Goal: Task Accomplishment & Management: Manage account settings

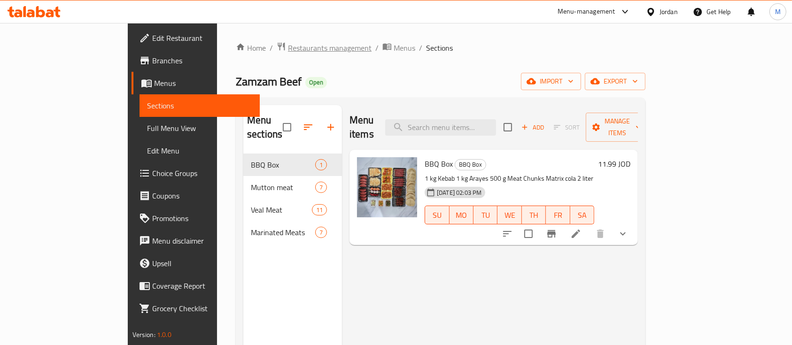
click at [288, 46] on span "Restaurants management" at bounding box center [330, 47] width 84 height 11
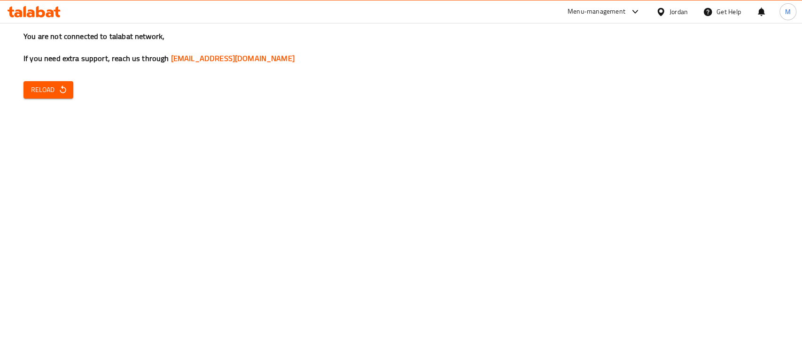
click at [46, 92] on span "Reload" at bounding box center [48, 90] width 35 height 12
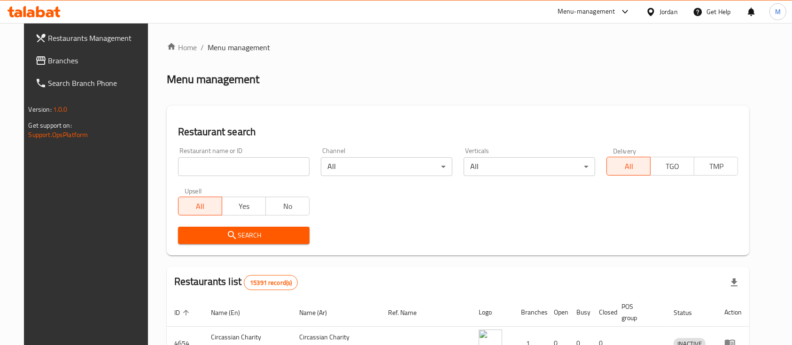
click at [215, 165] on input "search" at bounding box center [243, 166] width 131 height 19
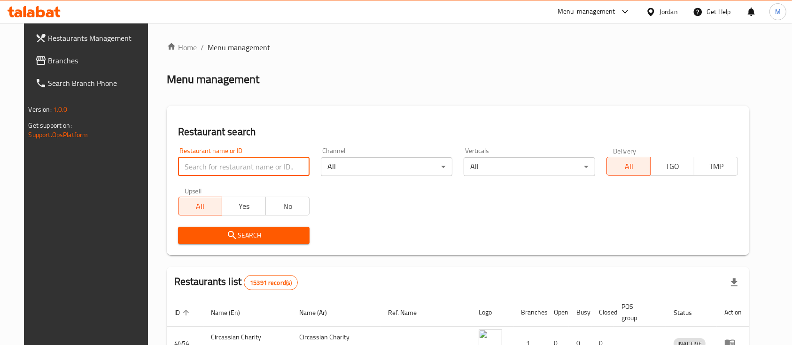
paste input "Attar Al Mamlaka"
type input "Attar Al Mamlaka"
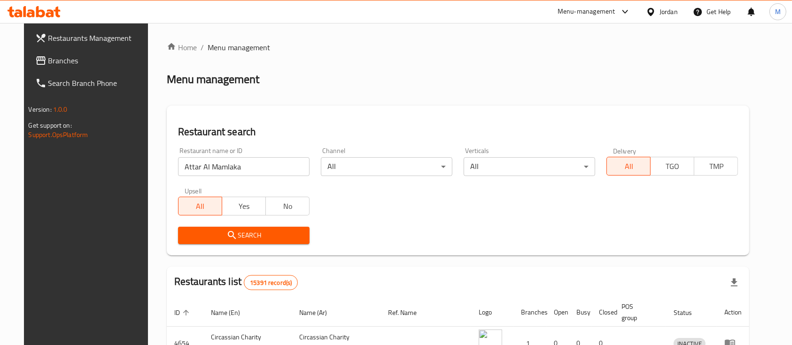
click at [242, 237] on span "Search" at bounding box center [243, 236] width 116 height 12
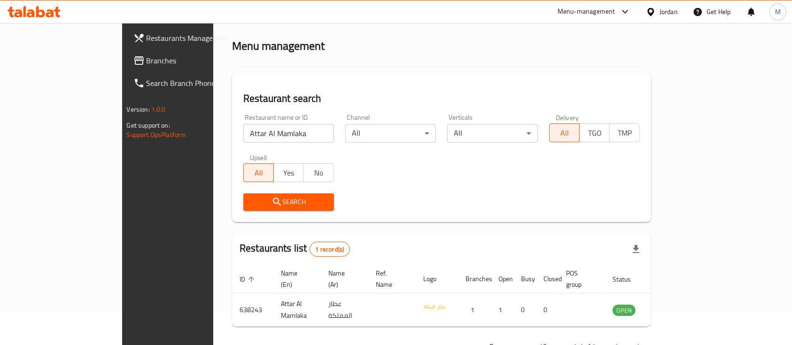
scroll to position [55, 0]
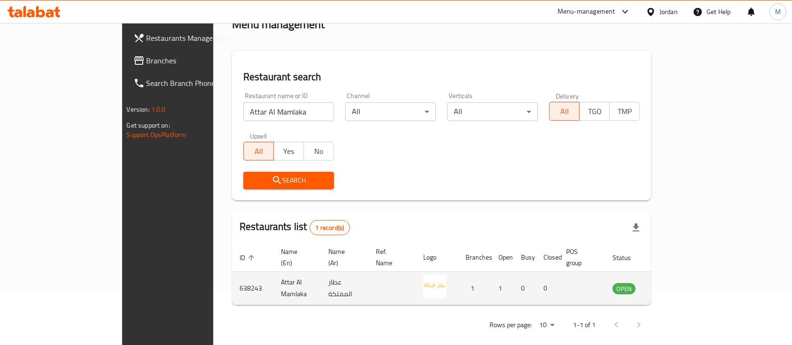
click at [686, 276] on td "enhanced table" at bounding box center [670, 288] width 32 height 33
click at [673, 283] on icon "enhanced table" at bounding box center [667, 288] width 11 height 11
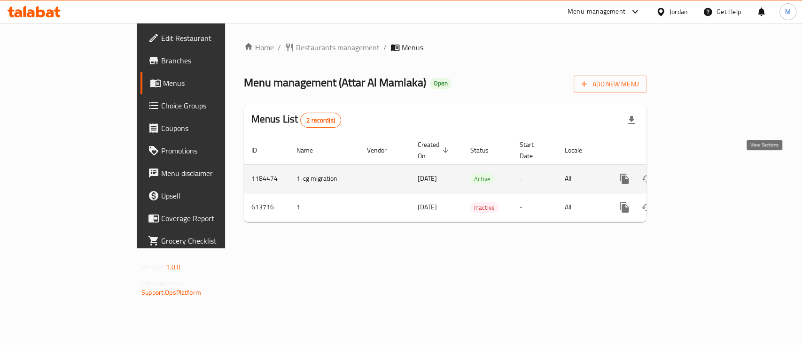
click at [697, 173] on icon "enhanced table" at bounding box center [691, 178] width 11 height 11
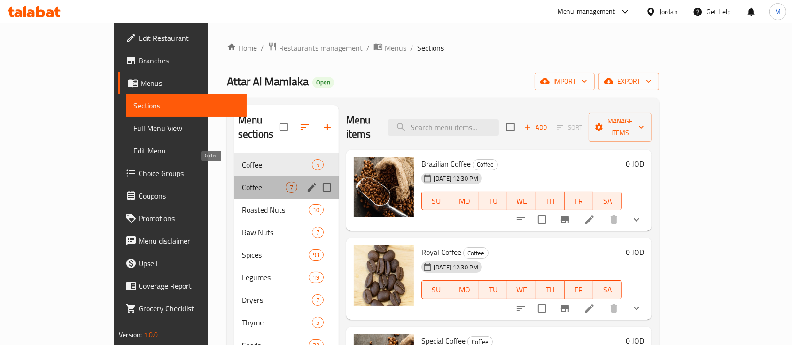
click at [242, 182] on span "Coffee" at bounding box center [264, 187] width 44 height 11
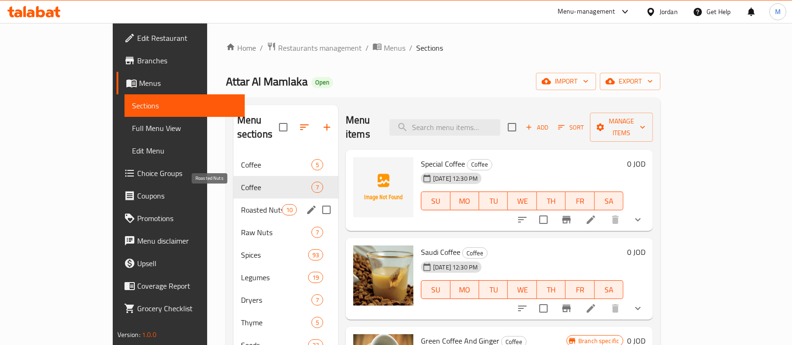
click at [241, 204] on span "Roasted Nuts" at bounding box center [261, 209] width 41 height 11
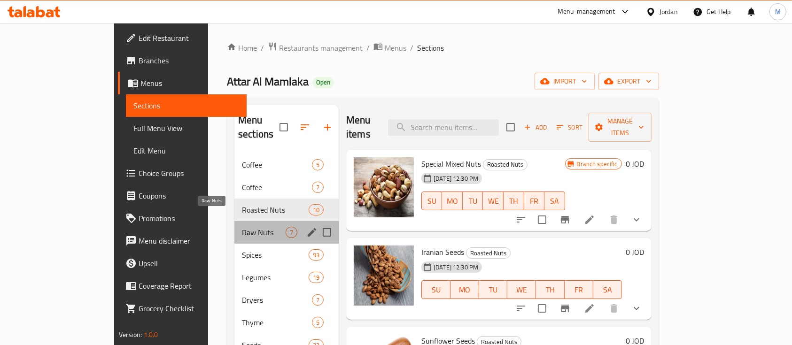
click at [242, 227] on span "Raw Nuts" at bounding box center [264, 232] width 44 height 11
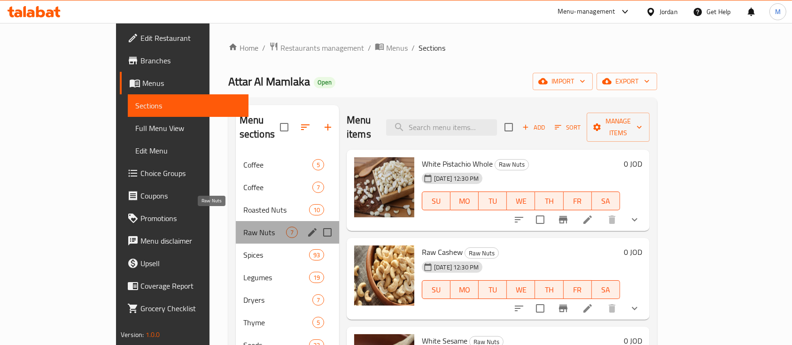
click at [243, 227] on span "Raw Nuts" at bounding box center [264, 232] width 43 height 11
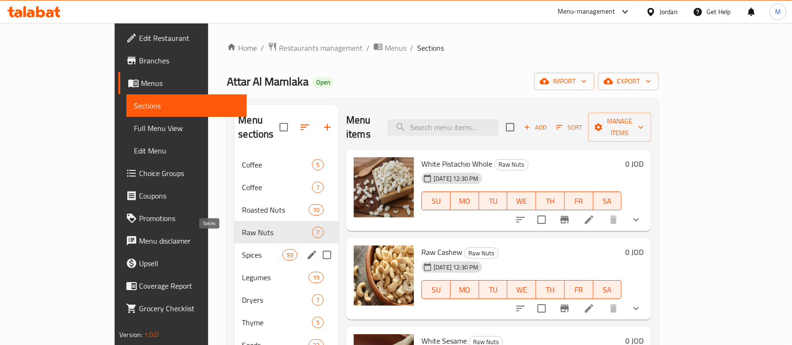
click at [242, 249] on span "Spices" at bounding box center [262, 254] width 40 height 11
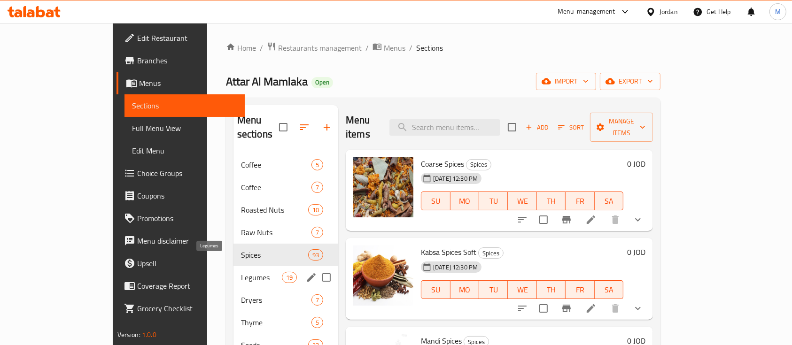
click at [241, 272] on span "Legumes" at bounding box center [261, 277] width 41 height 11
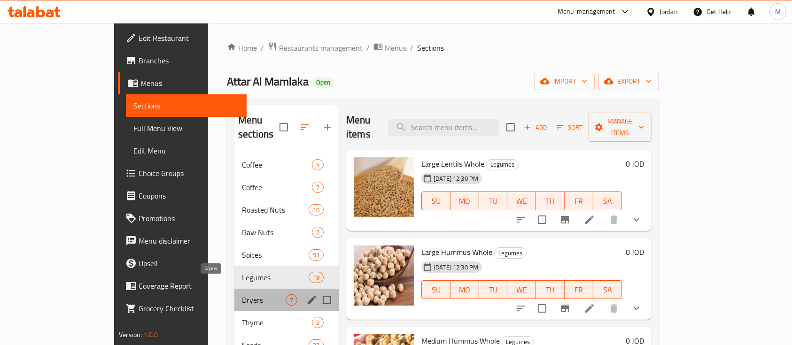
click at [242, 294] on span "Dryers" at bounding box center [264, 299] width 44 height 11
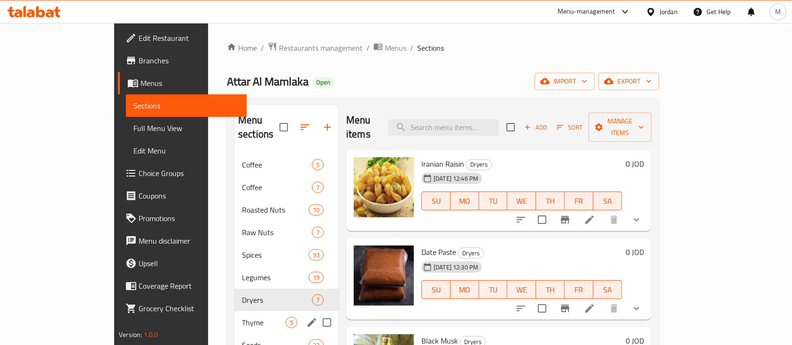
click at [242, 317] on span "Thyme" at bounding box center [264, 322] width 44 height 11
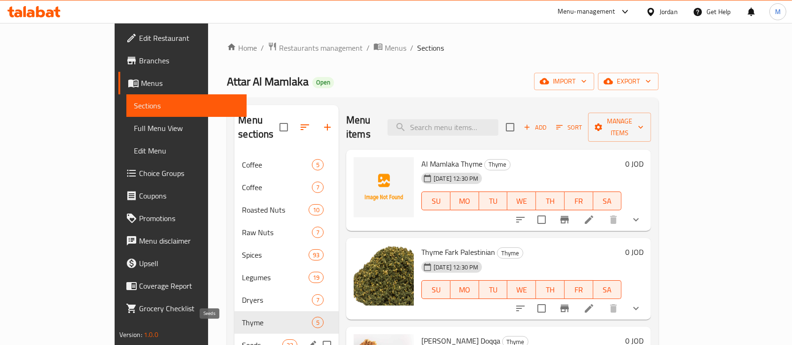
click at [234, 336] on div "Seeds 33" at bounding box center [286, 345] width 104 height 23
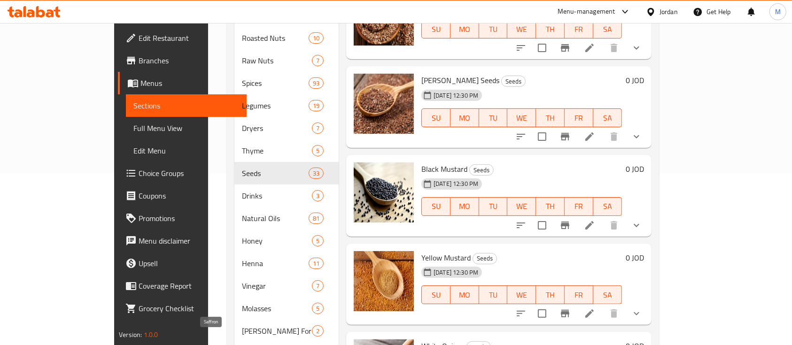
scroll to position [188, 0]
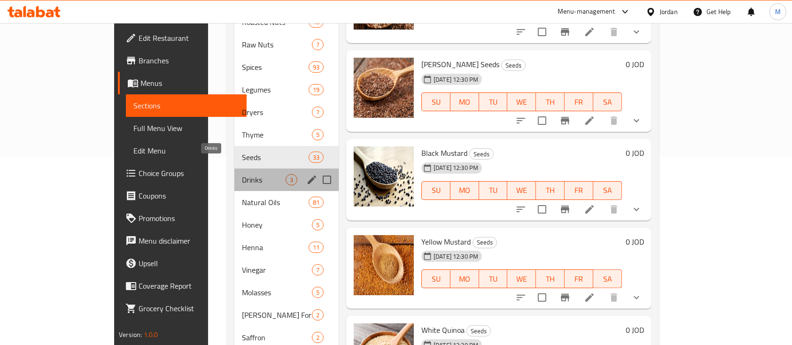
click at [242, 174] on span "Drinks" at bounding box center [264, 179] width 44 height 11
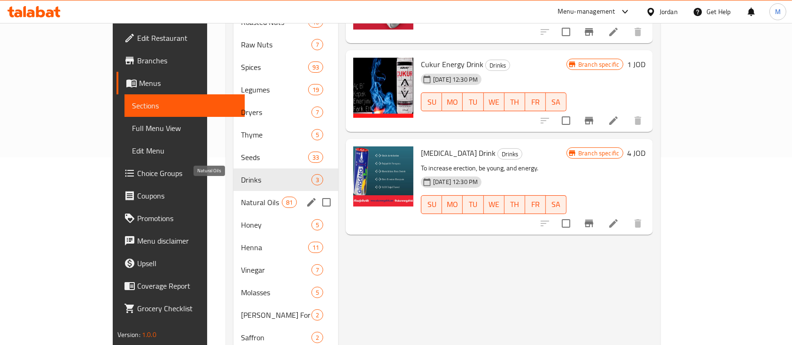
click at [241, 197] on span "Natural Oils" at bounding box center [261, 202] width 41 height 11
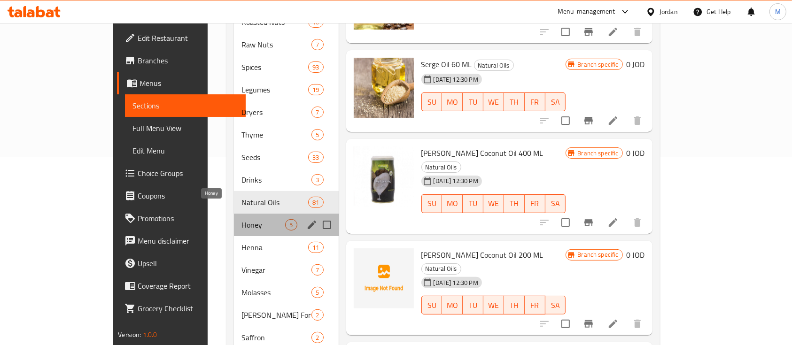
click at [241, 219] on span "Honey" at bounding box center [263, 224] width 44 height 11
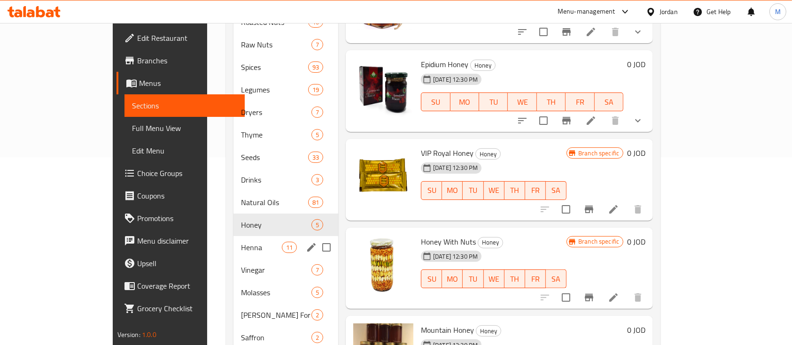
click at [241, 242] on span "Henna" at bounding box center [261, 247] width 41 height 11
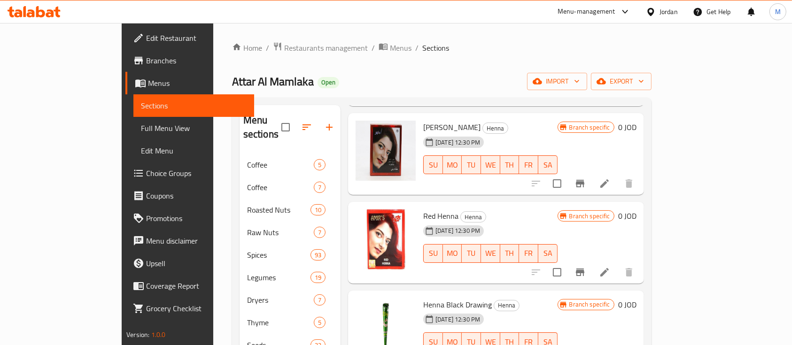
click at [284, 54] on span "Restaurants management" at bounding box center [326, 47] width 84 height 11
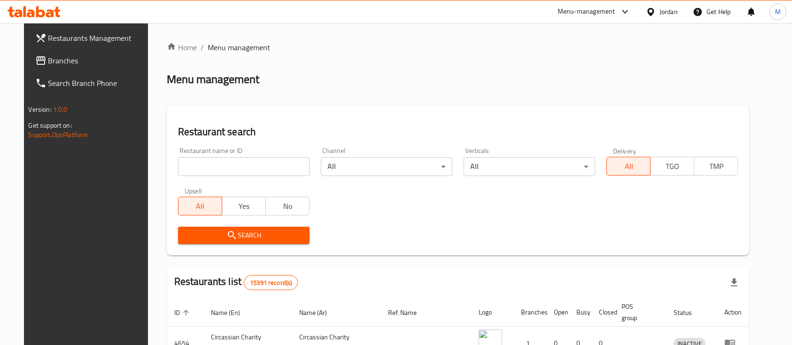
drag, startPoint x: 232, startPoint y: 186, endPoint x: 232, endPoint y: 177, distance: 8.9
click at [232, 185] on div "Upsell All Yes No" at bounding box center [243, 201] width 143 height 39
click at [232, 177] on div "Restaurant name or ID Restaurant name or ID" at bounding box center [243, 162] width 143 height 40
click at [233, 175] on input "search" at bounding box center [243, 166] width 131 height 19
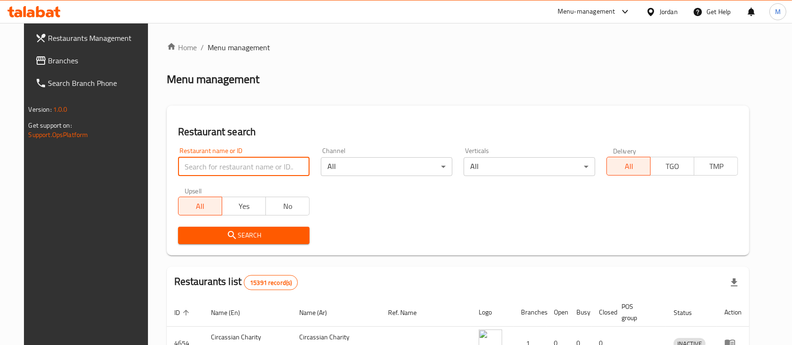
paste input "Alban Al Amaneh"
type input "Alban Al Amaneh"
drag, startPoint x: 224, startPoint y: 163, endPoint x: 95, endPoint y: 172, distance: 129.4
click at [90, 171] on div "Restaurants Management Branches Search Branch Phone Version: 1.0.0 Get support …" at bounding box center [396, 313] width 744 height 581
type input "س"
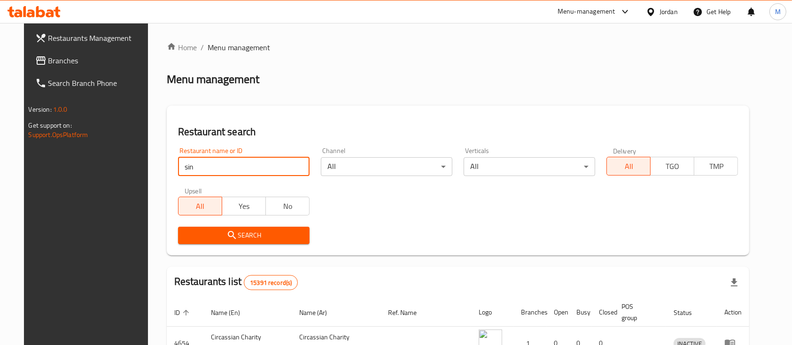
type input "siniora"
click button "Search" at bounding box center [243, 235] width 131 height 17
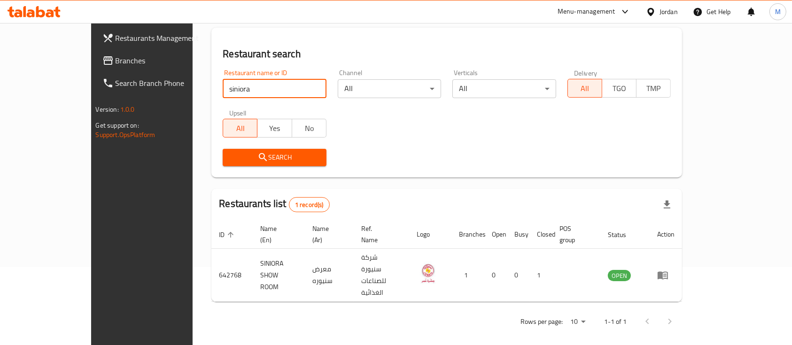
scroll to position [55, 0]
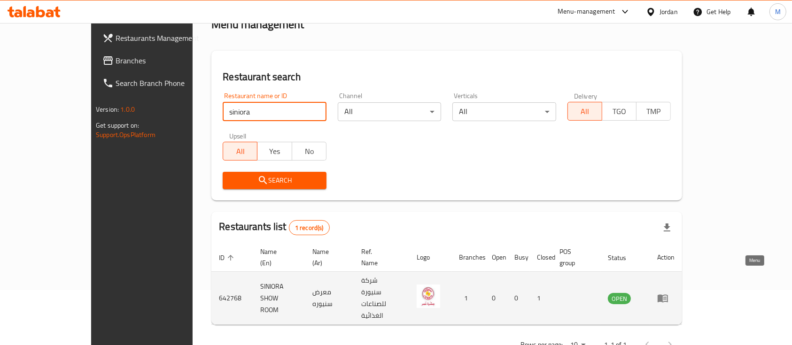
click at [668, 293] on icon "enhanced table" at bounding box center [662, 298] width 11 height 11
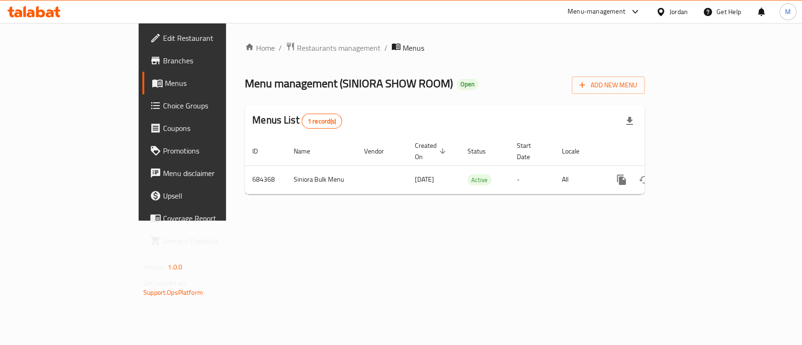
click at [163, 63] on span "Branches" at bounding box center [214, 60] width 102 height 11
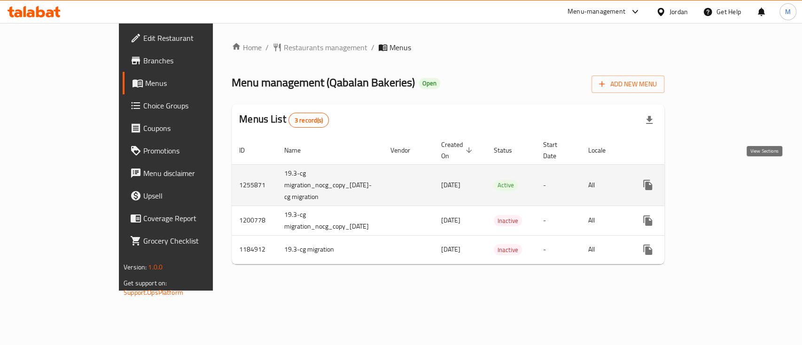
click at [721, 179] on icon "enhanced table" at bounding box center [714, 184] width 11 height 11
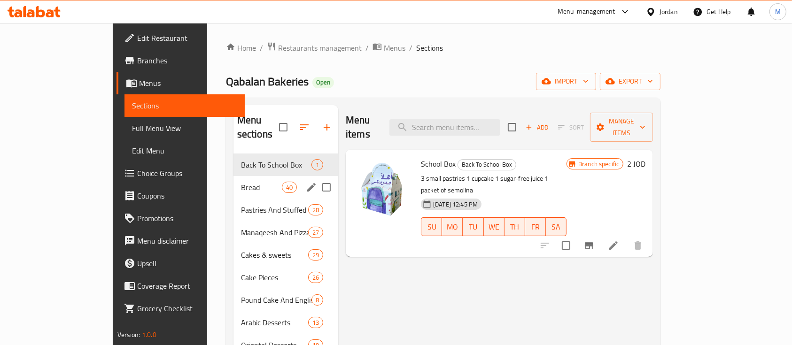
click at [233, 176] on div "Bread 40" at bounding box center [285, 187] width 105 height 23
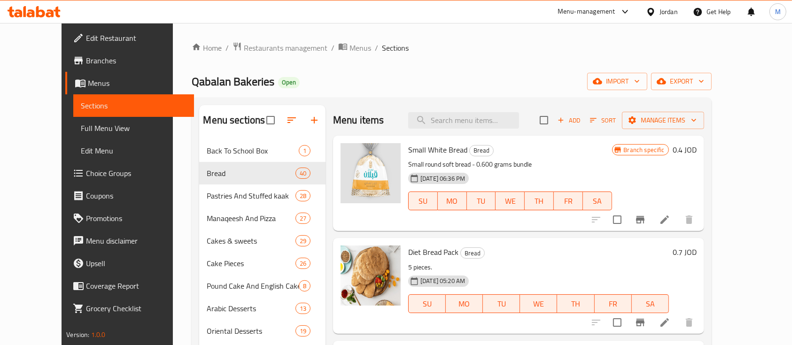
scroll to position [62, 0]
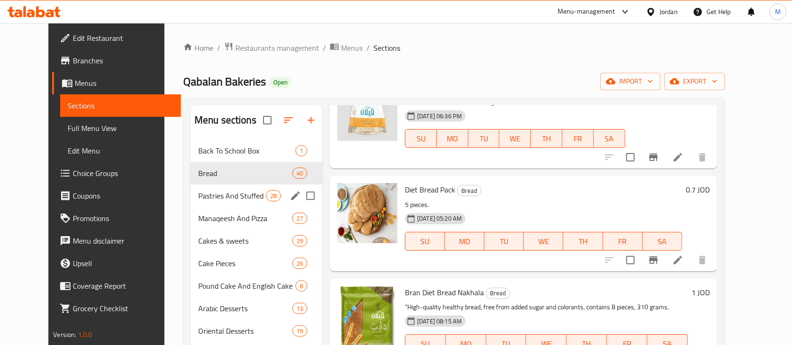
click at [198, 191] on span "Pastries And Stuffed kaak" at bounding box center [232, 195] width 68 height 11
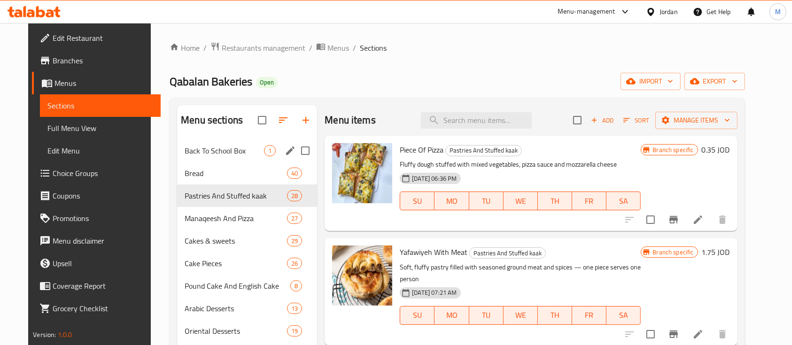
click at [205, 162] on div "Bread 40" at bounding box center [247, 173] width 140 height 23
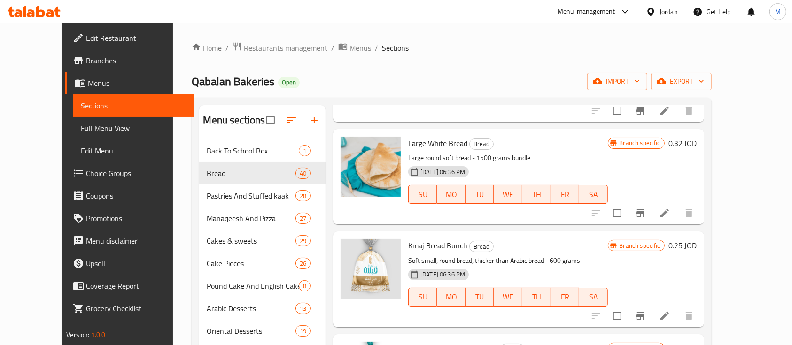
scroll to position [751, 0]
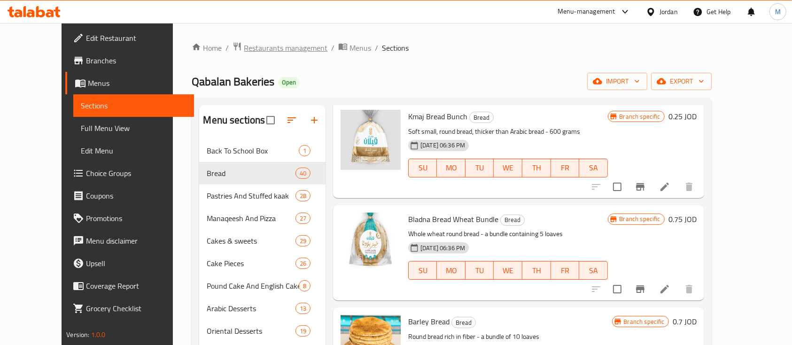
click at [278, 51] on span "Restaurants management" at bounding box center [286, 47] width 84 height 11
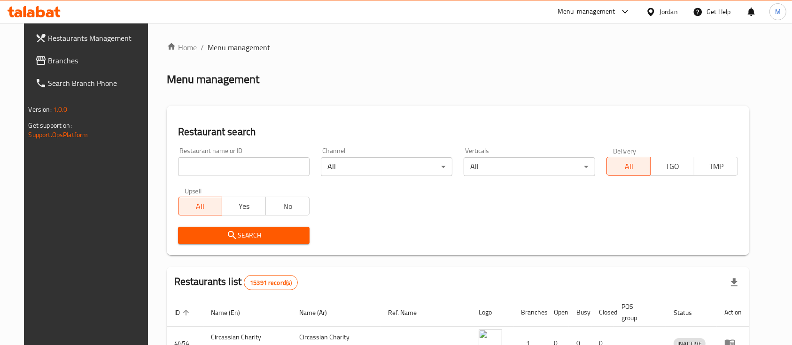
click at [245, 160] on input "search" at bounding box center [243, 166] width 131 height 19
paste input "28056"
type input "28056"
click at [258, 235] on span "Search" at bounding box center [243, 236] width 116 height 12
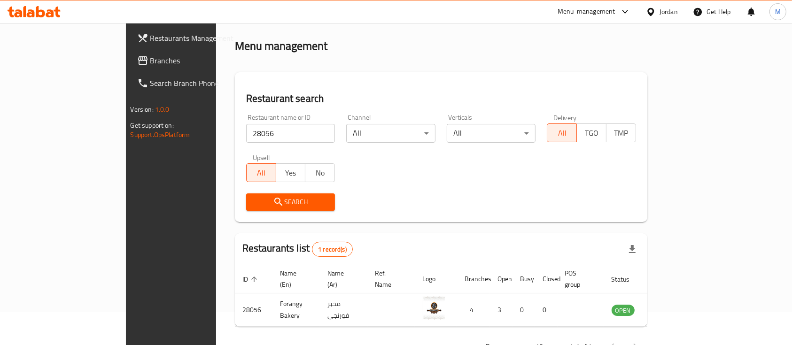
scroll to position [55, 0]
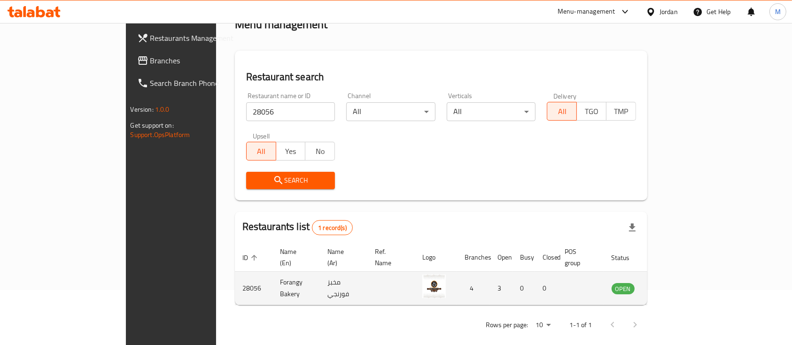
click at [671, 285] on icon "enhanced table" at bounding box center [666, 289] width 10 height 8
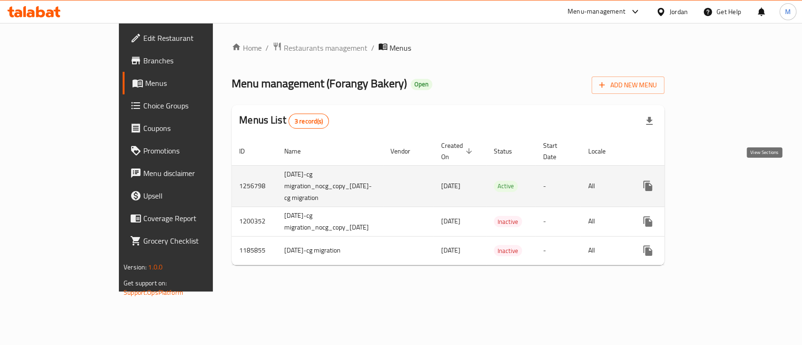
click at [721, 180] on icon "enhanced table" at bounding box center [714, 185] width 11 height 11
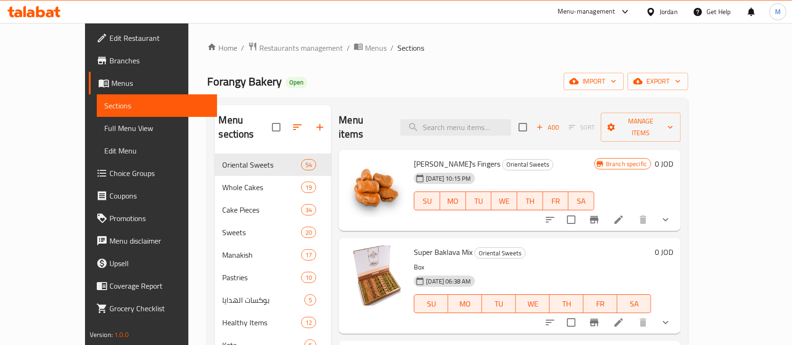
click at [677, 208] on button "show more" at bounding box center [665, 219] width 23 height 23
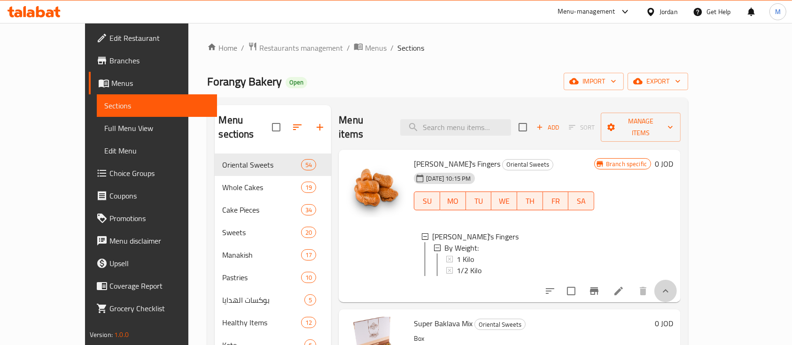
click at [677, 292] on button "show more" at bounding box center [665, 291] width 23 height 23
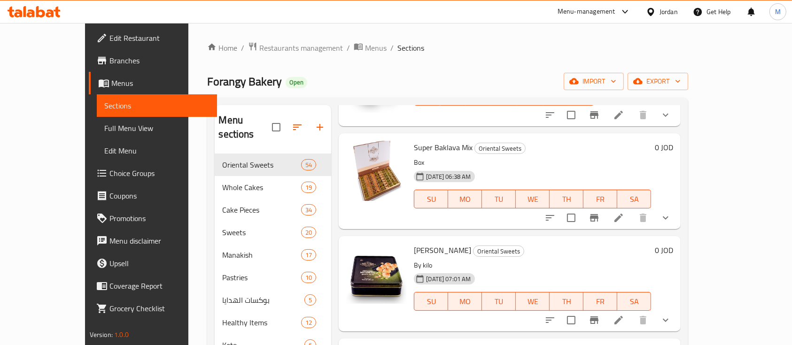
scroll to position [188, 0]
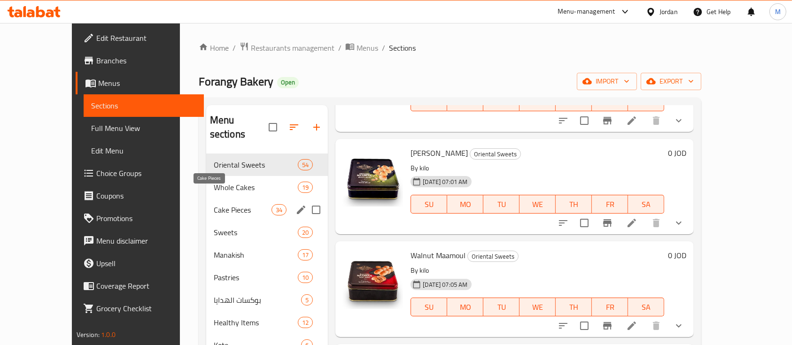
click at [222, 204] on span "Cake Pieces" at bounding box center [243, 209] width 58 height 11
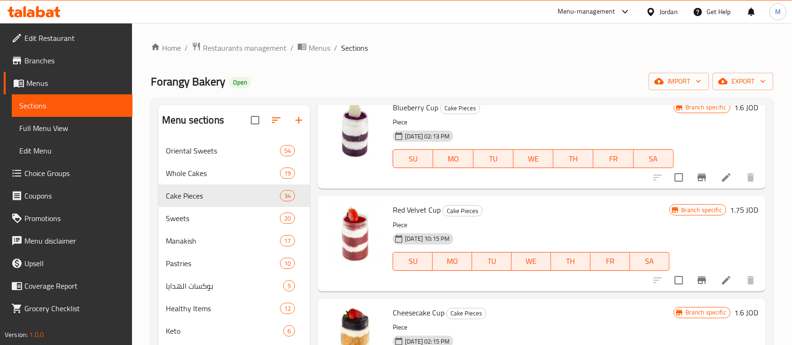
scroll to position [501, 0]
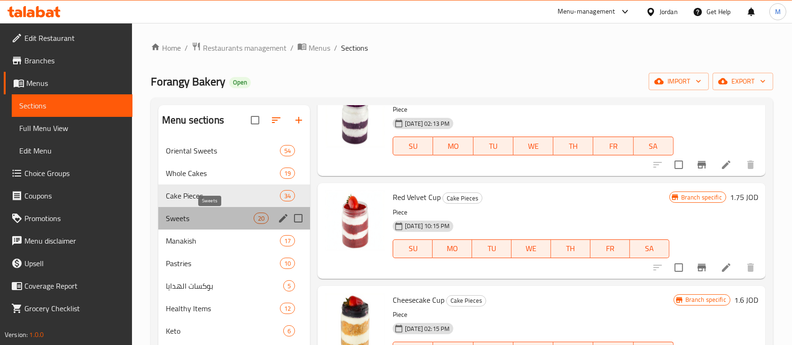
click at [208, 220] on span "Sweets" at bounding box center [210, 218] width 88 height 11
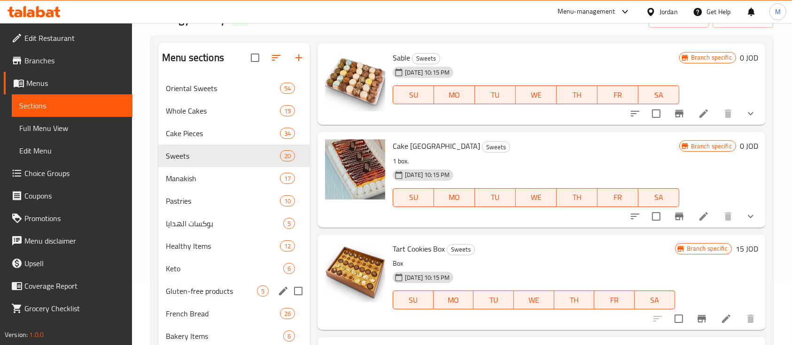
scroll to position [125, 0]
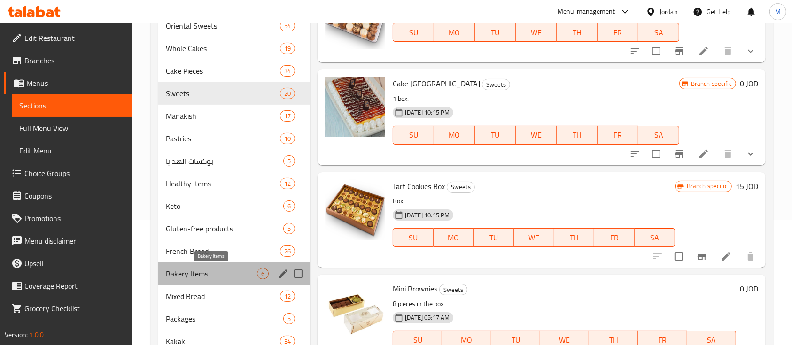
click at [226, 277] on span "Bakery Items" at bounding box center [211, 273] width 91 height 11
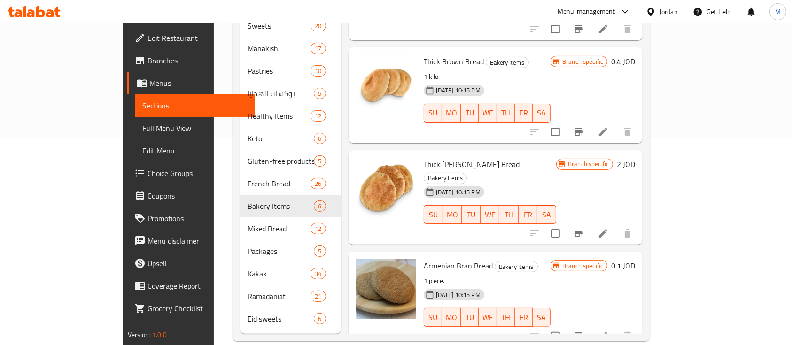
scroll to position [207, 0]
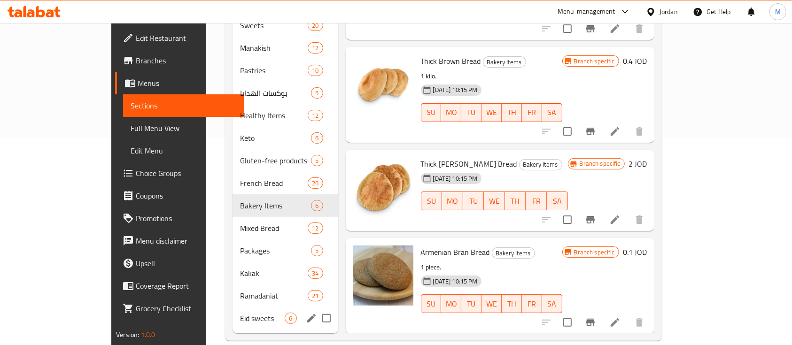
click at [232, 307] on div "Eid sweets 6" at bounding box center [284, 318] width 105 height 23
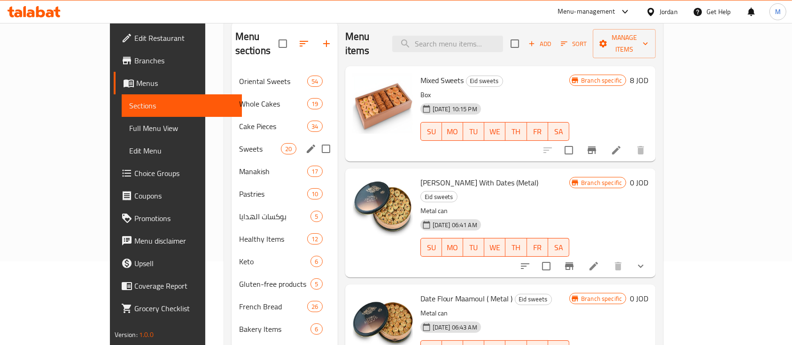
scroll to position [19, 0]
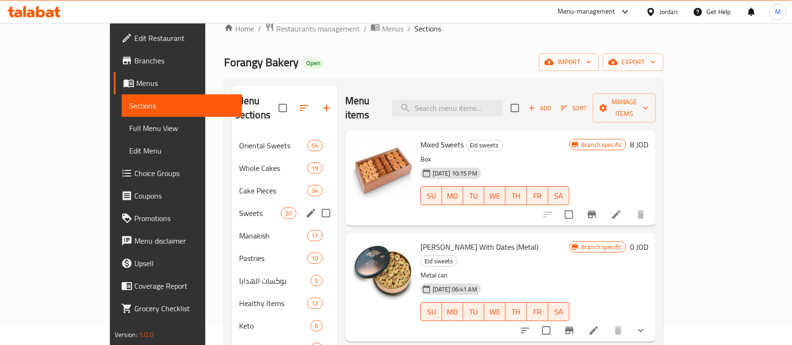
drag, startPoint x: 184, startPoint y: 190, endPoint x: 189, endPoint y: 194, distance: 6.8
click at [231, 202] on div "Sweets 20" at bounding box center [284, 213] width 106 height 23
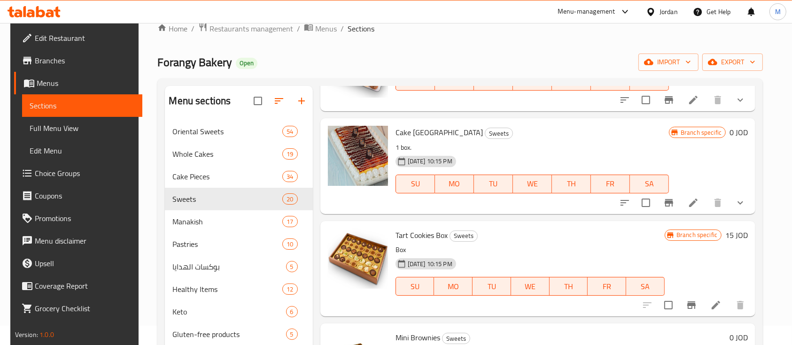
scroll to position [563, 0]
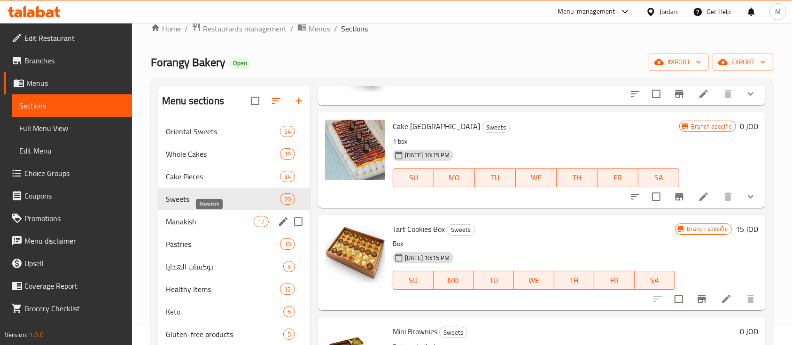
click at [206, 224] on span "Manakish" at bounding box center [210, 221] width 88 height 11
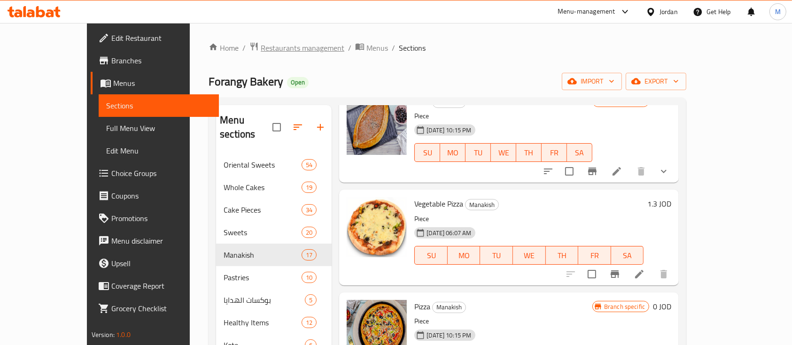
click at [261, 49] on span "Restaurants management" at bounding box center [303, 47] width 84 height 11
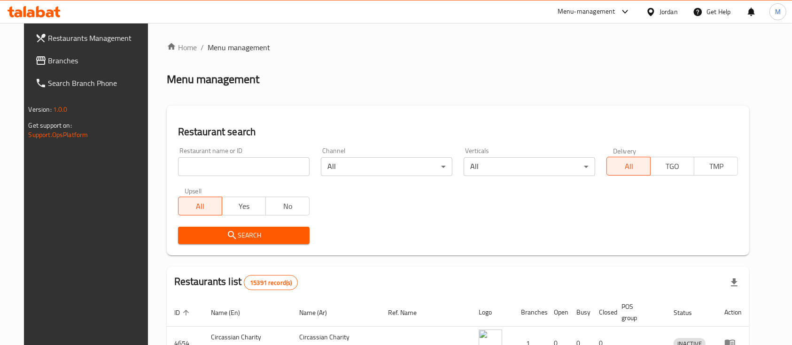
drag, startPoint x: 224, startPoint y: 175, endPoint x: 231, endPoint y: 174, distance: 7.1
click at [225, 175] on input "search" at bounding box center [243, 166] width 131 height 19
paste input "Alsonbolah Sweet & Bakery ( hay alqasilh )"
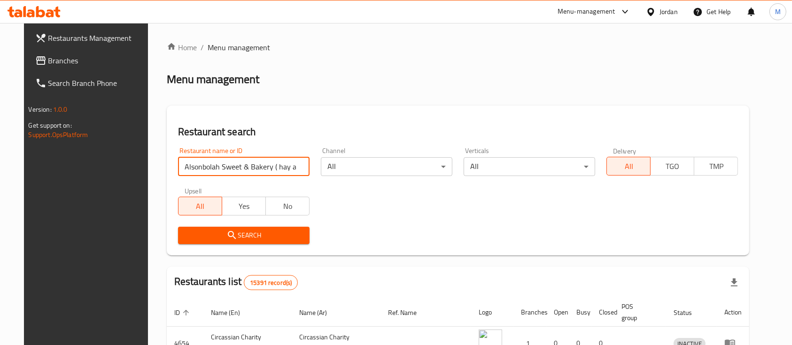
scroll to position [0, 11]
click button "Search" at bounding box center [243, 235] width 131 height 17
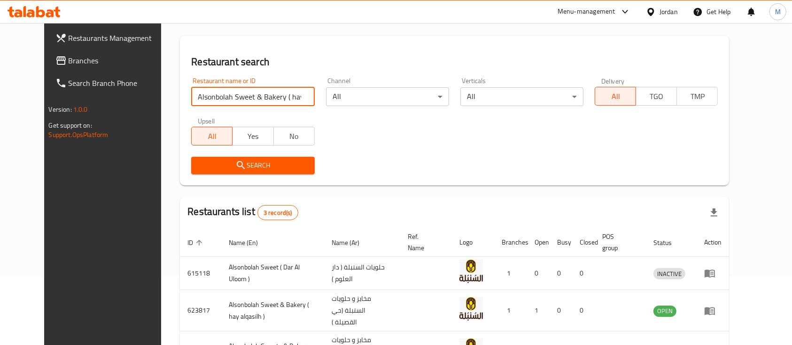
scroll to position [0, 0]
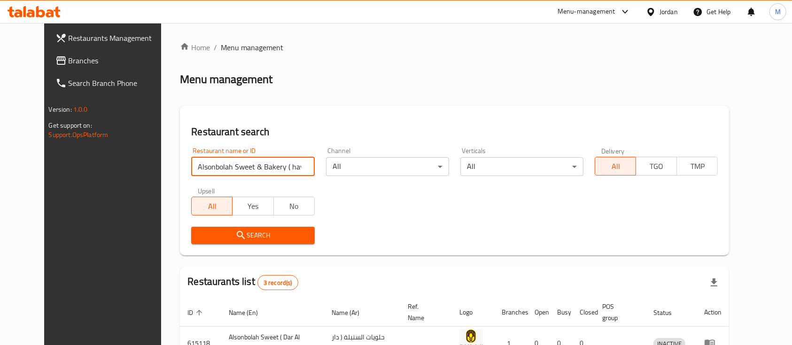
click at [273, 170] on input "Alsonbolah Sweet & Bakery ( hay alqasilh )" at bounding box center [252, 166] width 123 height 19
paste input "623817"
type input "623817"
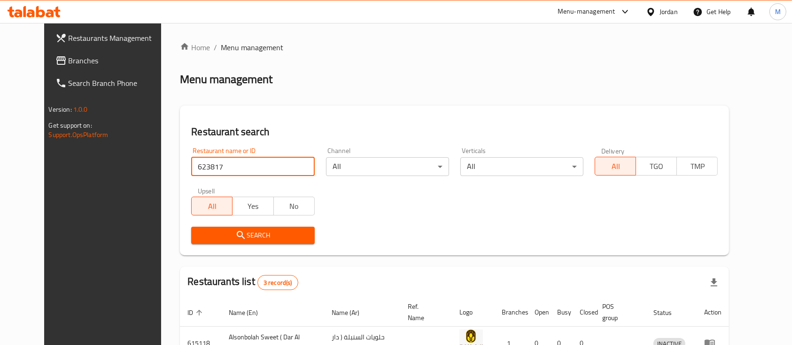
click at [273, 228] on div "Search" at bounding box center [252, 235] width 134 height 29
click at [273, 230] on span "Search" at bounding box center [253, 236] width 108 height 12
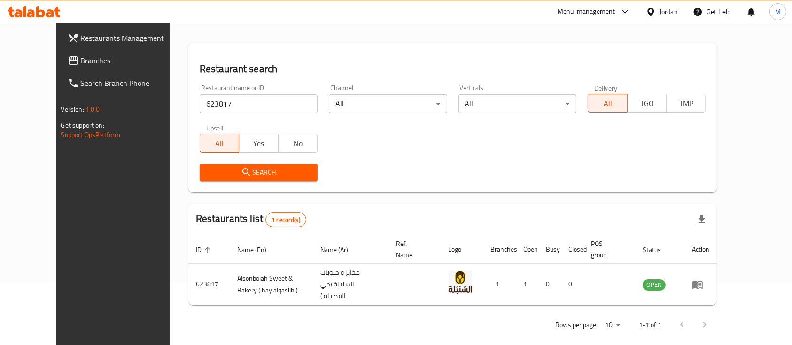
scroll to position [65, 0]
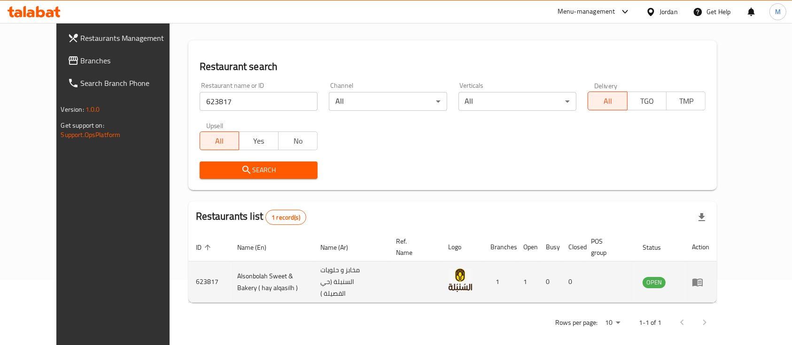
click at [717, 285] on td "enhanced table" at bounding box center [700, 282] width 32 height 41
click at [703, 282] on icon "enhanced table" at bounding box center [697, 282] width 11 height 11
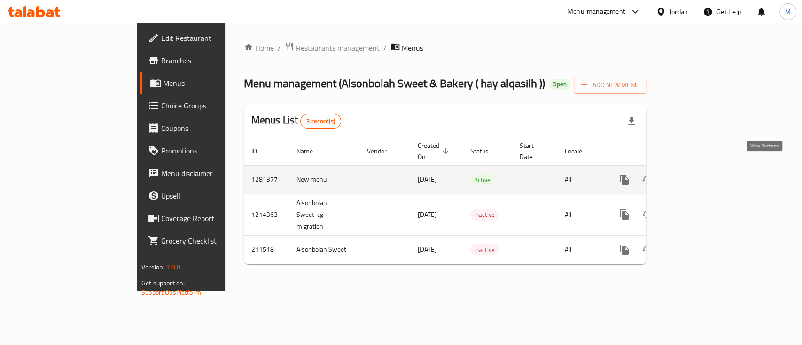
click at [703, 177] on link "enhanced table" at bounding box center [691, 180] width 23 height 23
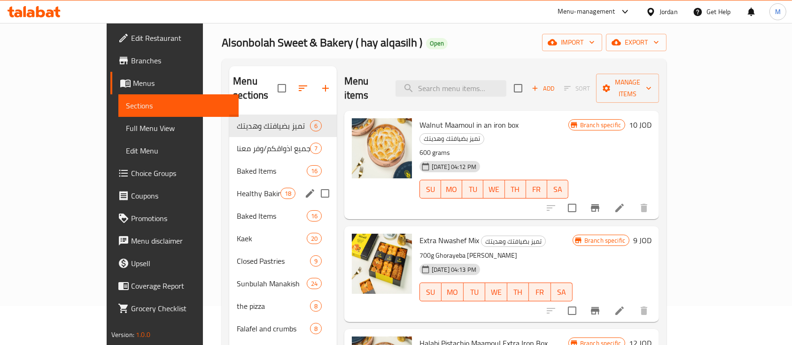
scroll to position [62, 0]
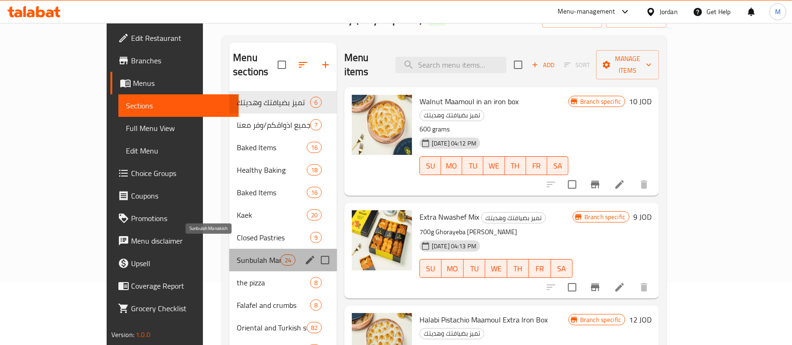
drag, startPoint x: 231, startPoint y: 245, endPoint x: 241, endPoint y: 251, distance: 12.2
click at [237, 254] on span "Sunbulah Manakish" at bounding box center [258, 259] width 43 height 11
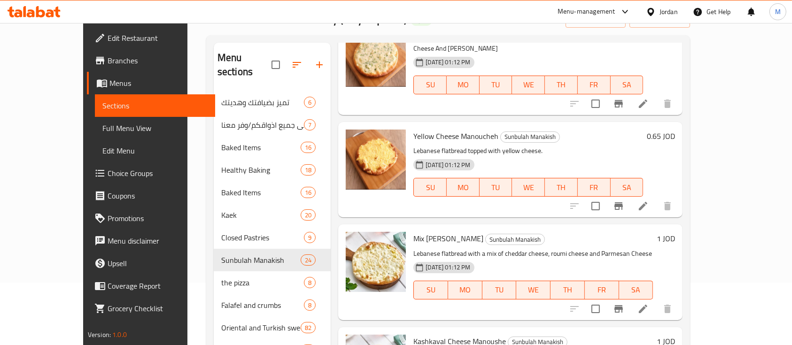
scroll to position [125, 0]
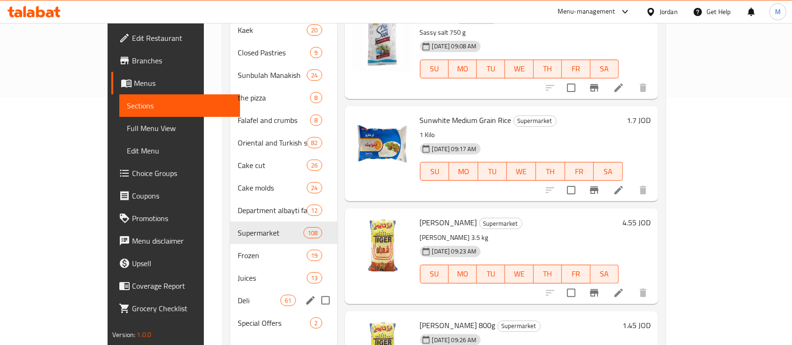
scroll to position [248, 0]
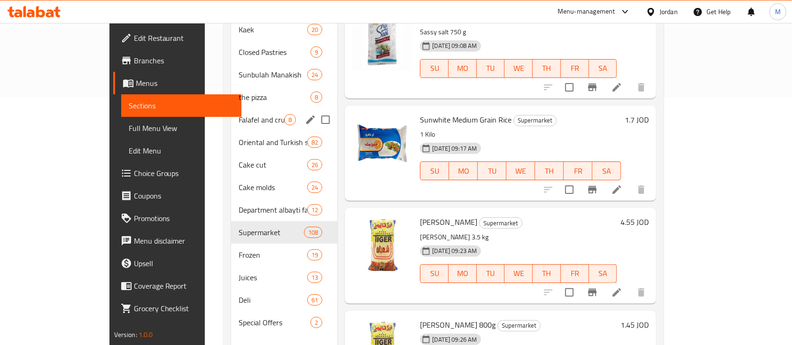
click at [231, 131] on div "Oriental and Turkish sweets 82" at bounding box center [284, 142] width 106 height 23
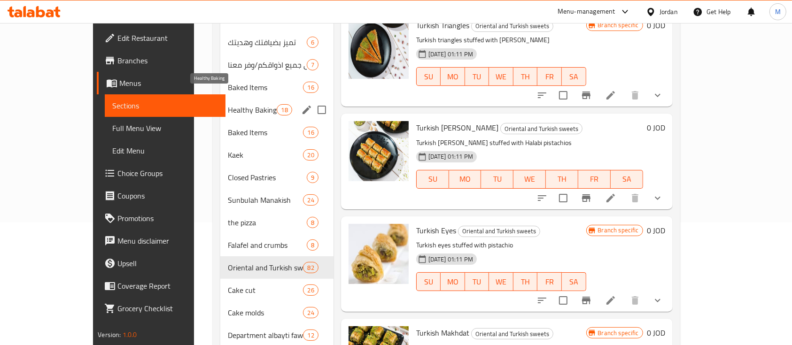
scroll to position [60, 0]
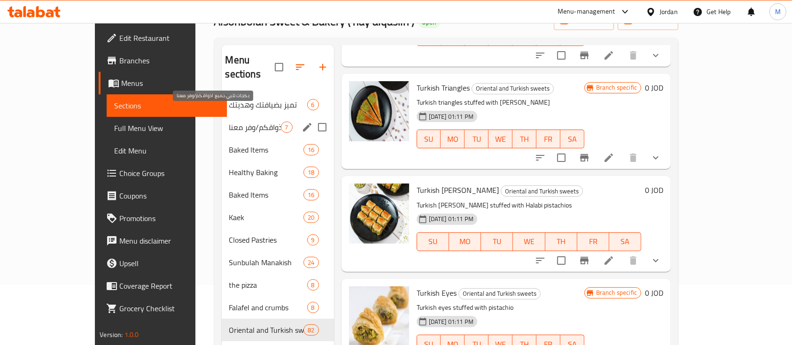
click at [229, 122] on span "بكجات تلبي جميع اذواقكم/وفر معنا" at bounding box center [255, 127] width 52 height 11
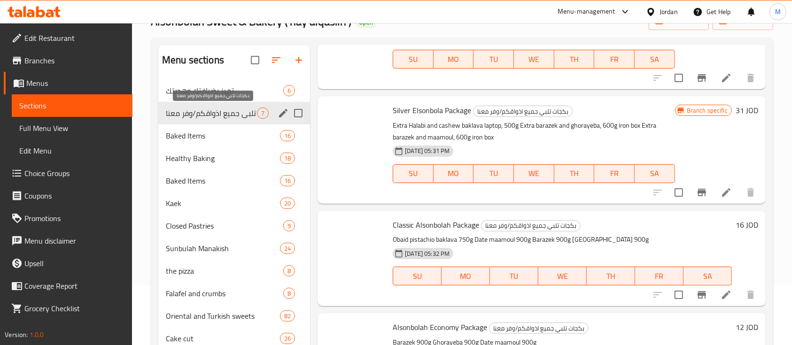
scroll to position [322, 0]
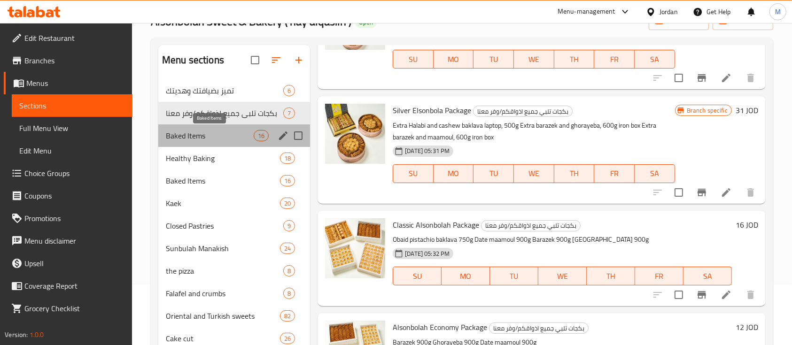
click at [219, 136] on span "Baked Items" at bounding box center [210, 135] width 88 height 11
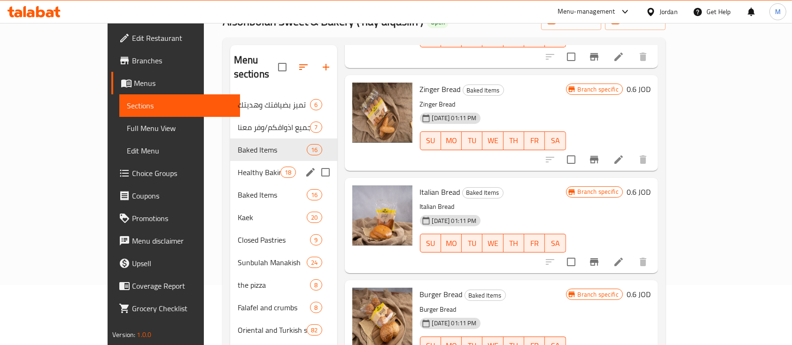
click at [230, 165] on div "Healthy Baking 18" at bounding box center [283, 172] width 107 height 23
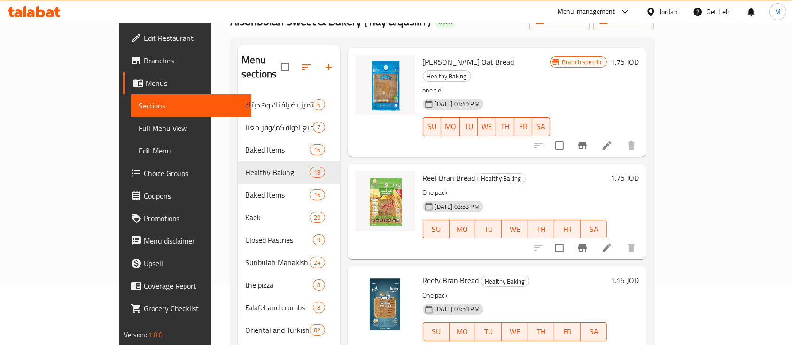
scroll to position [698, 0]
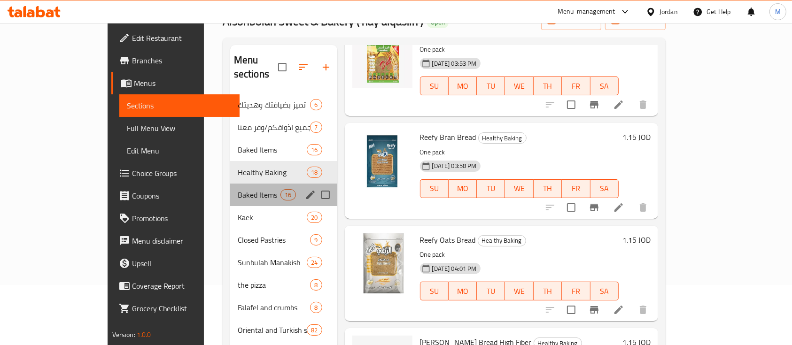
click at [230, 184] on div "Baked Items 16" at bounding box center [283, 195] width 107 height 23
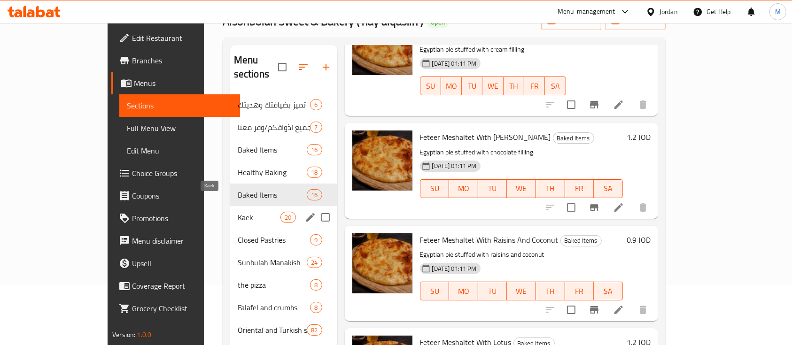
click at [238, 212] on span "Kaek" at bounding box center [259, 217] width 43 height 11
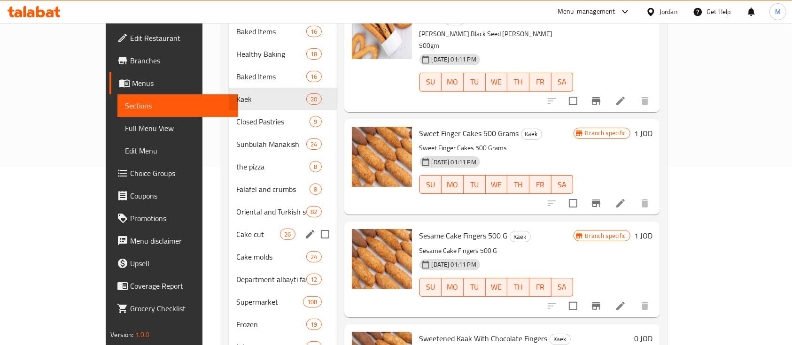
scroll to position [185, 0]
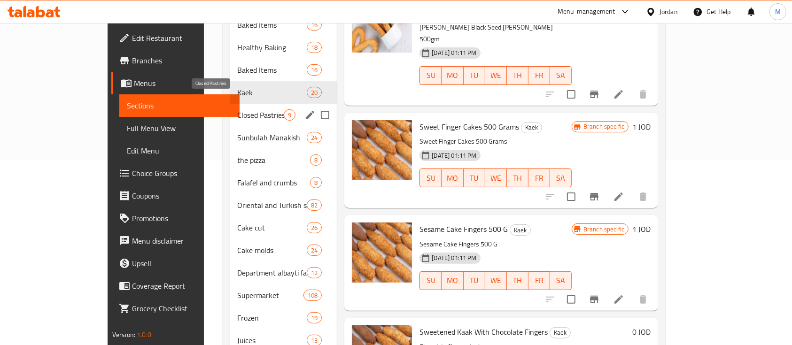
click at [238, 109] on span "Closed Pastries" at bounding box center [261, 114] width 46 height 11
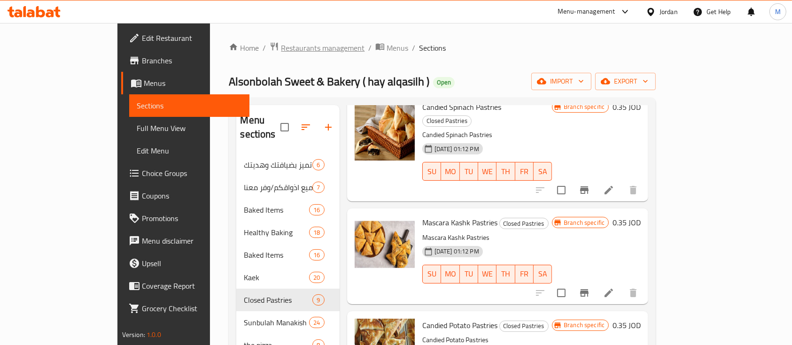
click at [281, 48] on span "Restaurants management" at bounding box center [323, 47] width 84 height 11
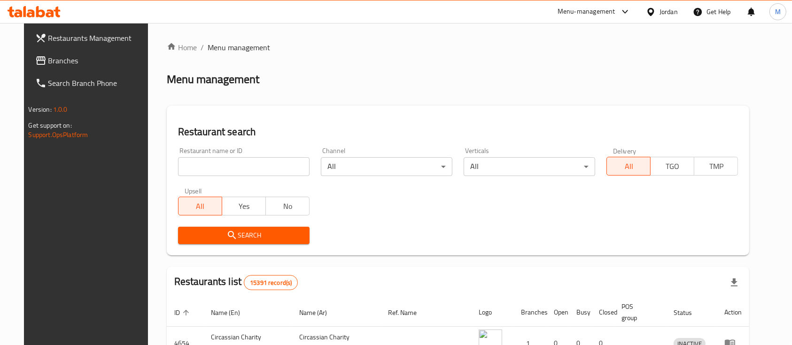
click at [231, 170] on input "search" at bounding box center [243, 166] width 131 height 19
paste input "Alban Al Amaneh"
type input "Alban Al Amaneh"
click button "Search" at bounding box center [243, 235] width 131 height 17
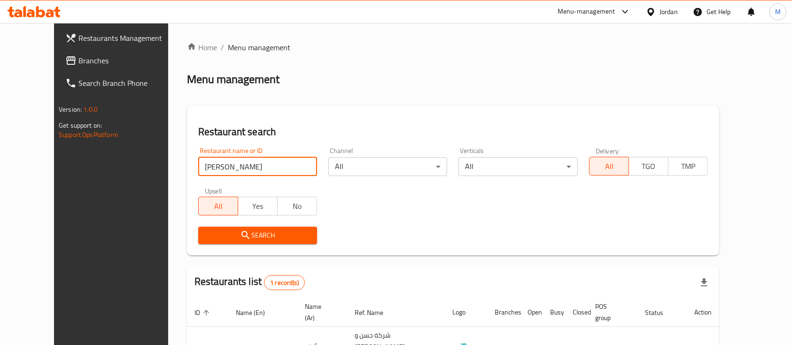
scroll to position [55, 0]
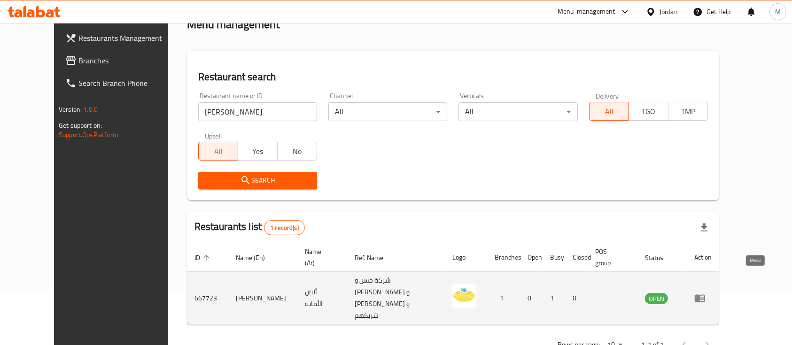
click at [705, 295] on icon "enhanced table" at bounding box center [699, 299] width 10 height 8
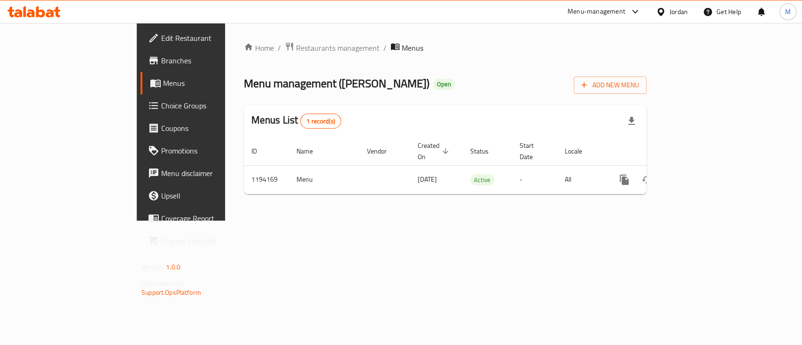
click at [161, 63] on span "Branches" at bounding box center [212, 60] width 102 height 11
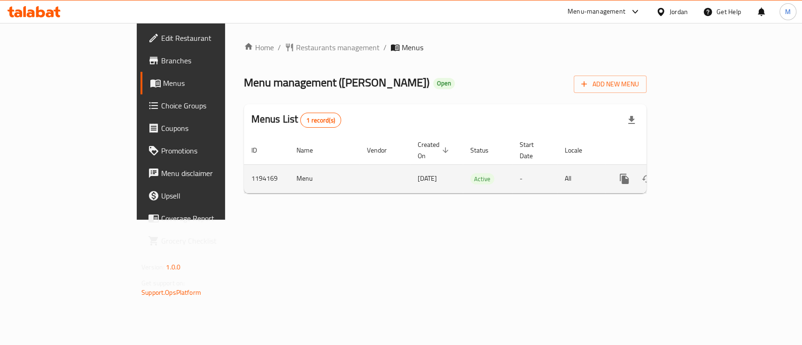
click at [697, 173] on icon "enhanced table" at bounding box center [691, 178] width 11 height 11
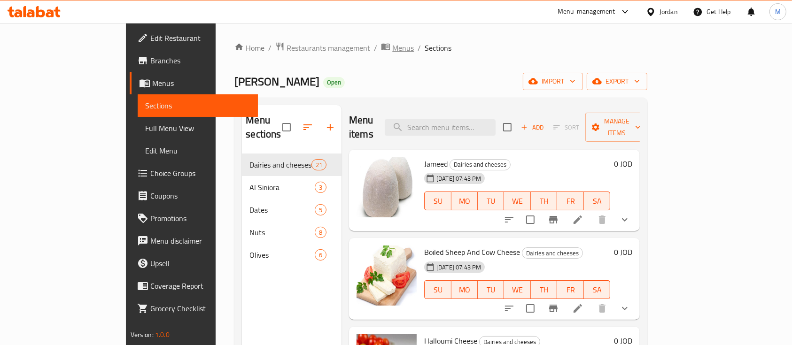
click at [392, 47] on span "Menus" at bounding box center [403, 47] width 22 height 11
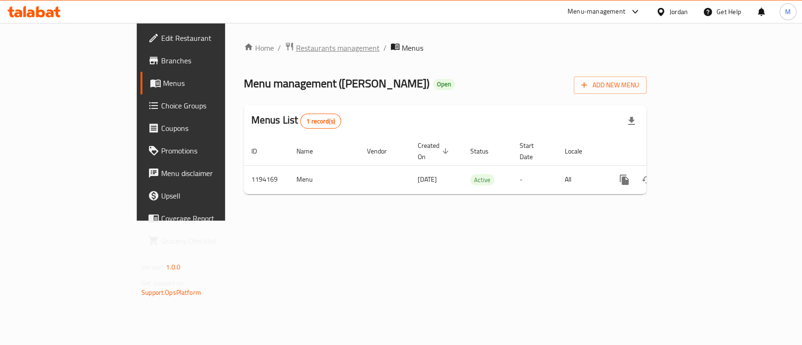
click at [296, 49] on span "Restaurants management" at bounding box center [338, 47] width 84 height 11
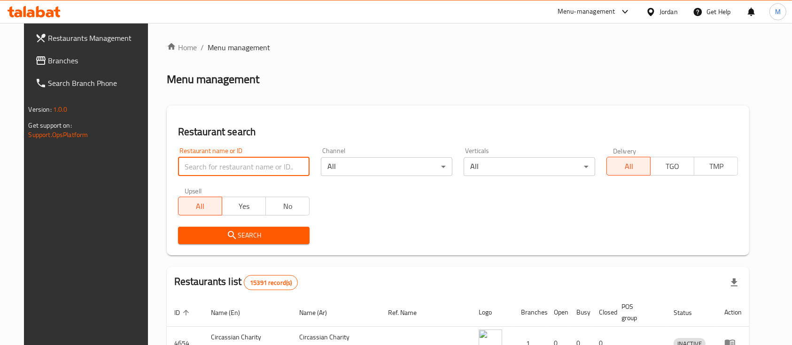
click at [244, 162] on input "search" at bounding box center [243, 166] width 131 height 19
paste input "Tip Top"
type input "Tip Top"
click button "Search" at bounding box center [243, 235] width 131 height 17
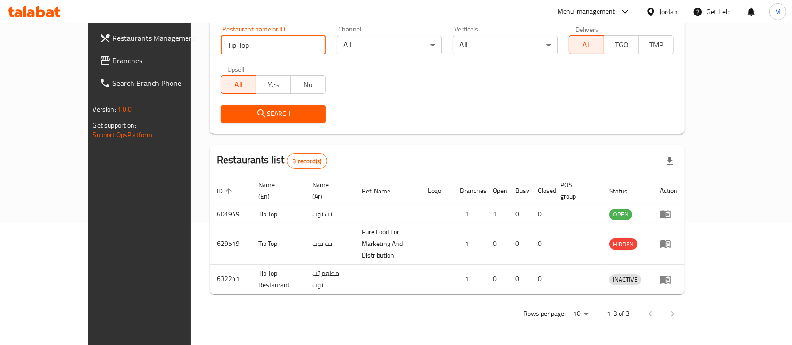
scroll to position [120, 0]
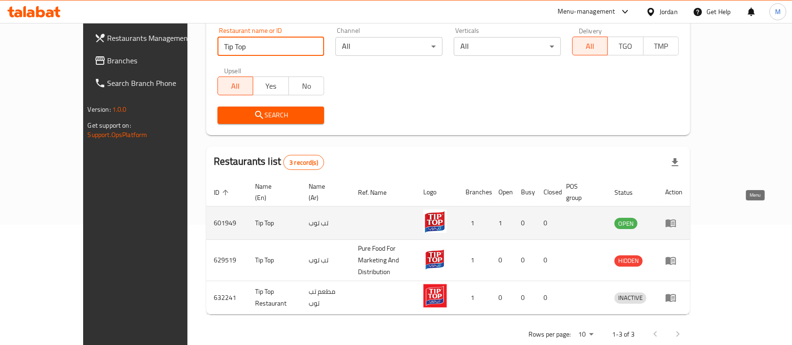
click at [676, 217] on icon "enhanced table" at bounding box center [670, 222] width 11 height 11
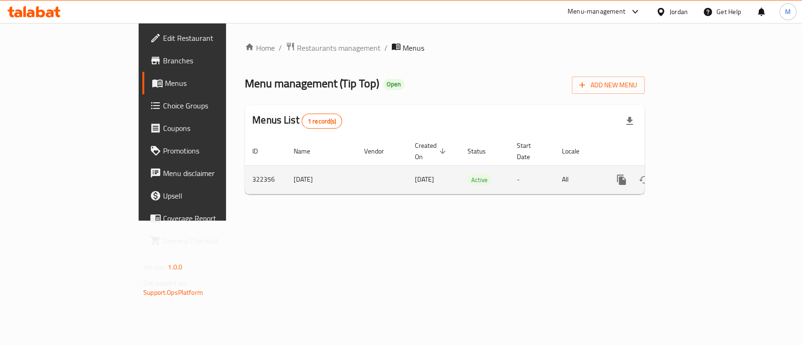
click at [694, 174] on icon "enhanced table" at bounding box center [688, 179] width 11 height 11
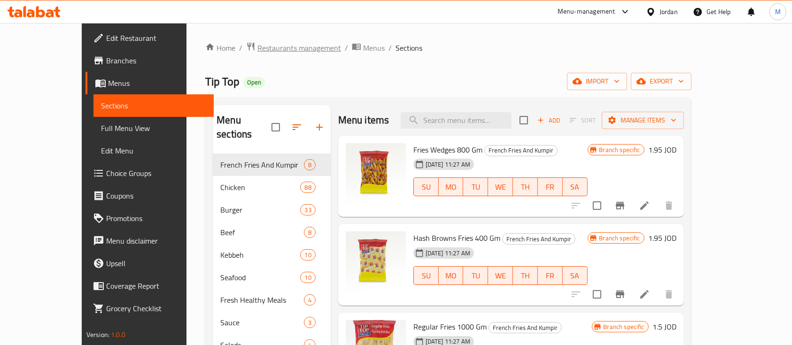
click at [257, 49] on span "Restaurants management" at bounding box center [299, 47] width 84 height 11
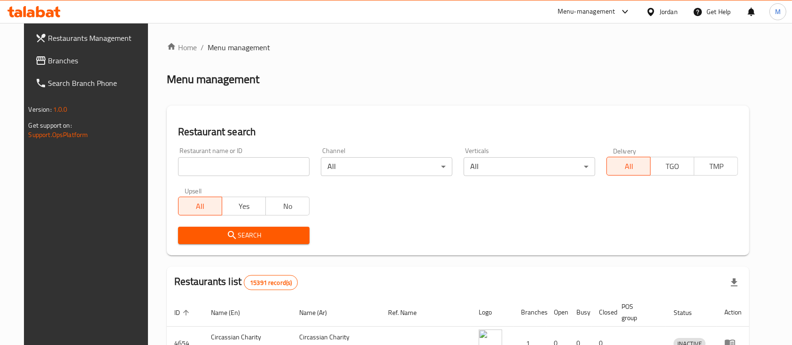
click at [238, 167] on input "search" at bounding box center [243, 166] width 131 height 19
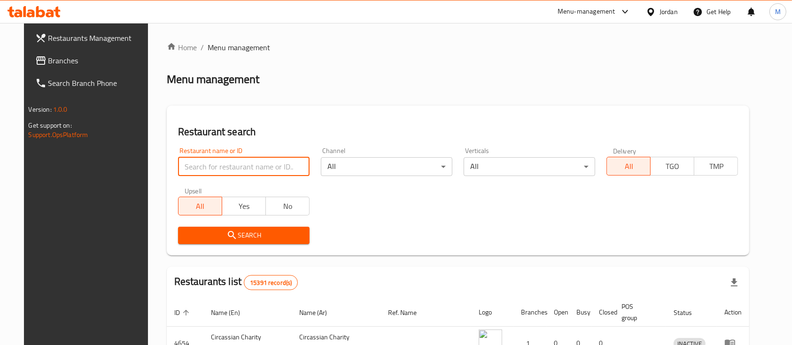
paste input "Al Rayan Dairy"
type input "Al Rayan Dairy"
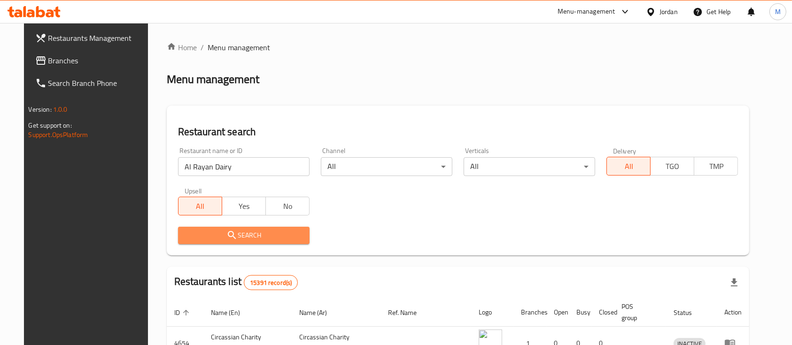
click at [247, 232] on span "Search" at bounding box center [243, 236] width 116 height 12
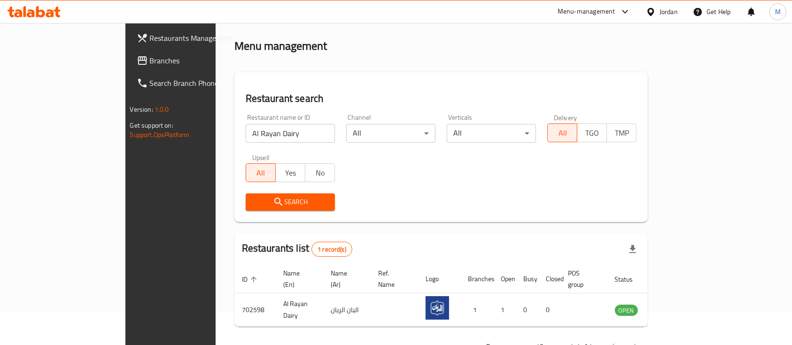
scroll to position [55, 0]
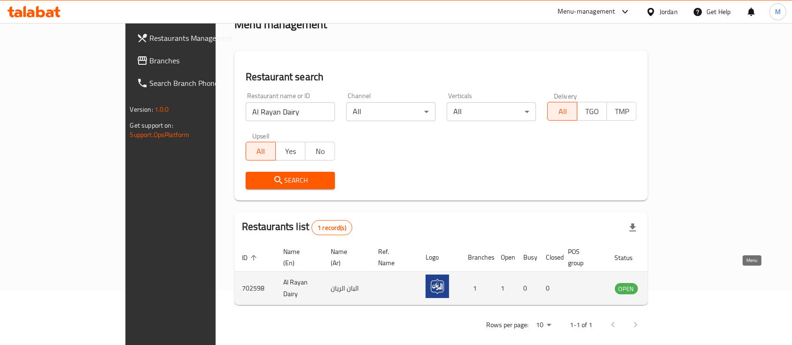
click at [675, 285] on icon "enhanced table" at bounding box center [669, 289] width 10 height 8
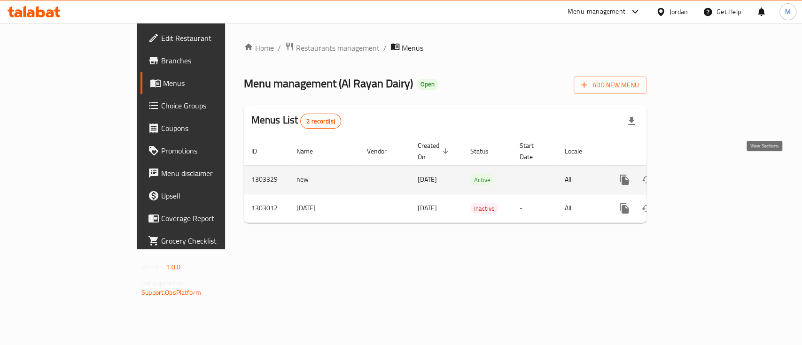
click at [697, 174] on icon "enhanced table" at bounding box center [691, 179] width 11 height 11
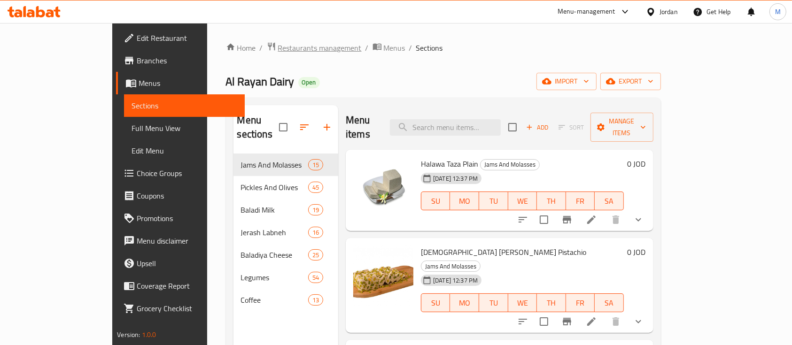
click at [278, 48] on span "Restaurants management" at bounding box center [320, 47] width 84 height 11
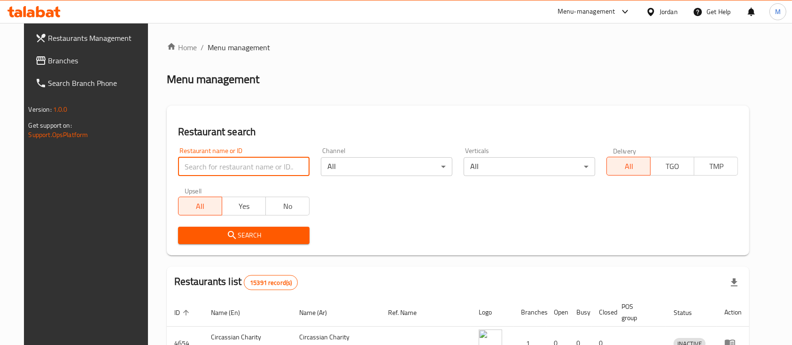
click at [245, 168] on input "search" at bounding box center [243, 166] width 131 height 19
paste input "Alban Albayer"
type input "Alban Albayer"
click button "Search" at bounding box center [243, 235] width 131 height 17
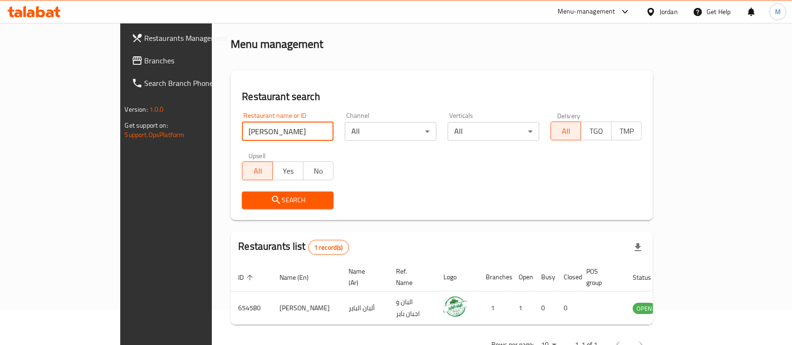
scroll to position [55, 0]
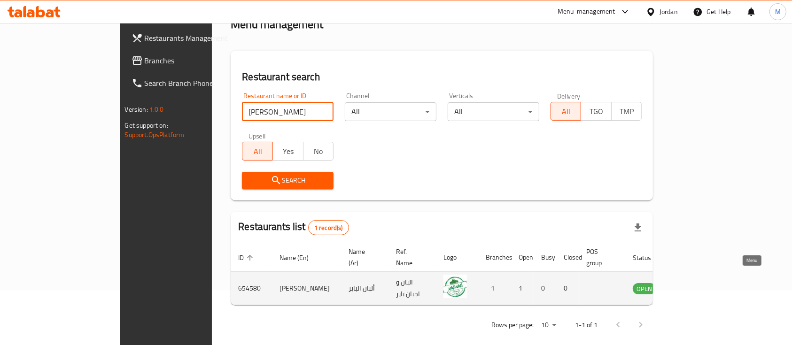
click at [693, 285] on icon "enhanced table" at bounding box center [687, 289] width 10 height 8
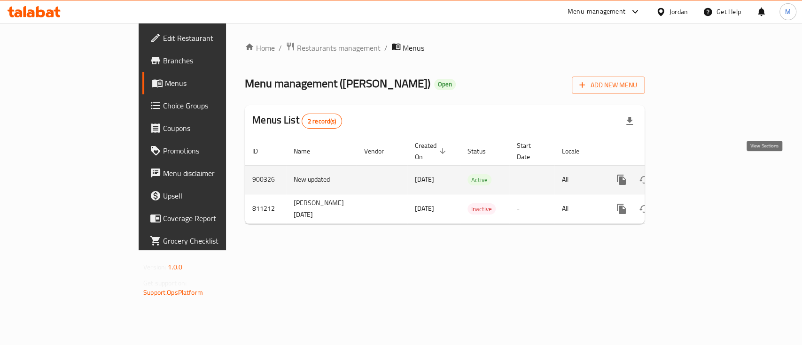
click at [694, 174] on icon "enhanced table" at bounding box center [688, 179] width 11 height 11
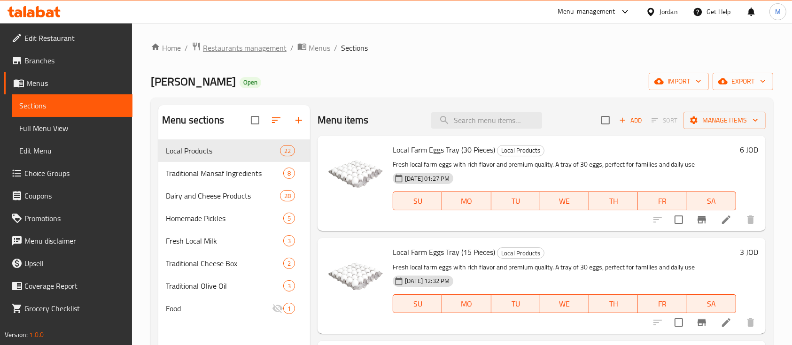
click at [278, 49] on span "Restaurants management" at bounding box center [245, 47] width 84 height 11
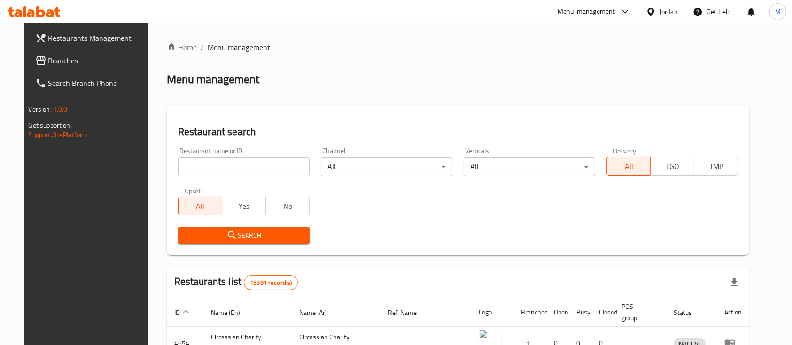
click at [272, 164] on input "search" at bounding box center [243, 166] width 131 height 19
paste input "Al Raya Bakery"
type input "Al Raya Bakery"
click button "Search" at bounding box center [243, 235] width 131 height 17
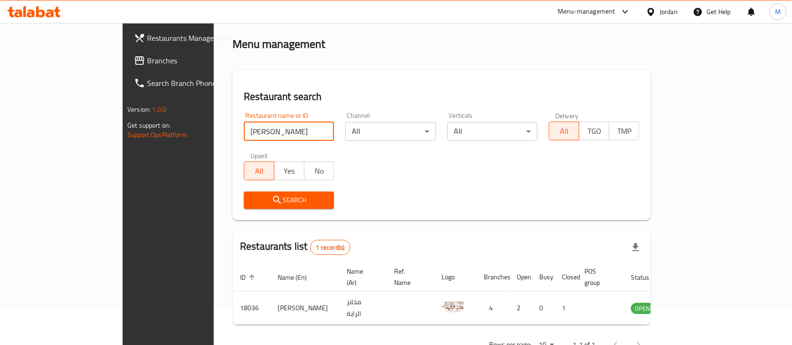
scroll to position [55, 0]
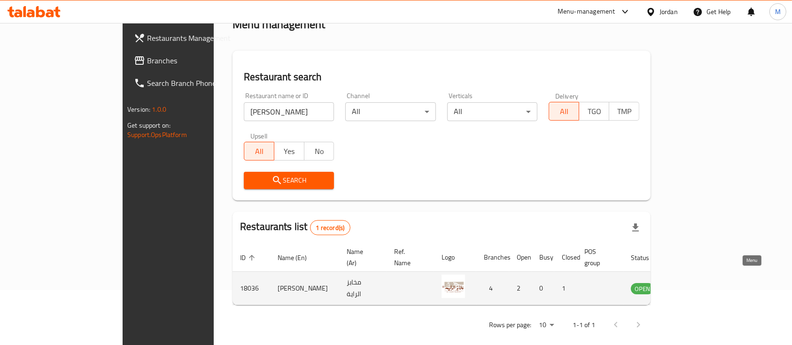
click at [691, 285] on icon "enhanced table" at bounding box center [685, 289] width 10 height 8
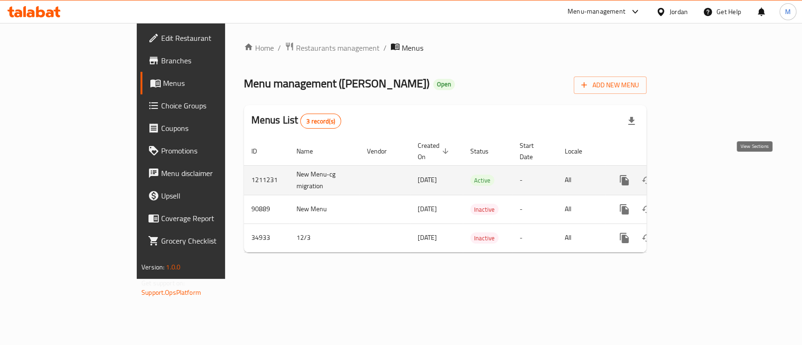
click at [697, 175] on icon "enhanced table" at bounding box center [691, 180] width 11 height 11
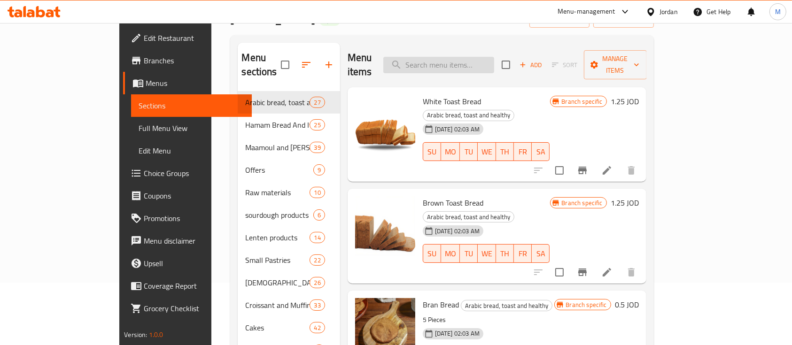
click at [481, 57] on input "search" at bounding box center [438, 65] width 111 height 16
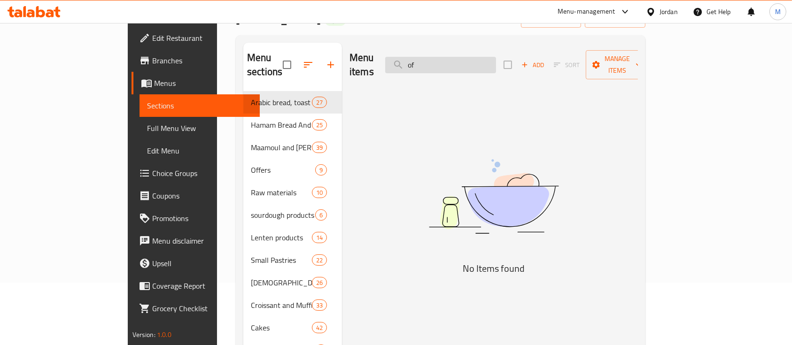
type input "o"
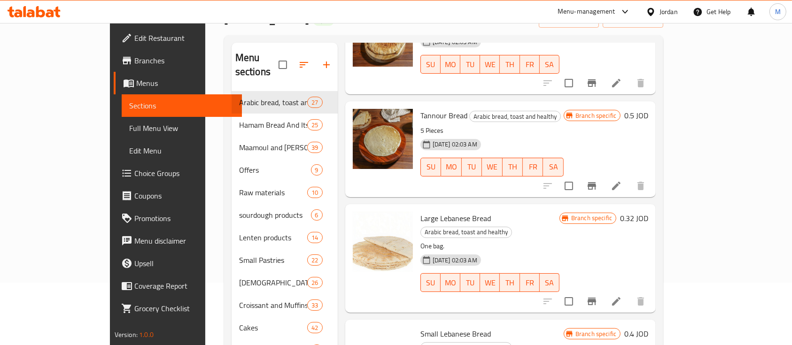
scroll to position [501, 0]
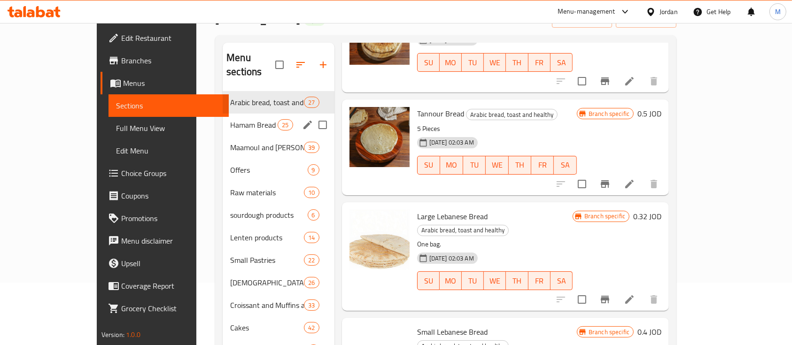
type input "خبز"
click at [230, 119] on span "Hamam Bread And Its Derivatives" at bounding box center [253, 124] width 47 height 11
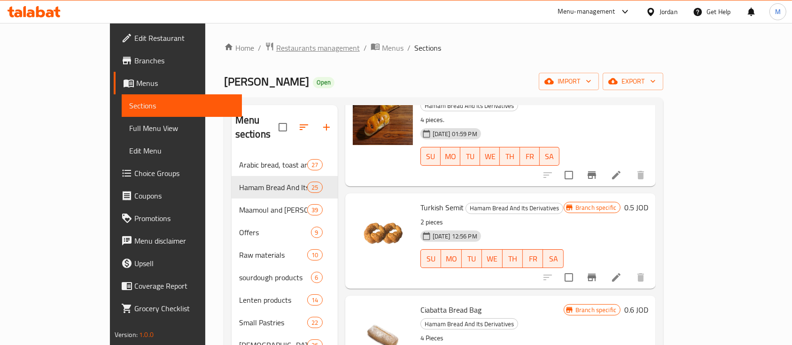
click at [276, 50] on span "Restaurants management" at bounding box center [318, 47] width 84 height 11
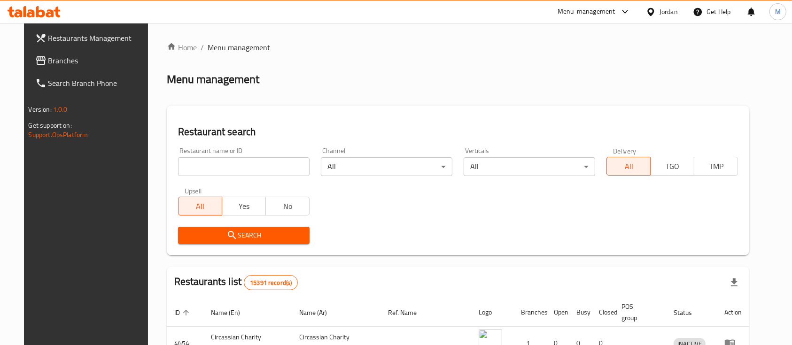
click at [211, 175] on input "search" at bounding box center [243, 166] width 131 height 19
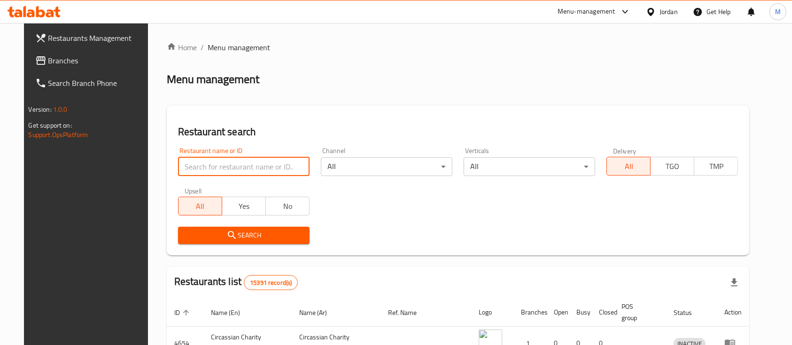
paste input "681088"
type input "681088"
click button "Search" at bounding box center [243, 235] width 131 height 17
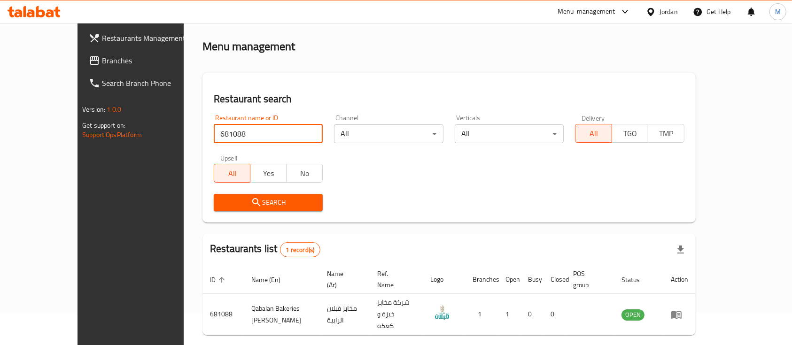
scroll to position [55, 0]
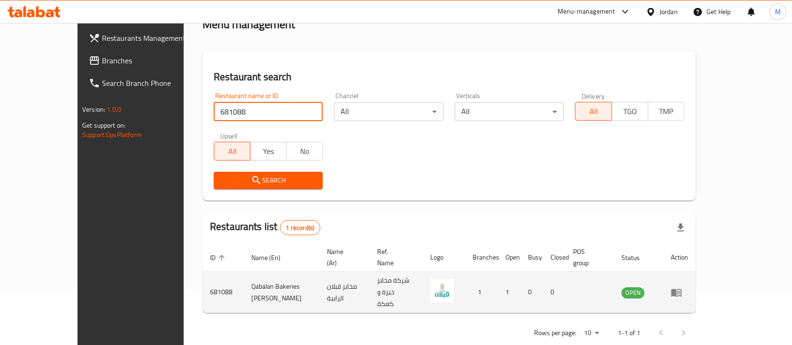
click at [681, 289] on icon "enhanced table" at bounding box center [676, 293] width 10 height 8
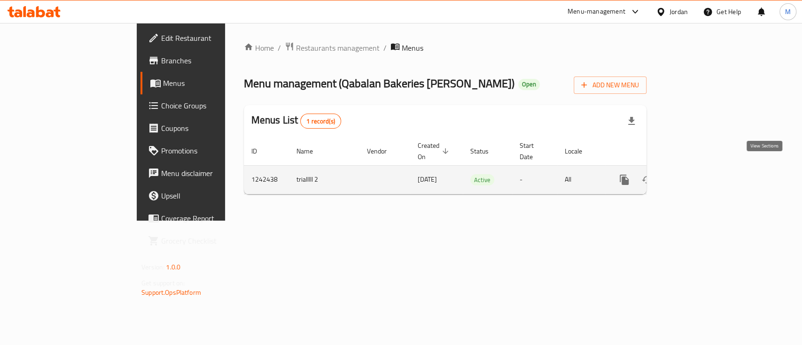
click at [697, 174] on icon "enhanced table" at bounding box center [691, 179] width 11 height 11
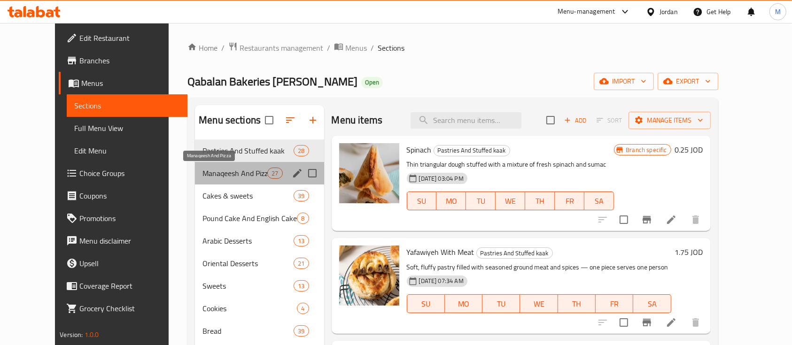
click at [202, 172] on span "Manaqeesh And Pizza" at bounding box center [234, 173] width 65 height 11
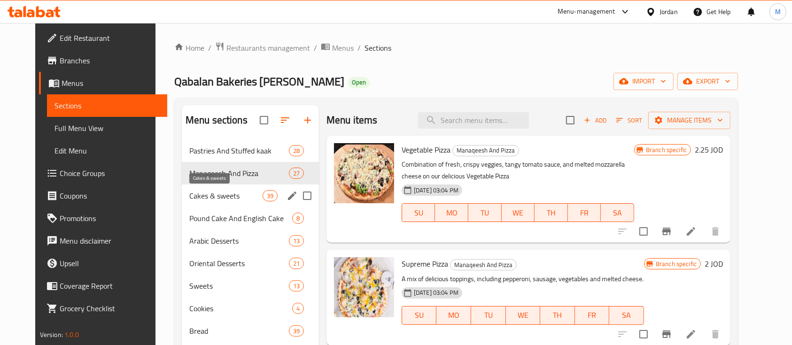
click at [228, 193] on span "Cakes & sweets" at bounding box center [225, 195] width 73 height 11
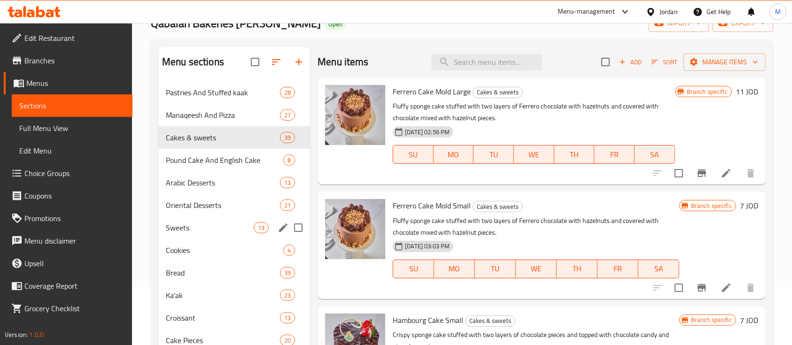
scroll to position [125, 0]
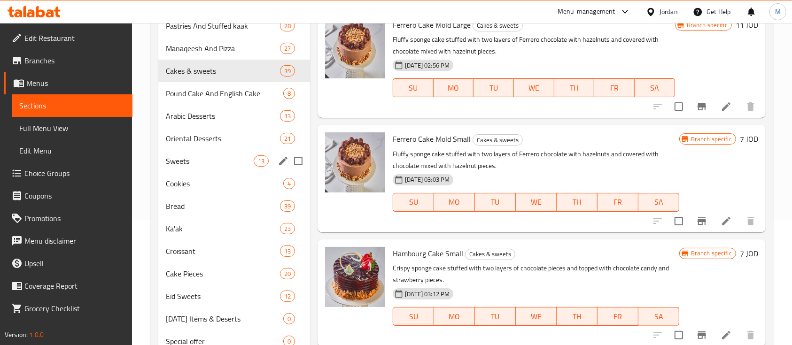
click at [201, 167] on div "Sweets 13" at bounding box center [234, 161] width 152 height 23
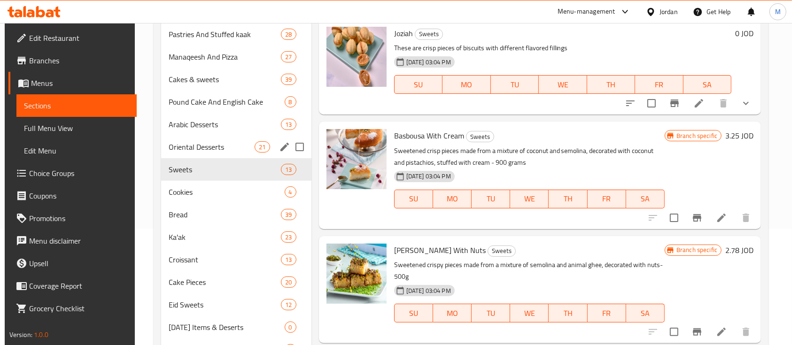
scroll to position [125, 0]
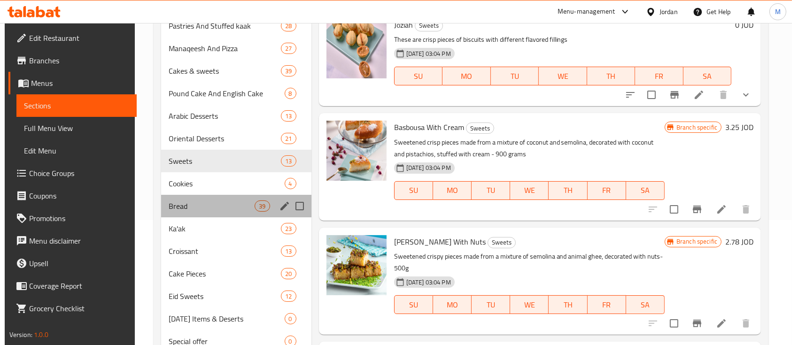
click at [208, 195] on div "Bread 39" at bounding box center [236, 206] width 150 height 23
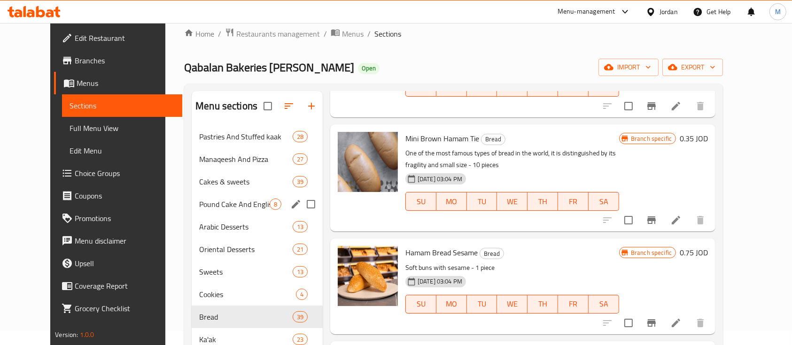
scroll to position [62, 0]
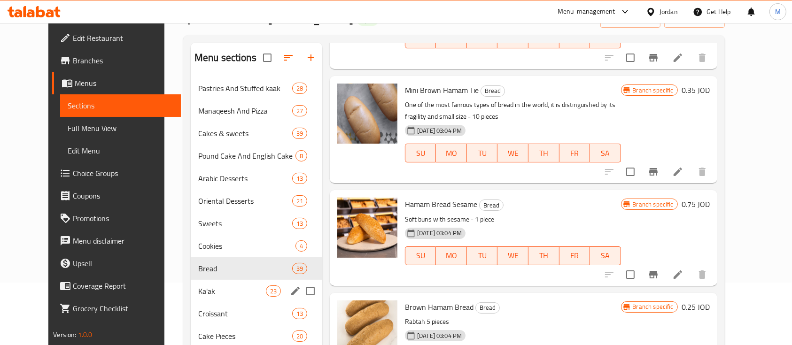
click at [200, 289] on span "Ka'ak" at bounding box center [232, 290] width 68 height 11
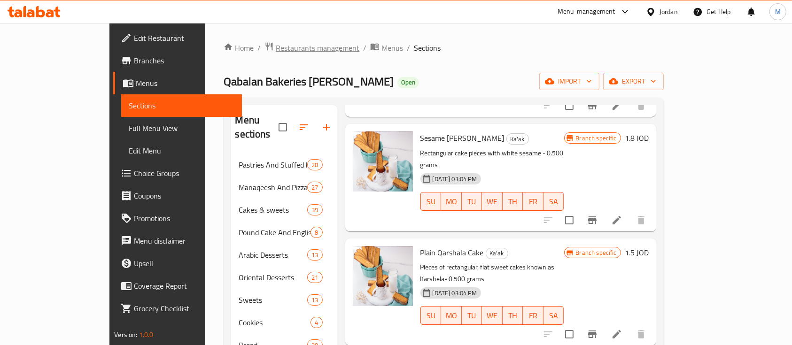
click at [276, 50] on span "Restaurants management" at bounding box center [318, 47] width 84 height 11
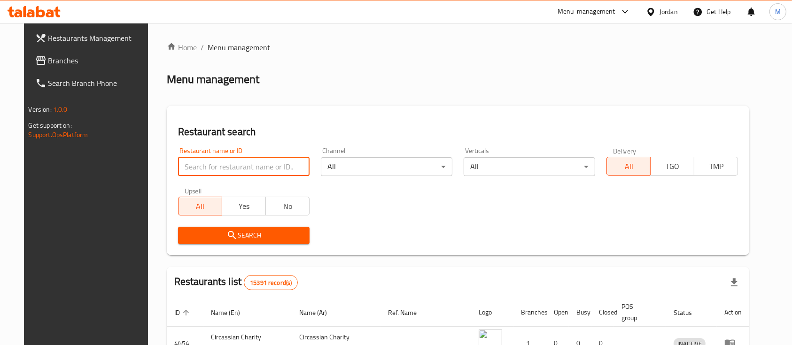
click at [225, 163] on input "search" at bounding box center [243, 166] width 131 height 19
paste input "Paradise Bakeries"
type input "Paradise Bakeries"
click button "Search" at bounding box center [243, 235] width 131 height 17
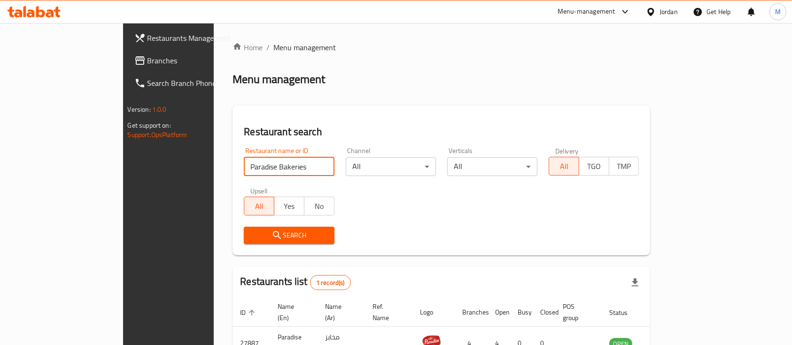
scroll to position [55, 0]
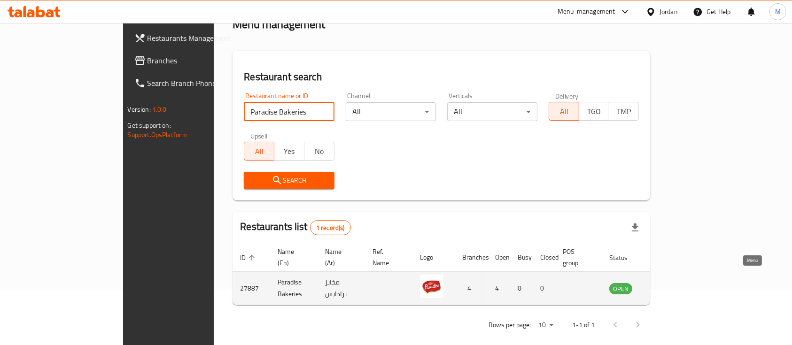
click at [676, 283] on link "enhanced table" at bounding box center [666, 288] width 17 height 11
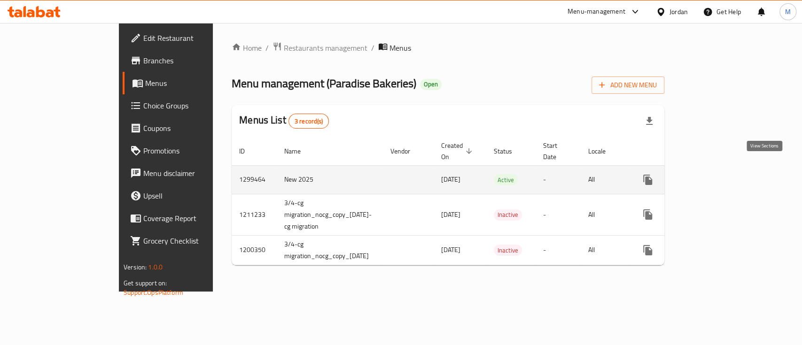
click at [719, 176] on icon "enhanced table" at bounding box center [715, 180] width 8 height 8
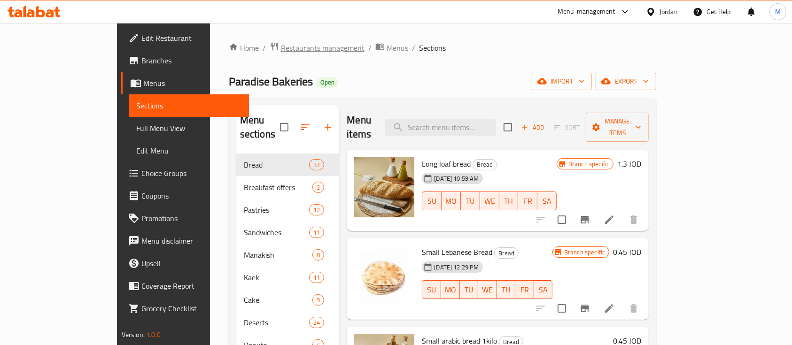
click at [281, 47] on span "Restaurants management" at bounding box center [323, 47] width 84 height 11
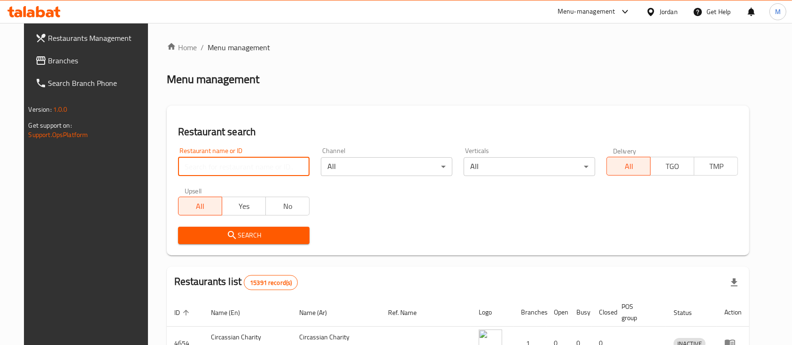
drag, startPoint x: 270, startPoint y: 164, endPoint x: 263, endPoint y: 167, distance: 7.0
click at [263, 167] on input "search" at bounding box center [243, 166] width 131 height 19
paste input "695755"
type input "695755"
click button "Search" at bounding box center [243, 235] width 131 height 17
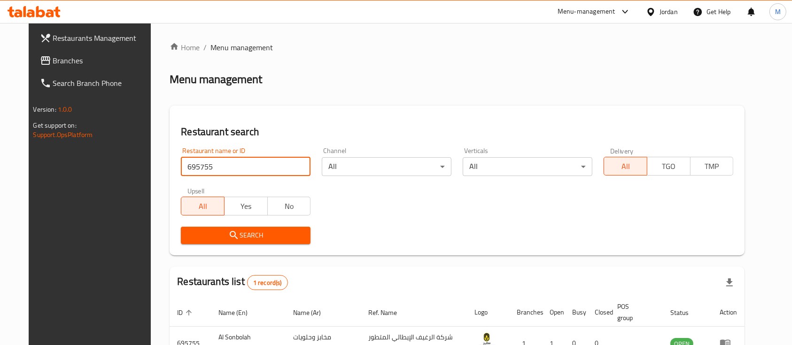
scroll to position [65, 0]
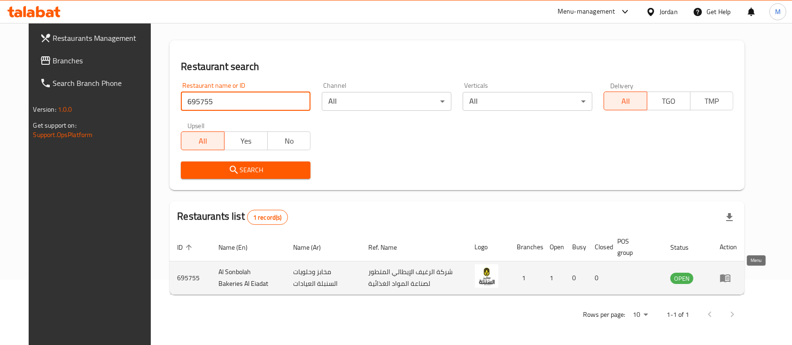
click at [729, 279] on icon "enhanced table" at bounding box center [726, 279] width 3 height 4
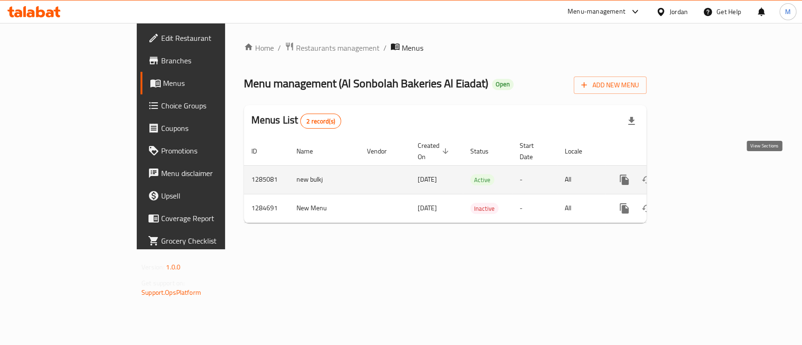
click at [703, 175] on link "enhanced table" at bounding box center [691, 180] width 23 height 23
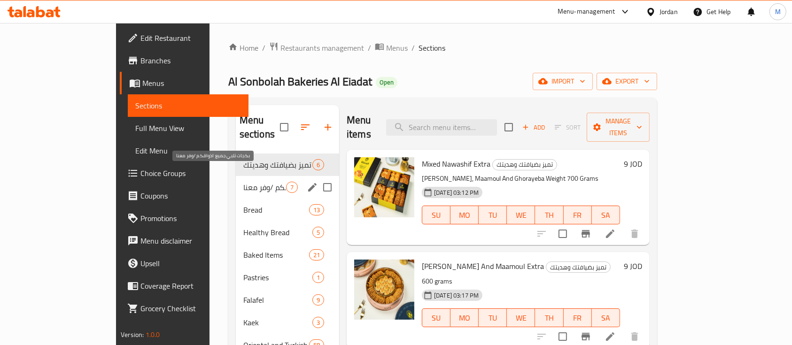
click at [243, 182] on span "بكجات تلبي جميع اذواقكم /وفر معنا" at bounding box center [264, 187] width 43 height 11
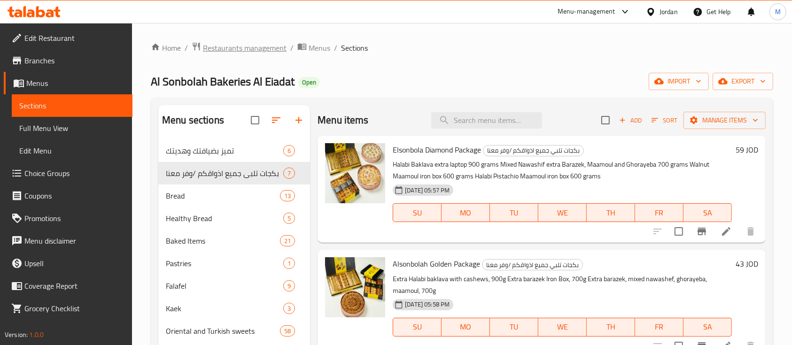
click at [259, 47] on span "Restaurants management" at bounding box center [245, 47] width 84 height 11
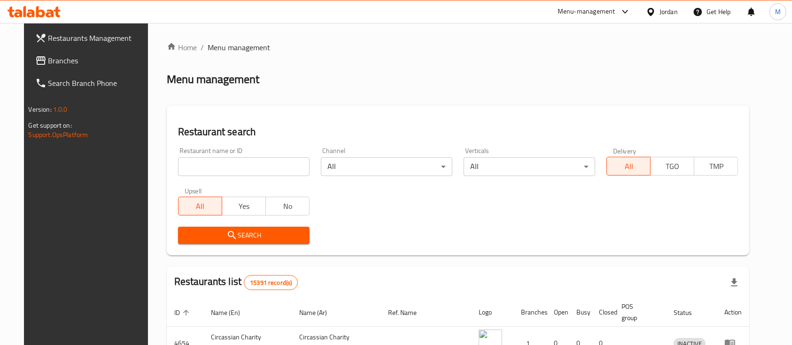
paste input "606310"
click at [230, 171] on input "606310" at bounding box center [243, 166] width 131 height 19
type input "606310"
click button "Search" at bounding box center [243, 235] width 131 height 17
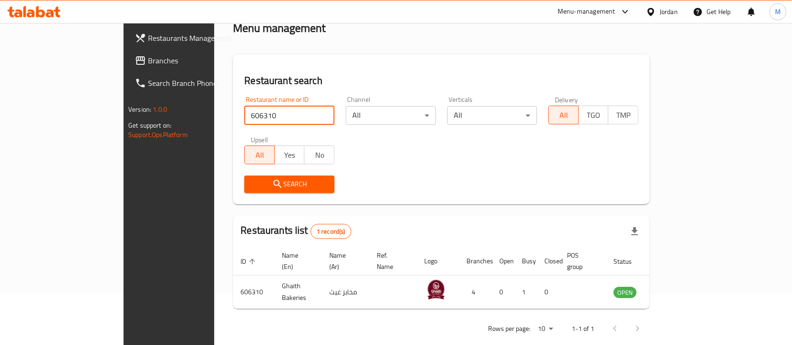
scroll to position [55, 0]
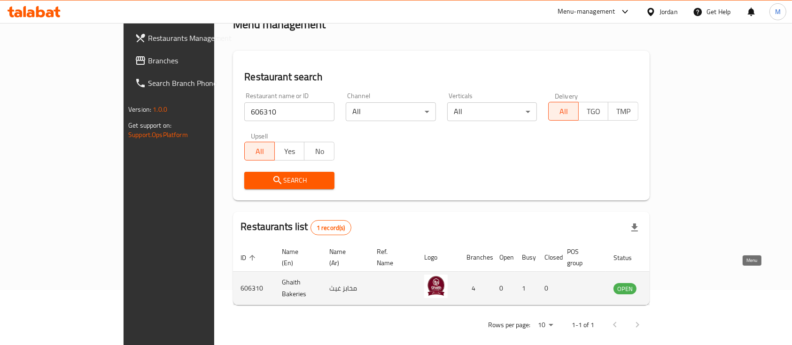
click at [672, 287] on icon "enhanced table" at bounding box center [670, 289] width 3 height 4
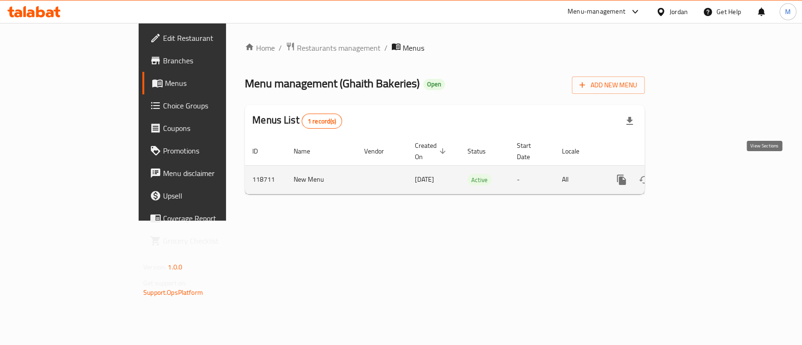
click at [694, 174] on icon "enhanced table" at bounding box center [688, 179] width 11 height 11
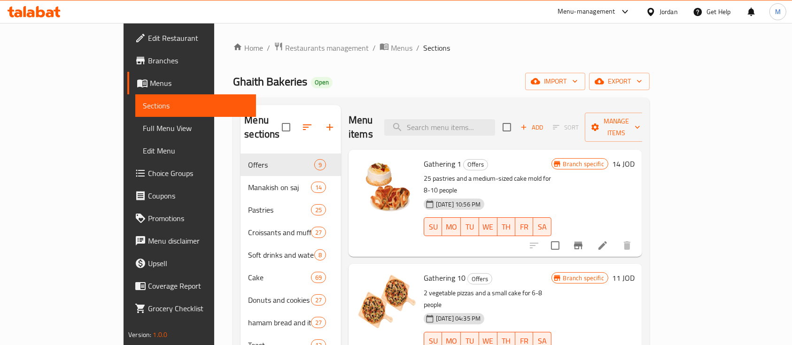
drag, startPoint x: 488, startPoint y: 125, endPoint x: 483, endPoint y: 131, distance: 8.3
click at [488, 126] on input "search" at bounding box center [439, 127] width 111 height 16
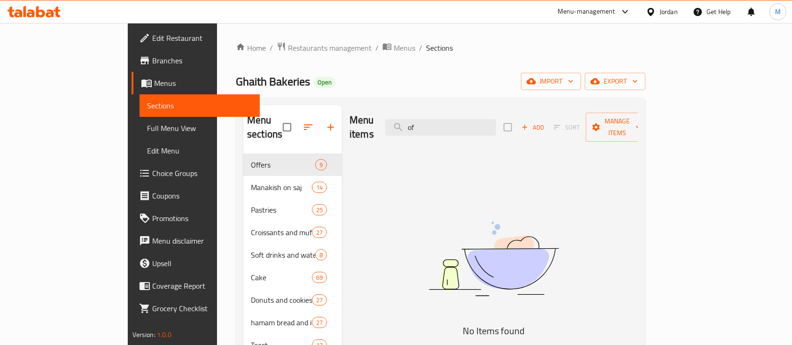
type input "o"
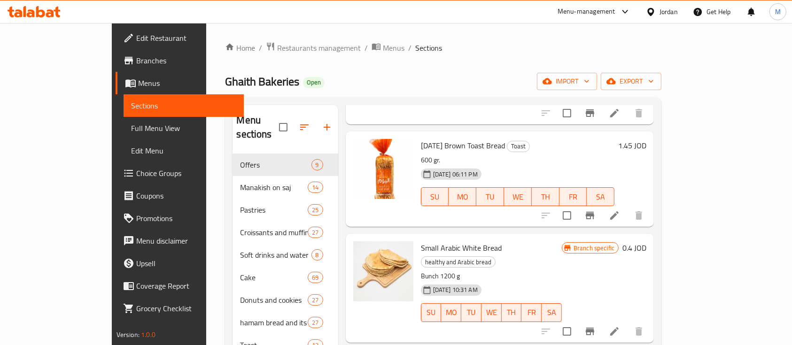
scroll to position [2442, 0]
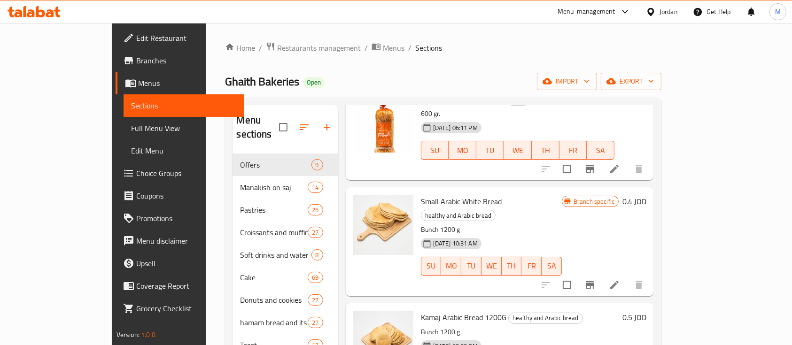
type input "خبز"
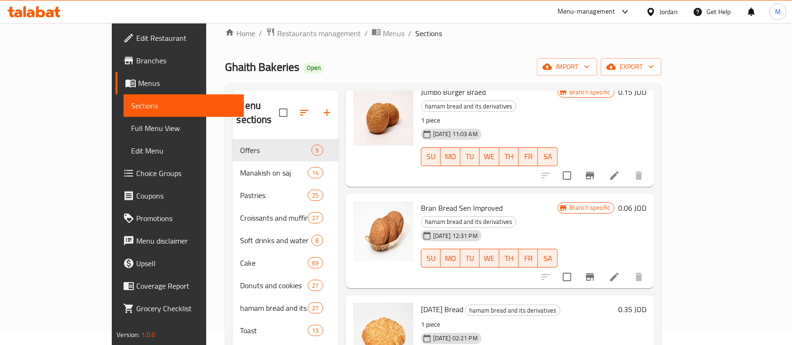
scroll to position [0, 0]
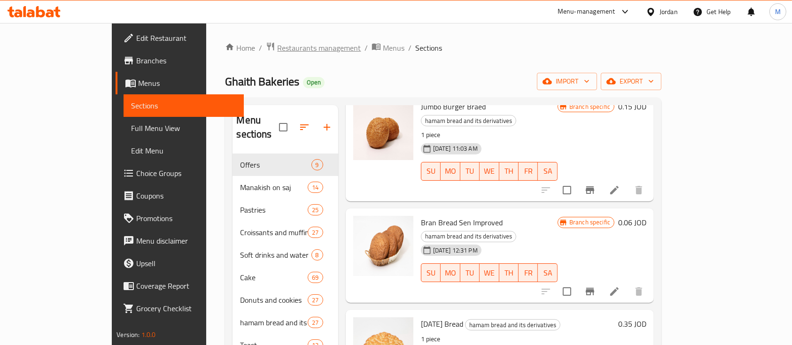
click at [277, 46] on span "Restaurants management" at bounding box center [319, 47] width 84 height 11
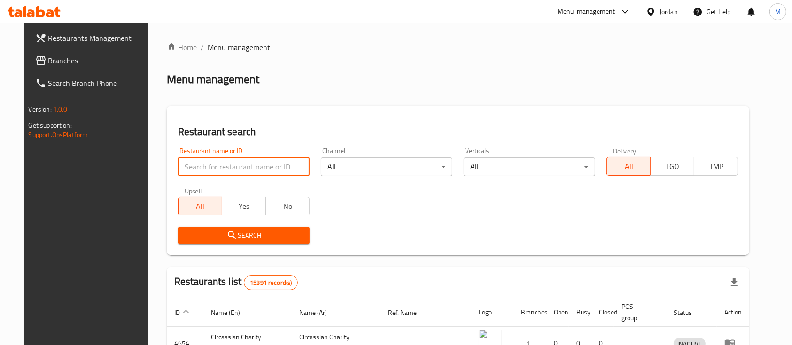
click at [266, 163] on input "search" at bounding box center [243, 166] width 131 height 19
paste input "687093"
type input "687093"
click button "Search" at bounding box center [243, 235] width 131 height 17
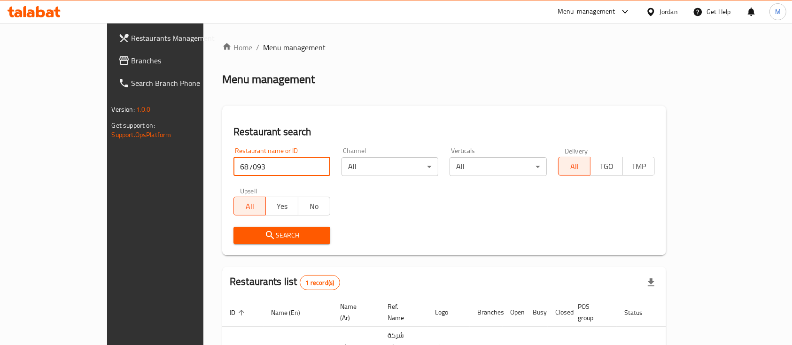
scroll to position [55, 0]
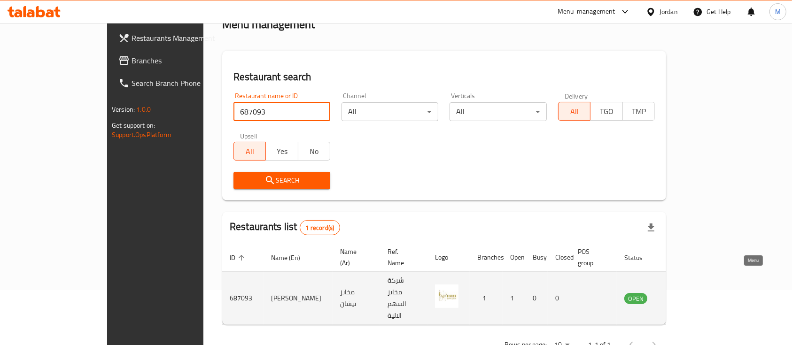
click at [684, 295] on icon "enhanced table" at bounding box center [679, 299] width 10 height 8
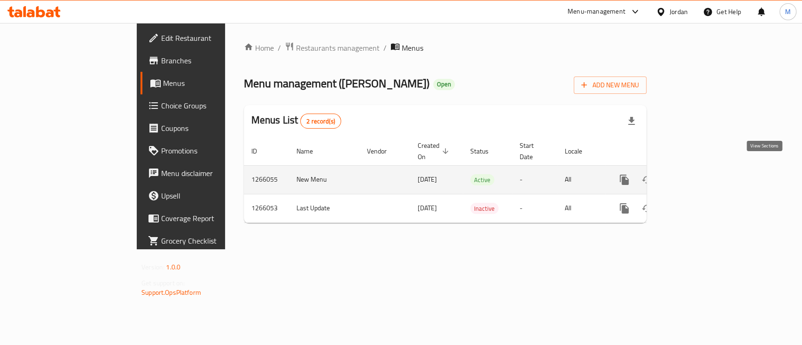
click at [697, 174] on icon "enhanced table" at bounding box center [691, 179] width 11 height 11
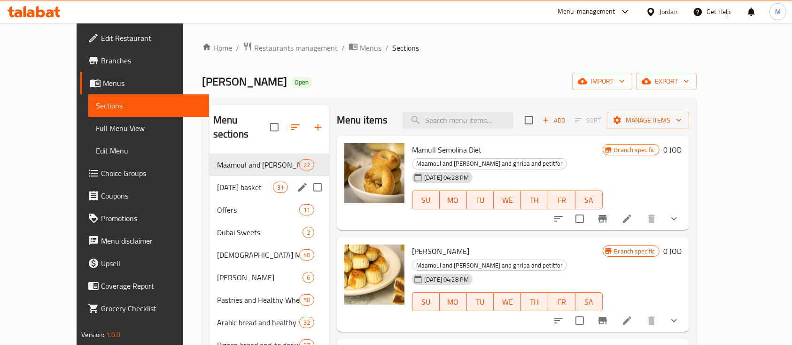
click at [209, 178] on div "Ramadan basket 31" at bounding box center [269, 187] width 120 height 23
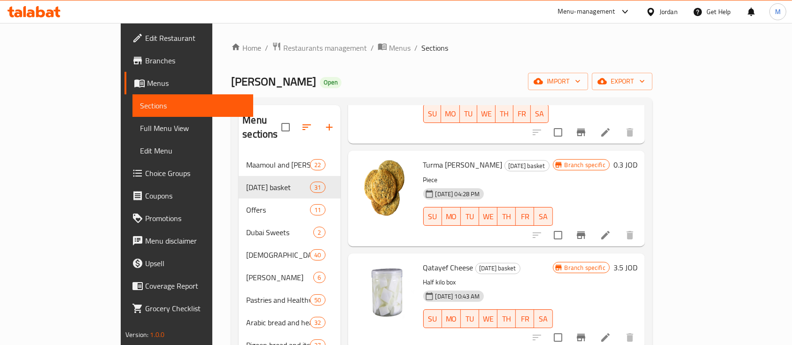
scroll to position [125, 0]
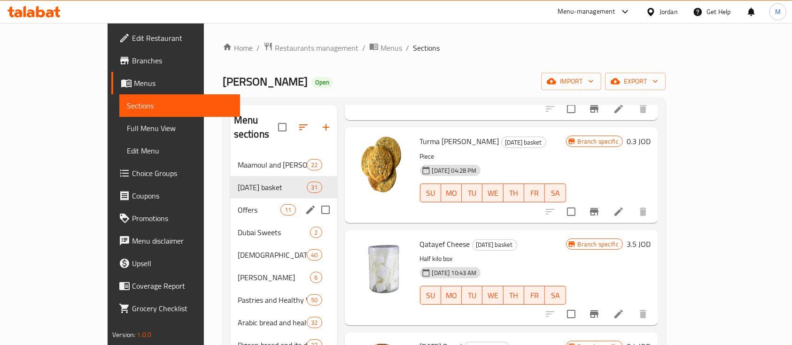
click at [238, 204] on span "Offers" at bounding box center [259, 209] width 43 height 11
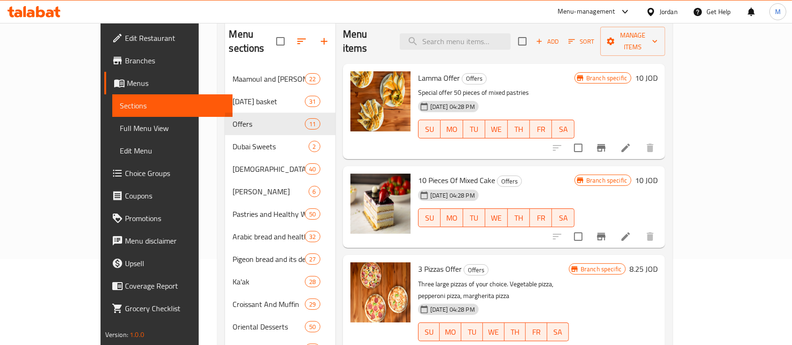
scroll to position [62, 0]
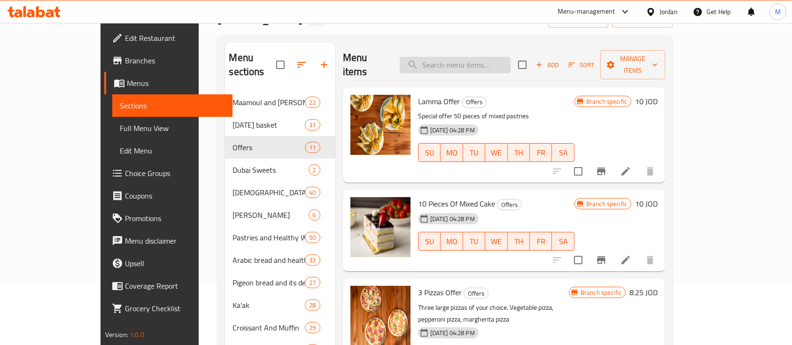
click at [478, 61] on input "search" at bounding box center [455, 65] width 111 height 16
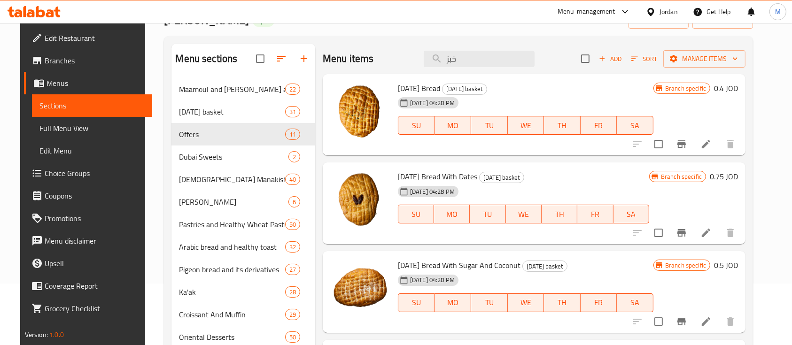
scroll to position [0, 0]
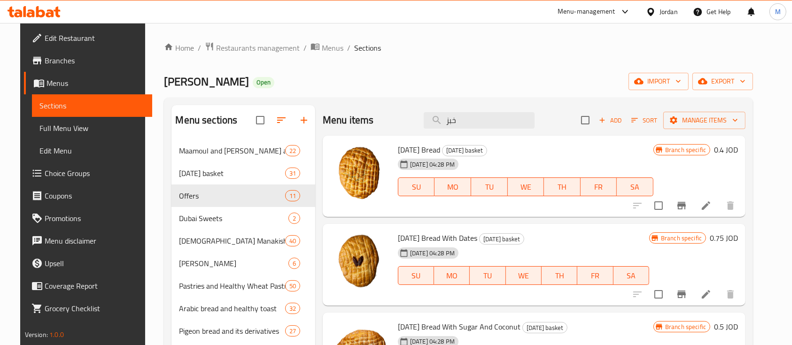
type input "خبز"
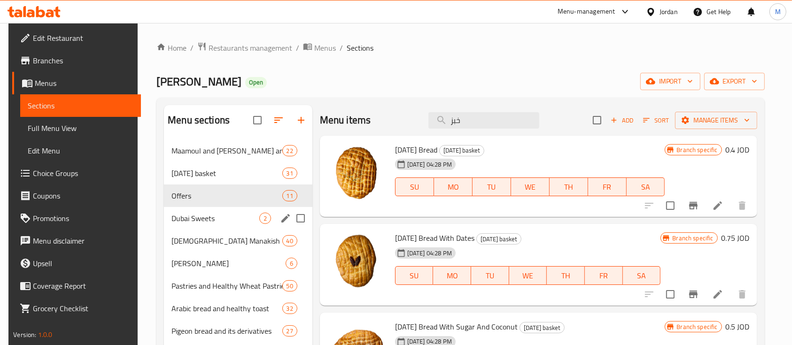
click at [221, 210] on div "Dubai Sweets 2" at bounding box center [238, 218] width 148 height 23
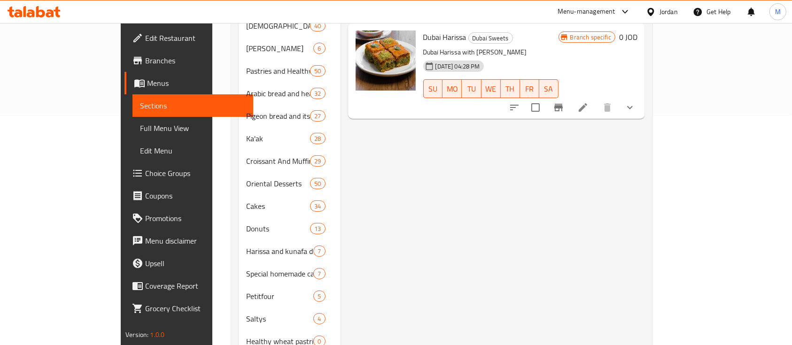
scroll to position [250, 0]
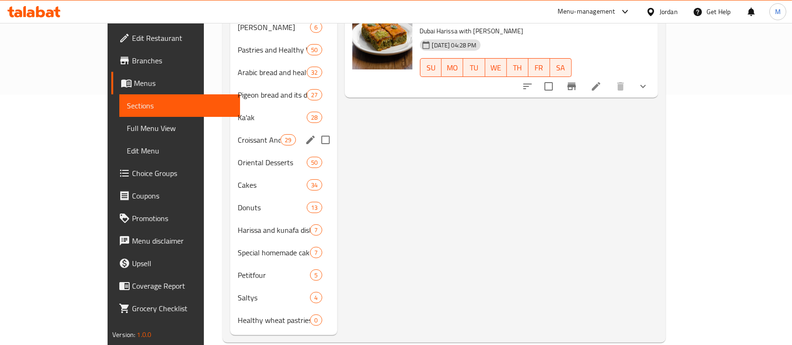
click at [230, 135] on div "Croissant And Muffin 29" at bounding box center [283, 140] width 107 height 23
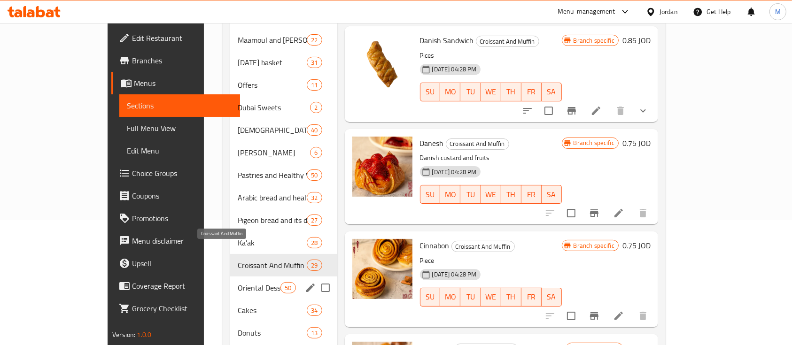
scroll to position [188, 0]
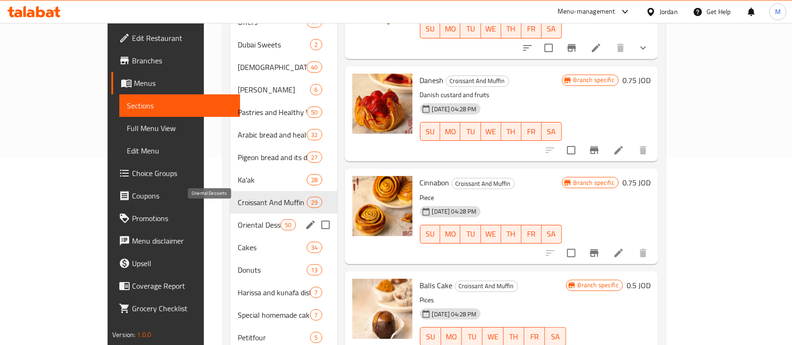
click at [238, 219] on span "Oriental Desserts" at bounding box center [259, 224] width 43 height 11
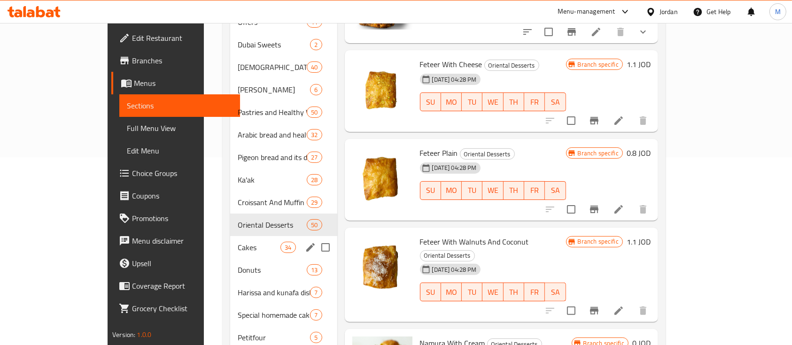
click at [238, 242] on span "Cakes" at bounding box center [259, 247] width 43 height 11
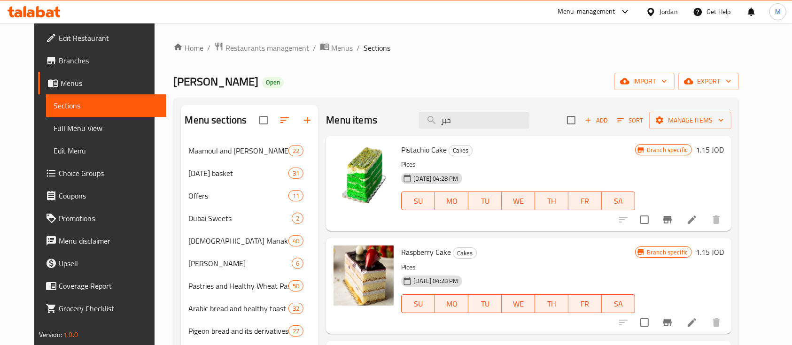
click at [273, 55] on div "Home / Restaurants management / Menus / Sections Nishan Bakery Open import expo…" at bounding box center [455, 310] width 565 height 537
click at [257, 52] on span "Restaurants management" at bounding box center [267, 47] width 84 height 11
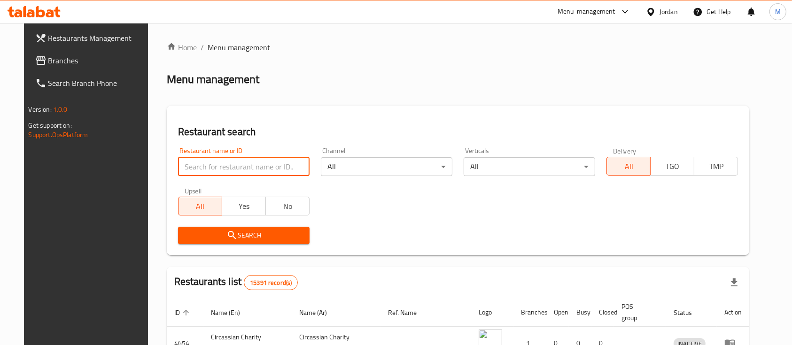
click at [257, 161] on input "search" at bounding box center [243, 166] width 131 height 19
paste input "Grand Bakery"
type input "Grand Bakery"
click button "Search" at bounding box center [243, 235] width 131 height 17
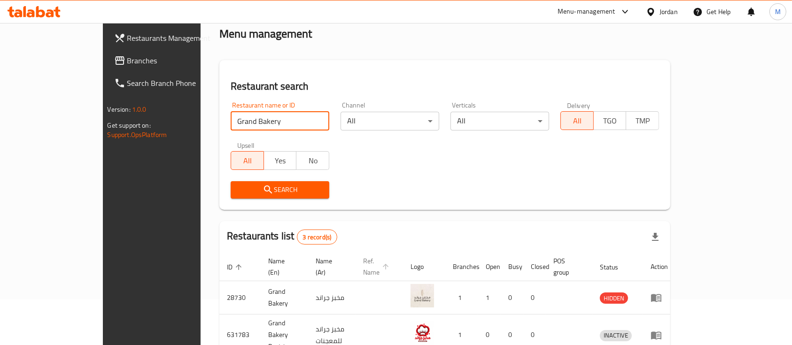
scroll to position [120, 0]
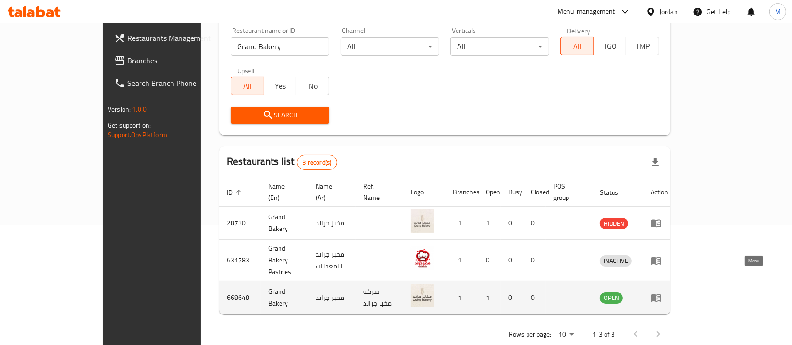
click at [668, 292] on link "enhanced table" at bounding box center [658, 297] width 17 height 11
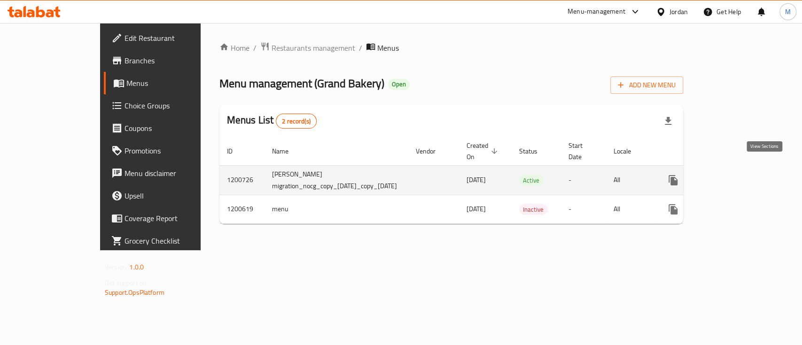
click at [752, 169] on link "enhanced table" at bounding box center [740, 180] width 23 height 23
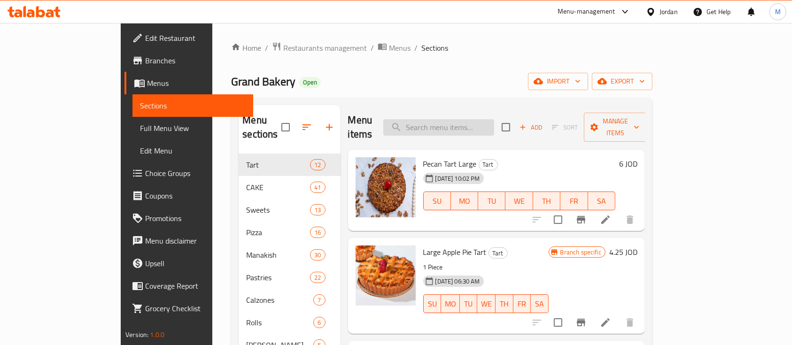
drag, startPoint x: 470, startPoint y: 123, endPoint x: 531, endPoint y: 130, distance: 61.9
click at [470, 123] on input "search" at bounding box center [438, 127] width 111 height 16
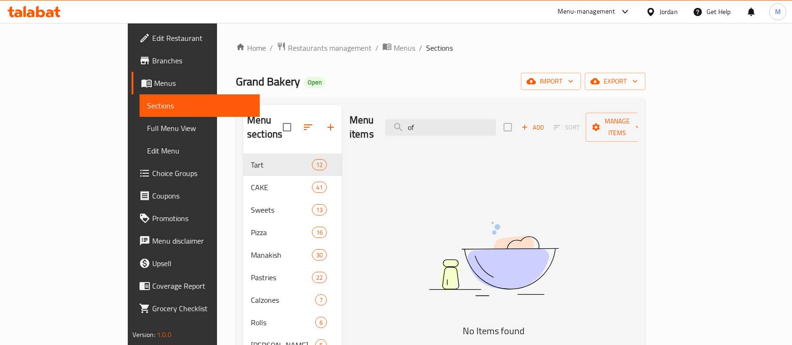
type input "o"
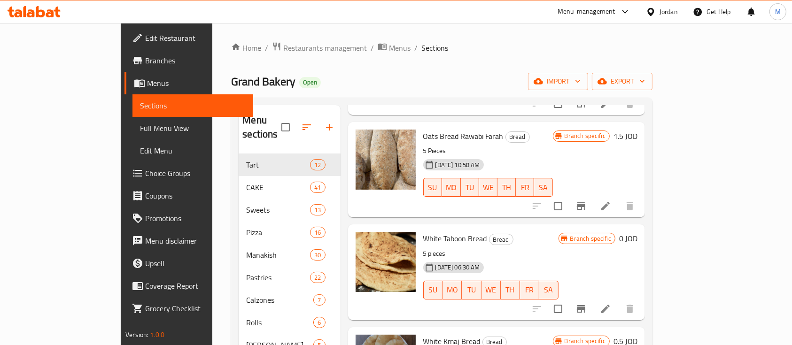
scroll to position [250, 0]
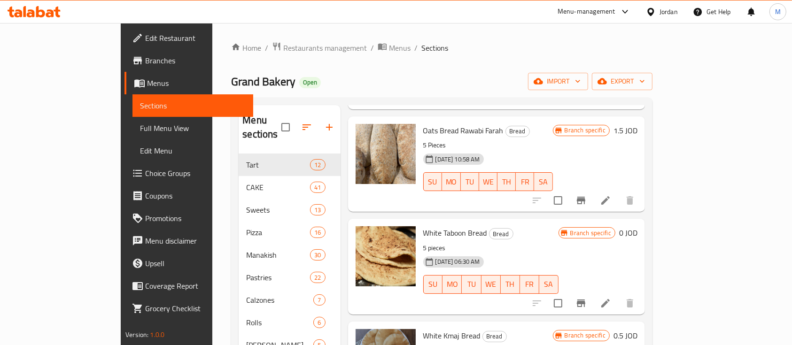
type input "خبز"
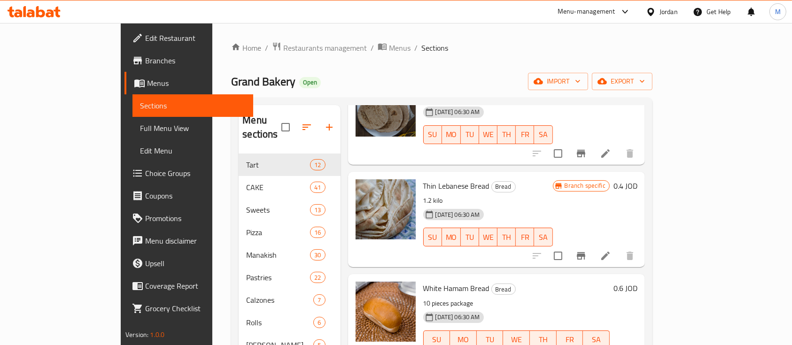
scroll to position [626, 0]
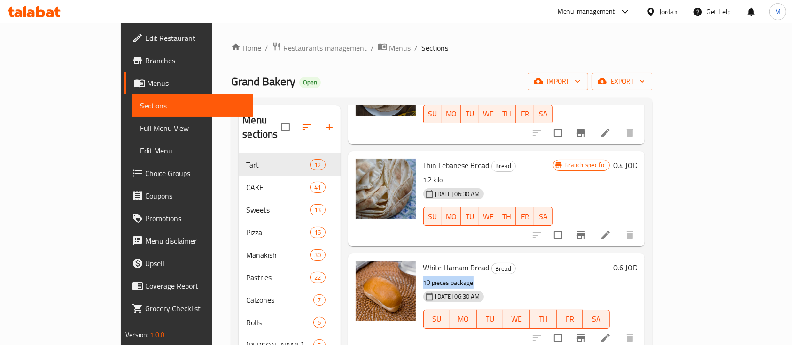
drag, startPoint x: 393, startPoint y: 256, endPoint x: 453, endPoint y: 253, distance: 60.2
click at [452, 277] on p "10 pieces package" at bounding box center [516, 283] width 186 height 12
click at [454, 277] on p "10 pieces package" at bounding box center [516, 283] width 186 height 12
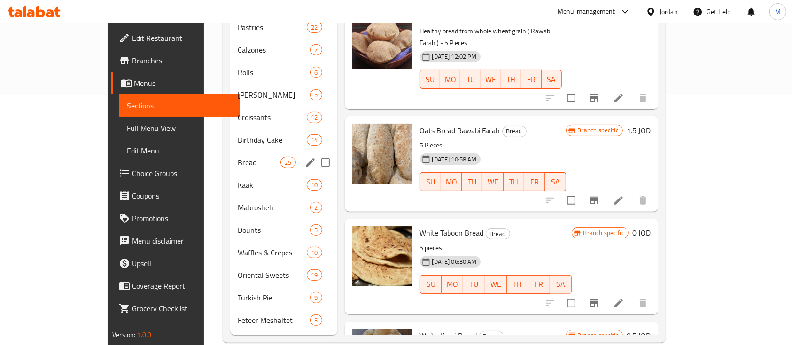
scroll to position [0, 0]
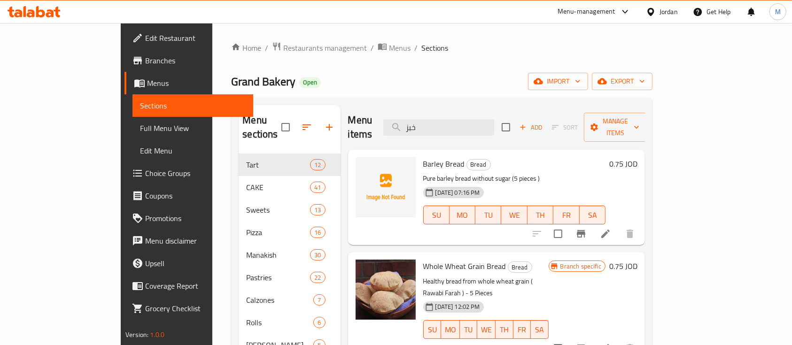
click at [273, 40] on div "Home / Restaurants management / Menus / Sections Grand Bakery Open import expor…" at bounding box center [441, 317] width 459 height 589
click at [283, 45] on span "Restaurants management" at bounding box center [325, 47] width 84 height 11
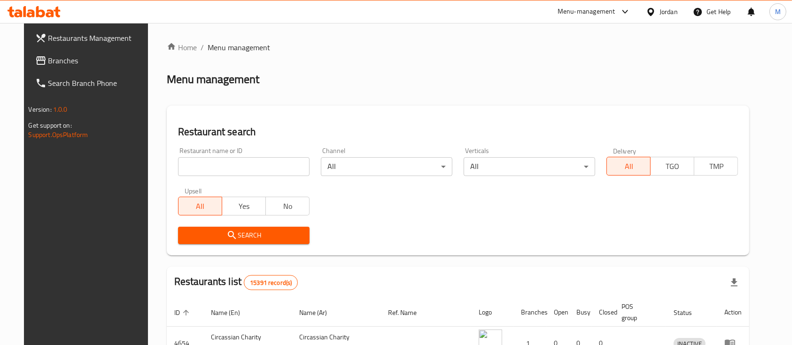
click at [246, 167] on input "search" at bounding box center [243, 166] width 131 height 19
paste input "Rommana Bakery"
type input "Rommana Bakery"
click button "Search" at bounding box center [243, 235] width 131 height 17
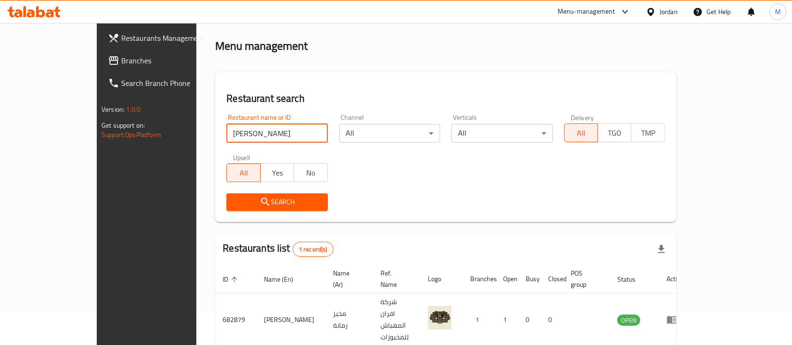
scroll to position [55, 0]
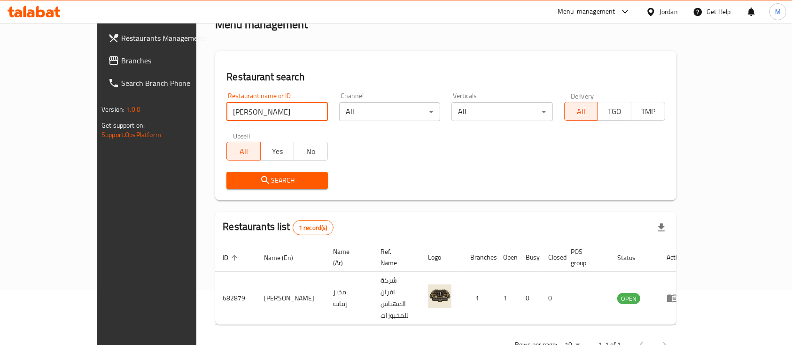
drag, startPoint x: 250, startPoint y: 114, endPoint x: 158, endPoint y: 117, distance: 92.1
click at [221, 117] on div "Restaurant name or ID Rommana Bakery Restaurant name or ID" at bounding box center [277, 107] width 112 height 40
click button "Search" at bounding box center [276, 180] width 101 height 17
click at [249, 118] on input "Rommana Bakery" at bounding box center [276, 111] width 101 height 19
click button "Search" at bounding box center [276, 180] width 101 height 17
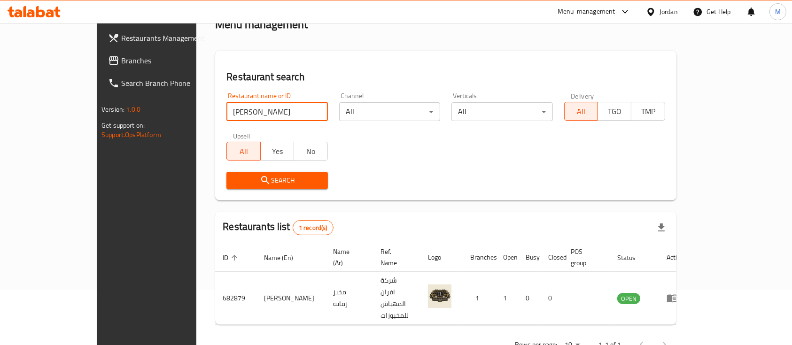
drag, startPoint x: 256, startPoint y: 180, endPoint x: 369, endPoint y: 190, distance: 113.1
click at [257, 180] on span "Search" at bounding box center [277, 181] width 86 height 12
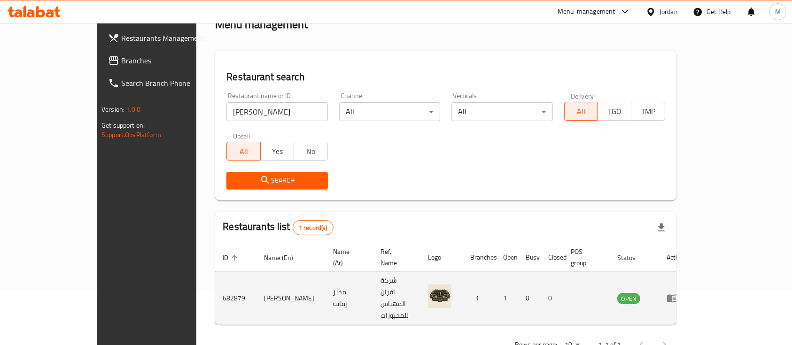
click at [676, 297] on icon "enhanced table" at bounding box center [673, 299] width 3 height 4
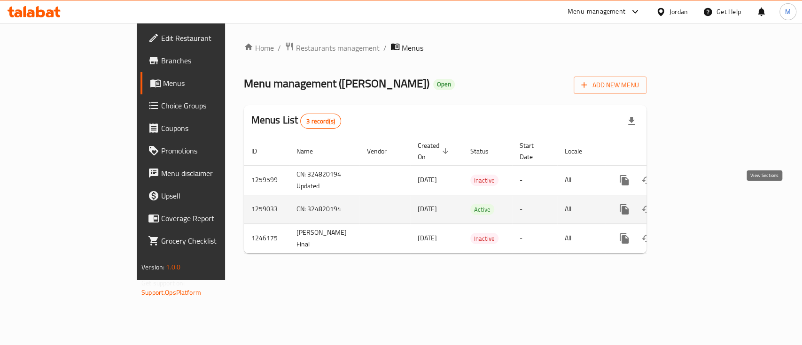
click at [703, 201] on link "enhanced table" at bounding box center [691, 209] width 23 height 23
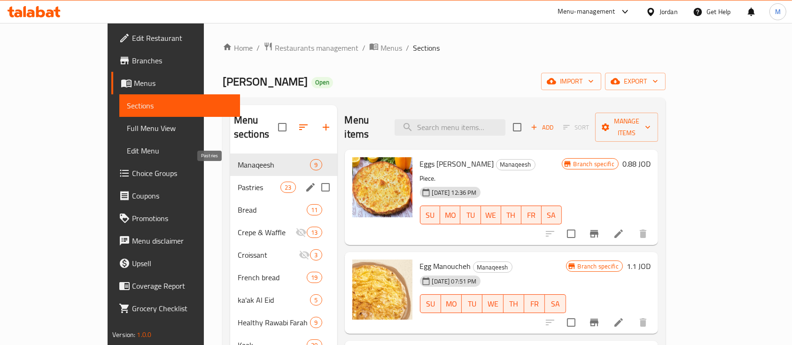
click at [238, 182] on span "Pastries" at bounding box center [259, 187] width 43 height 11
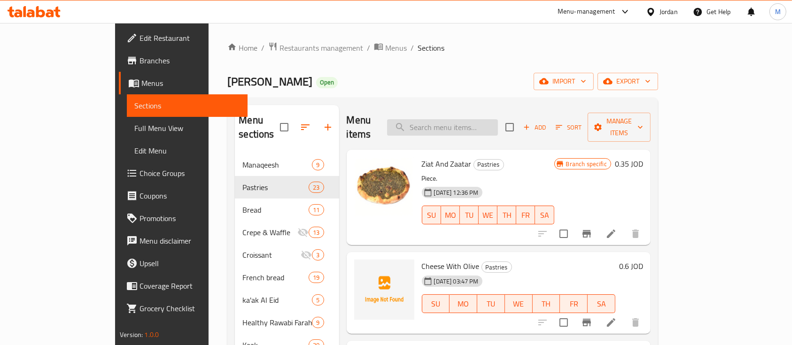
click at [453, 120] on input "search" at bounding box center [442, 127] width 111 height 16
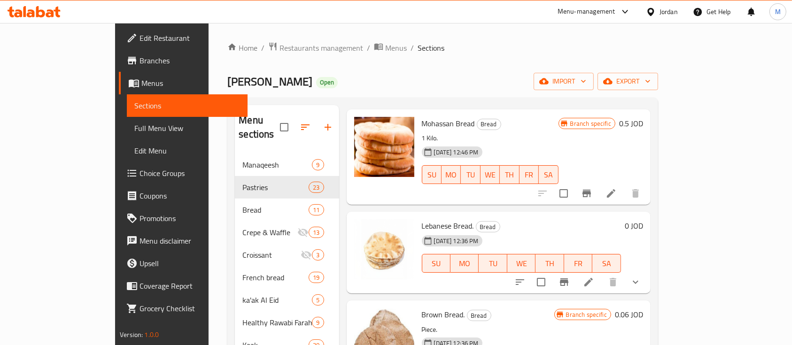
scroll to position [62, 0]
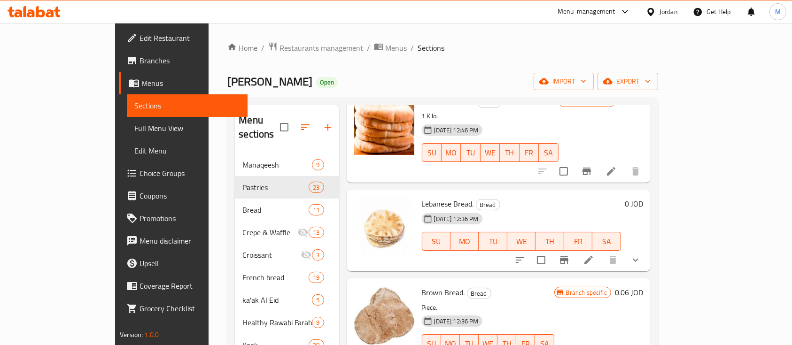
type input "خبز"
click at [641, 254] on icon "show more" at bounding box center [635, 259] width 11 height 11
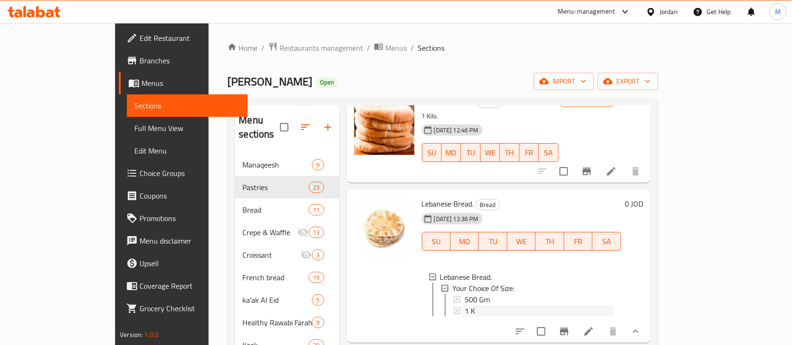
click at [477, 305] on div "1 K" at bounding box center [538, 310] width 149 height 11
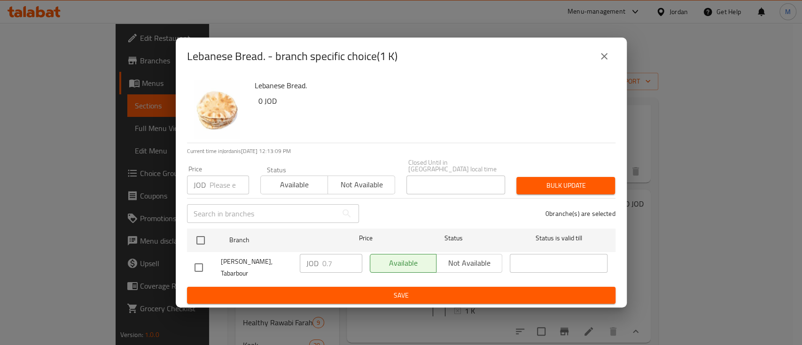
drag, startPoint x: 609, startPoint y: 62, endPoint x: 606, endPoint y: 73, distance: 11.6
click at [609, 62] on icon "close" at bounding box center [603, 56] width 11 height 11
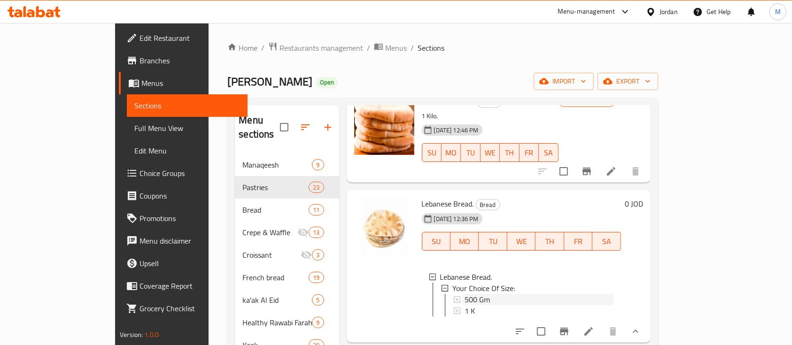
click at [494, 294] on div "500 Gm" at bounding box center [538, 299] width 149 height 11
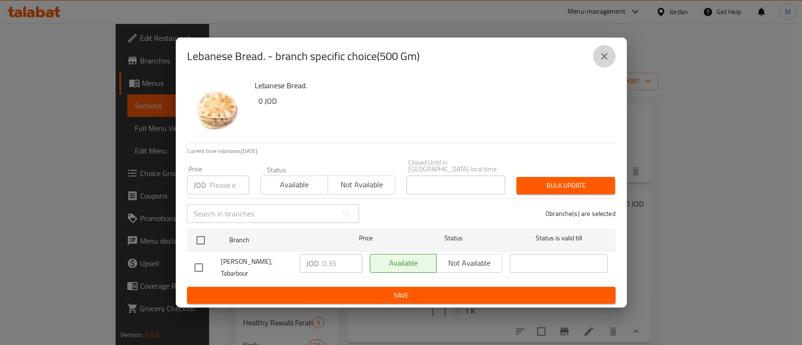
click at [597, 58] on button "close" at bounding box center [604, 56] width 23 height 23
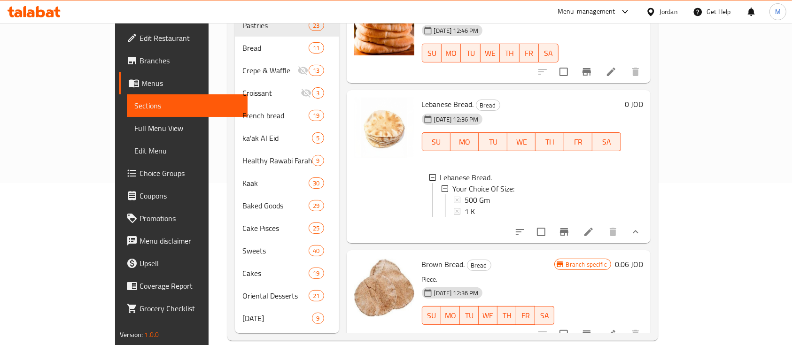
scroll to position [0, 0]
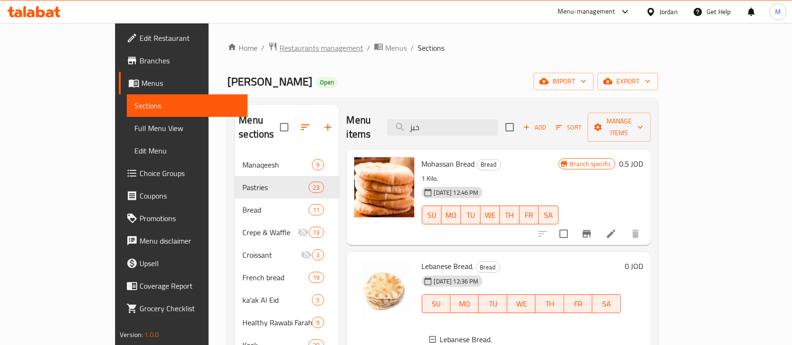
click at [279, 51] on span "Restaurants management" at bounding box center [321, 47] width 84 height 11
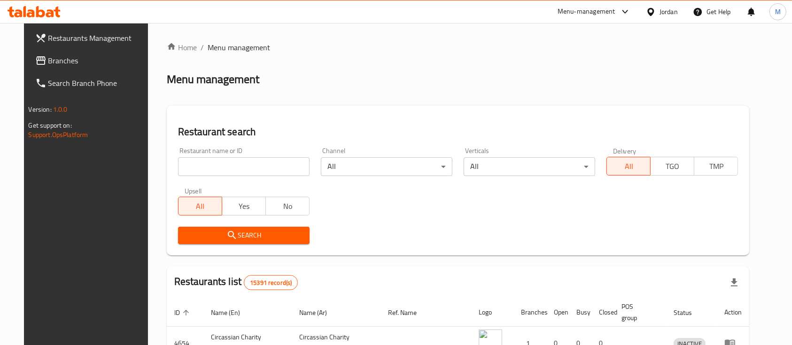
click at [235, 170] on input "search" at bounding box center [243, 166] width 131 height 19
paste input "Ghaith Bakery"
type input "Ghaith Bakery"
click button "Search" at bounding box center [243, 235] width 131 height 17
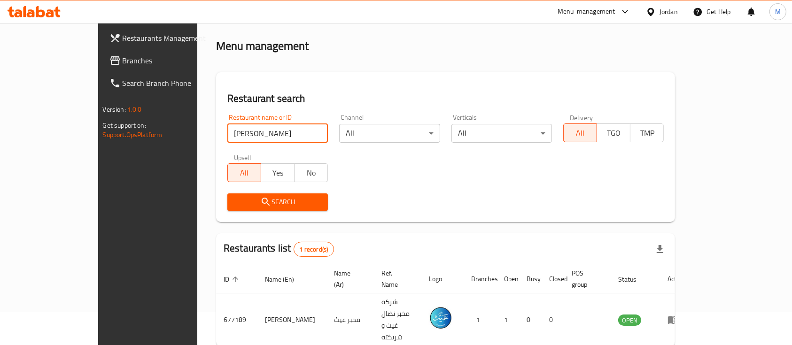
scroll to position [55, 0]
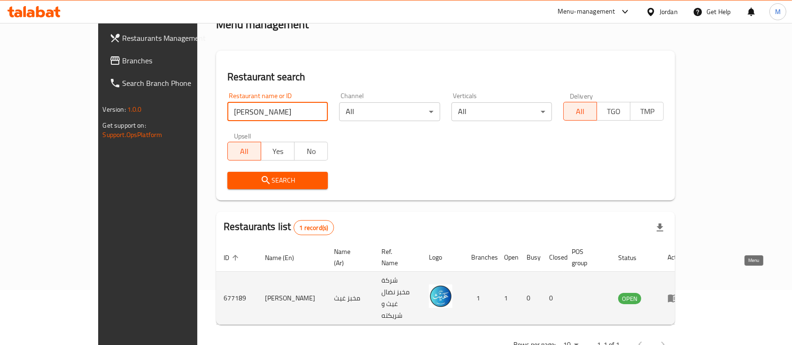
click at [678, 295] on icon "enhanced table" at bounding box center [673, 299] width 10 height 8
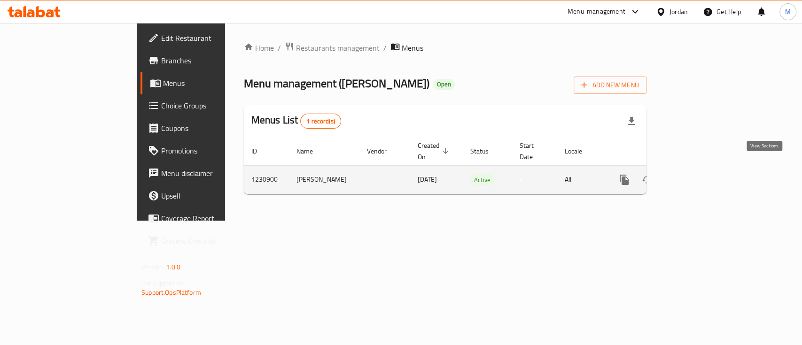
click at [703, 169] on link "enhanced table" at bounding box center [691, 180] width 23 height 23
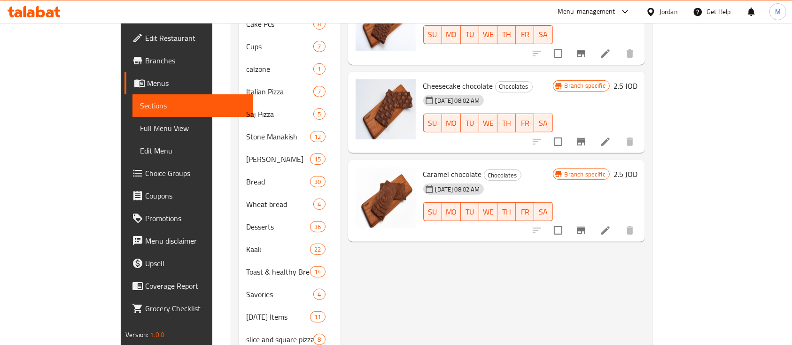
scroll to position [365, 0]
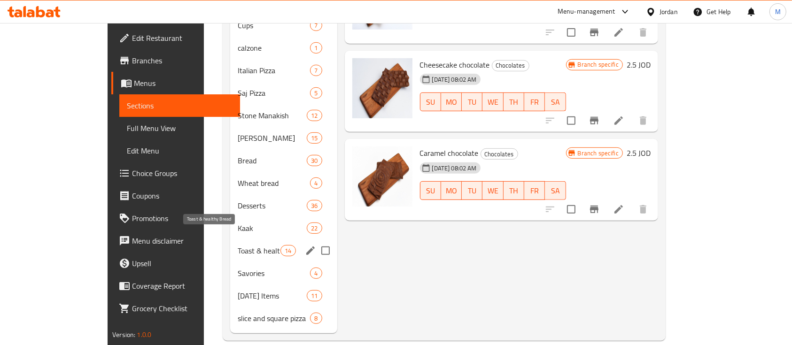
click at [238, 245] on span "Toast & healthy Bread" at bounding box center [259, 250] width 43 height 11
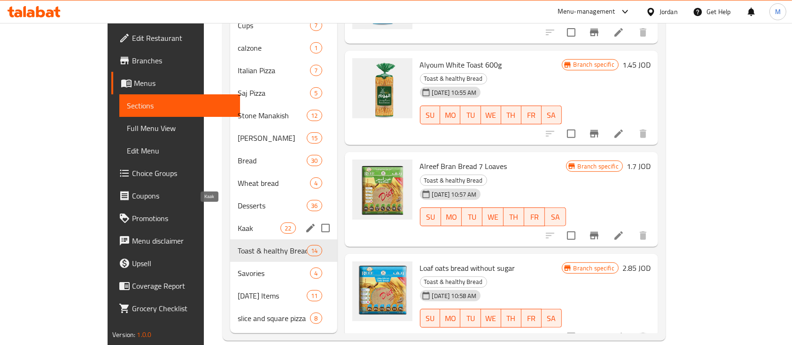
click at [238, 223] on span "Kaak" at bounding box center [259, 228] width 43 height 11
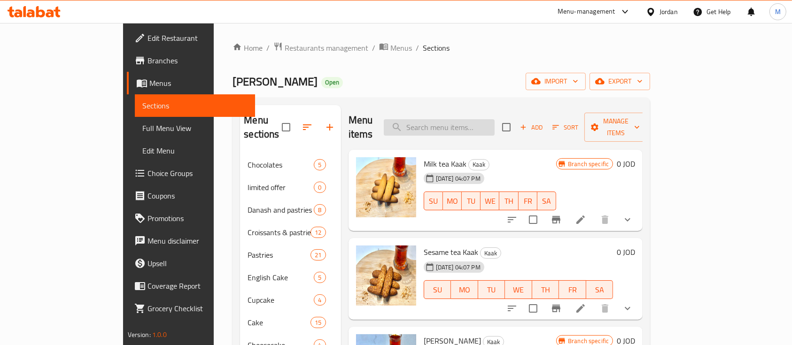
click at [455, 119] on input "search" at bounding box center [439, 127] width 111 height 16
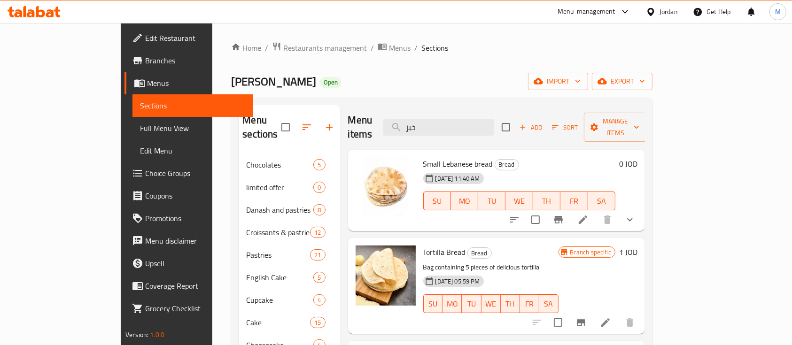
type input "خبز"
click at [641, 212] on button "show more" at bounding box center [629, 219] width 23 height 23
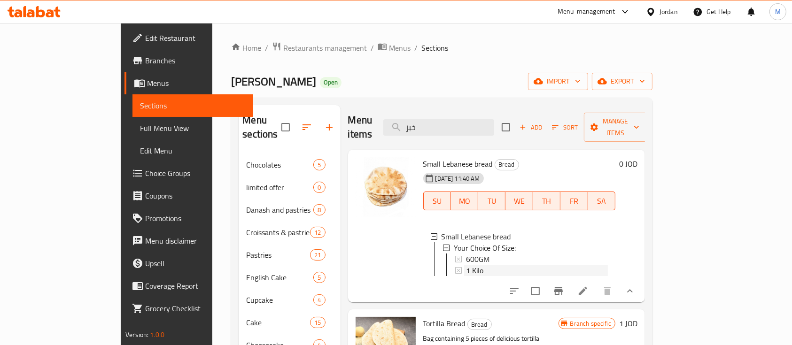
click at [477, 265] on div "1 Kilo" at bounding box center [537, 270] width 142 height 11
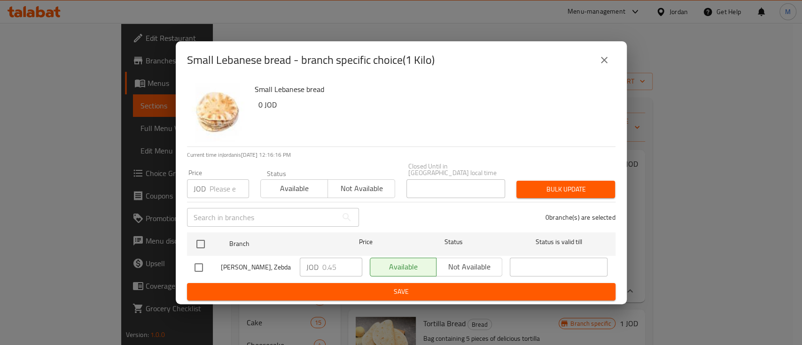
click at [601, 62] on icon "close" at bounding box center [604, 60] width 7 height 7
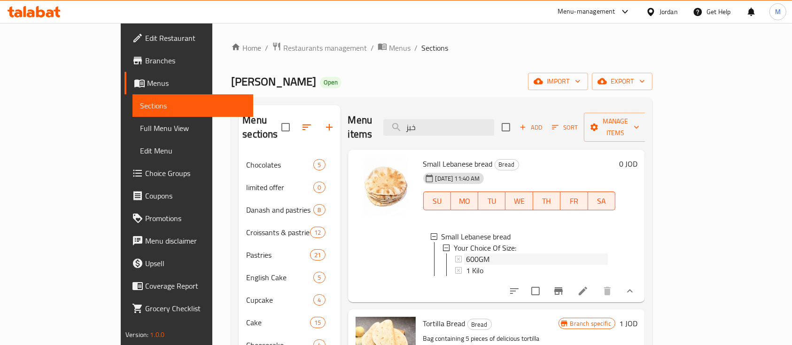
click at [469, 254] on div "600GM" at bounding box center [537, 259] width 142 height 11
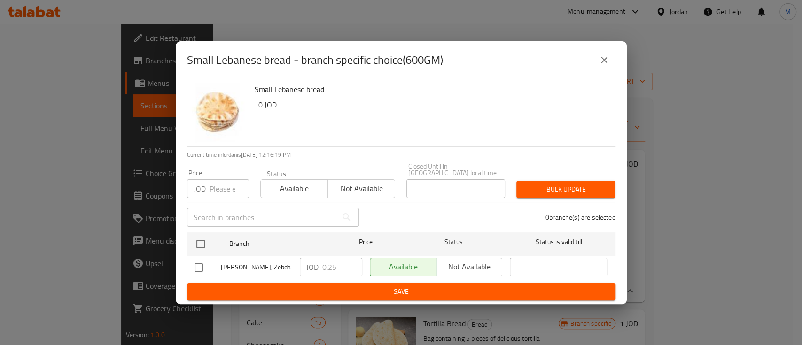
click at [609, 65] on icon "close" at bounding box center [603, 59] width 11 height 11
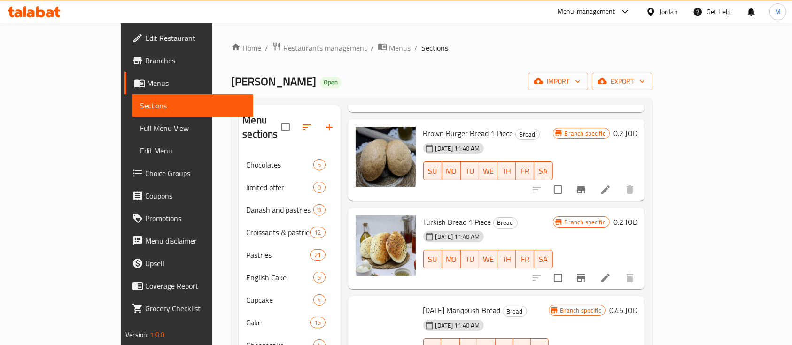
scroll to position [1941, 0]
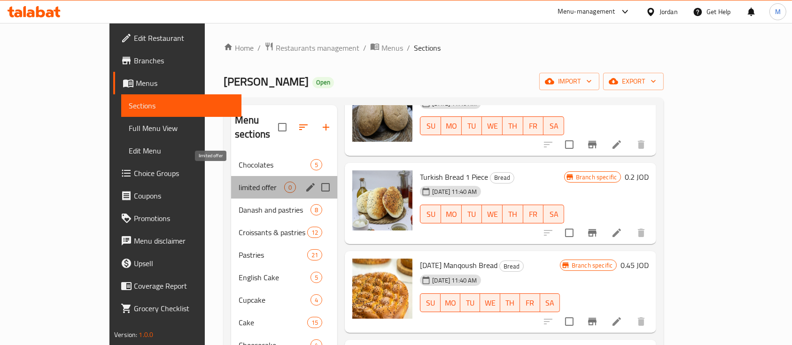
click at [239, 182] on span "limited offer" at bounding box center [262, 187] width 46 height 11
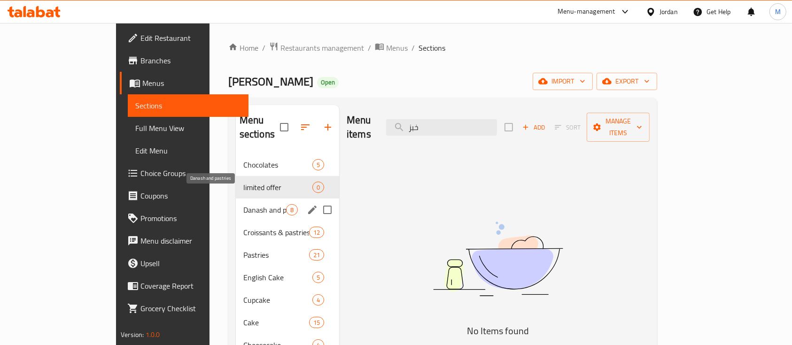
click at [243, 204] on span "Danash and pastries" at bounding box center [264, 209] width 43 height 11
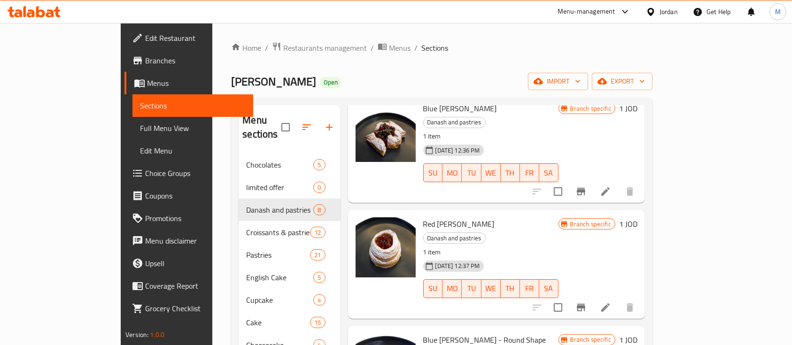
scroll to position [265, 0]
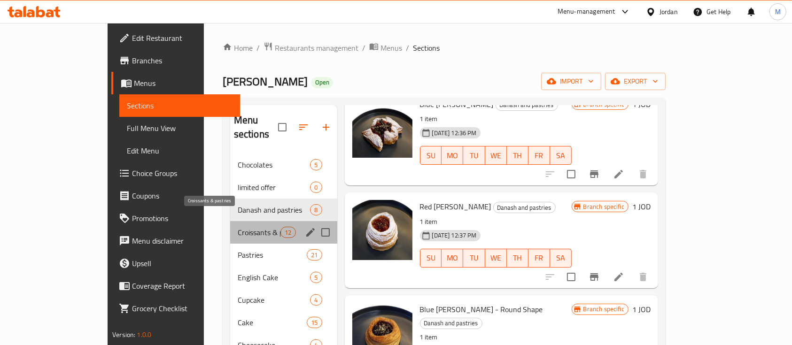
drag, startPoint x: 175, startPoint y: 216, endPoint x: 185, endPoint y: 216, distance: 9.9
click at [238, 227] on span "Croissants & pastries" at bounding box center [259, 232] width 43 height 11
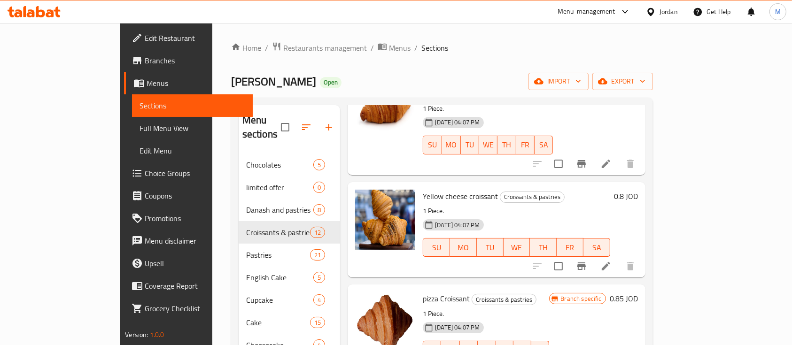
scroll to position [675, 0]
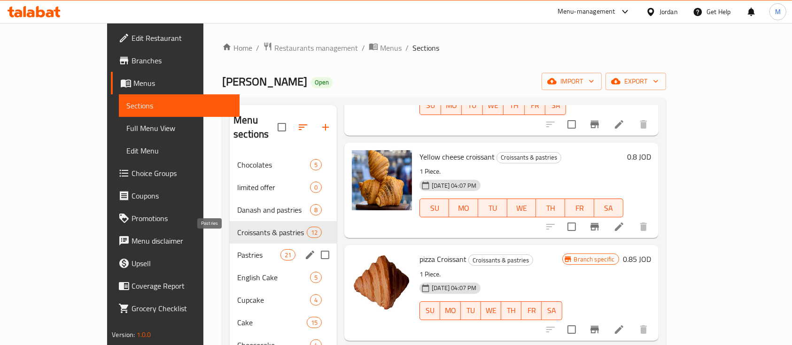
drag, startPoint x: 188, startPoint y: 243, endPoint x: 285, endPoint y: 226, distance: 99.2
click at [237, 249] on span "Pastries" at bounding box center [258, 254] width 43 height 11
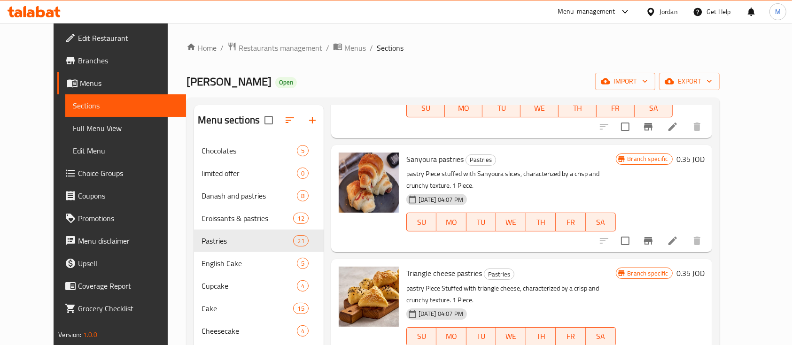
scroll to position [1622, 0]
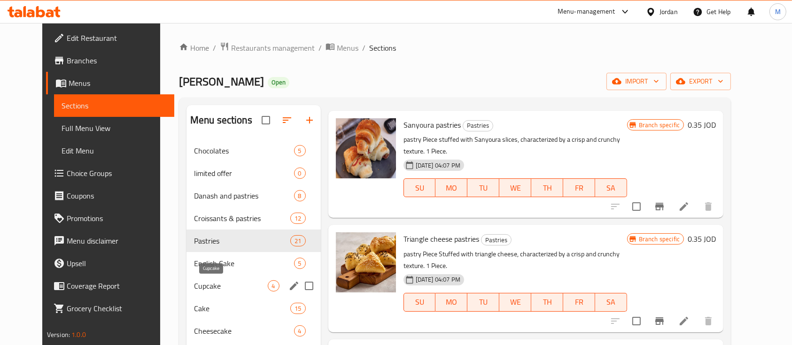
click at [215, 285] on span "Cupcake" at bounding box center [231, 285] width 74 height 11
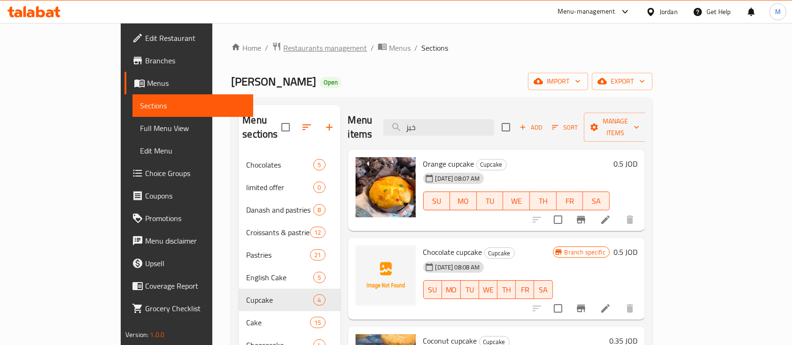
click at [283, 54] on span "Restaurants management" at bounding box center [325, 47] width 84 height 11
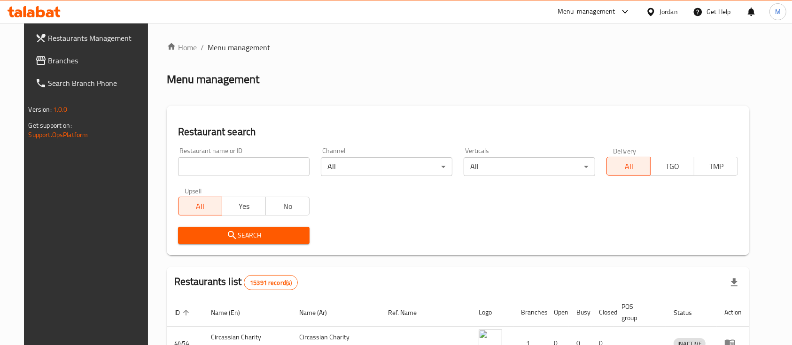
click at [271, 161] on input "search" at bounding box center [243, 166] width 131 height 19
paste input "Basman Bakery"
type input "Basman Bakery"
click button "Search" at bounding box center [243, 235] width 131 height 17
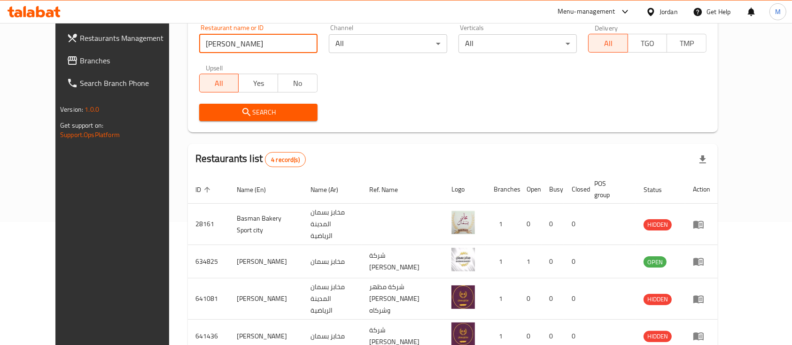
scroll to position [125, 0]
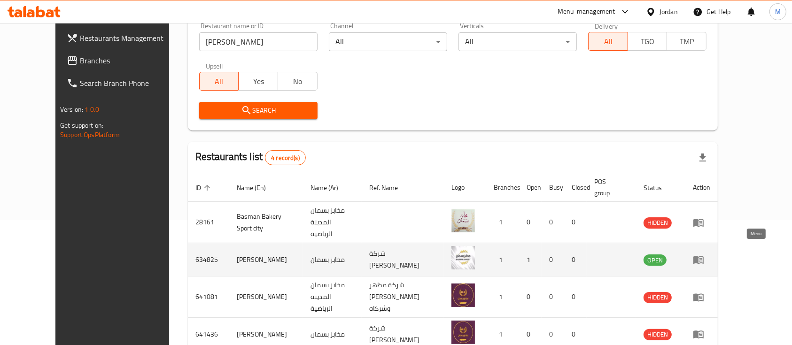
click at [704, 254] on icon "enhanced table" at bounding box center [698, 259] width 11 height 11
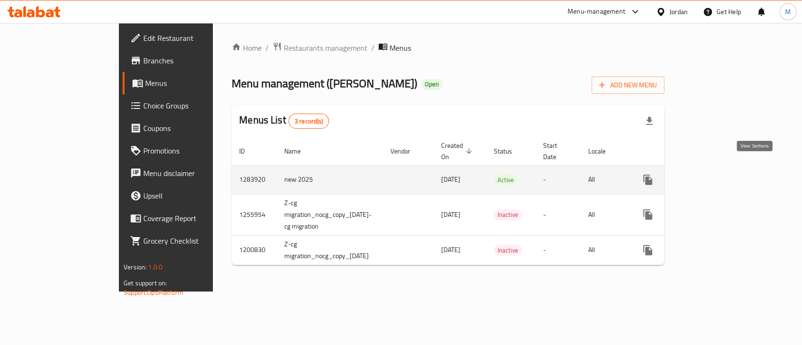
click at [721, 174] on icon "enhanced table" at bounding box center [714, 179] width 11 height 11
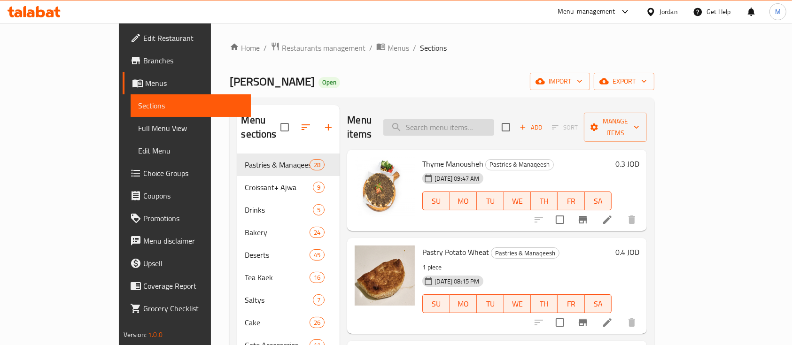
click at [494, 125] on input "search" at bounding box center [438, 127] width 111 height 16
type input "س"
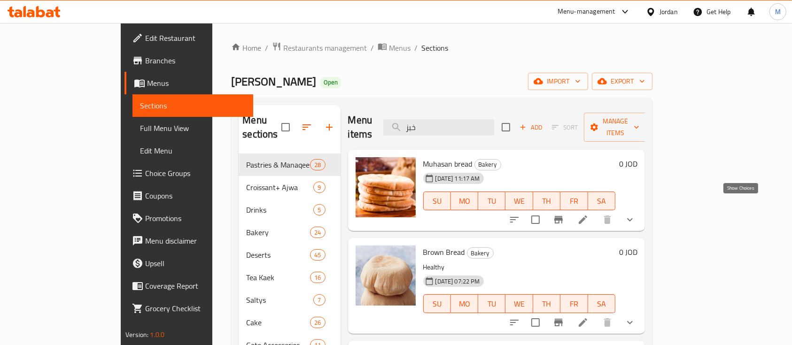
type input "خبز"
click at [635, 214] on icon "show more" at bounding box center [629, 219] width 11 height 11
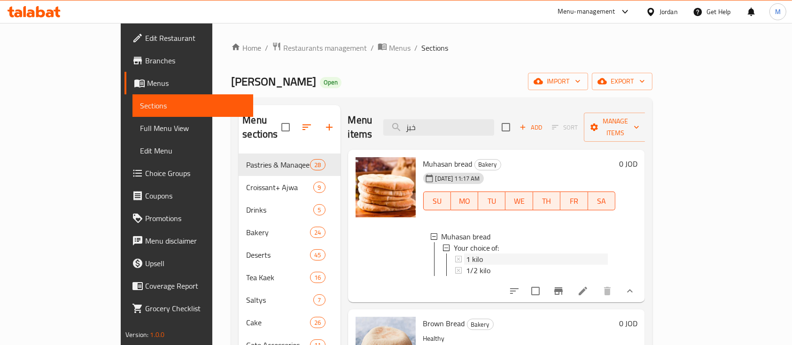
click at [541, 254] on div "1 kilo" at bounding box center [537, 259] width 142 height 11
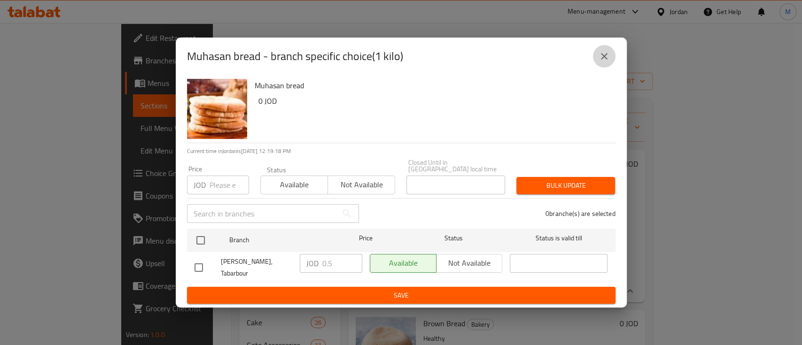
click at [598, 61] on icon "close" at bounding box center [603, 56] width 11 height 11
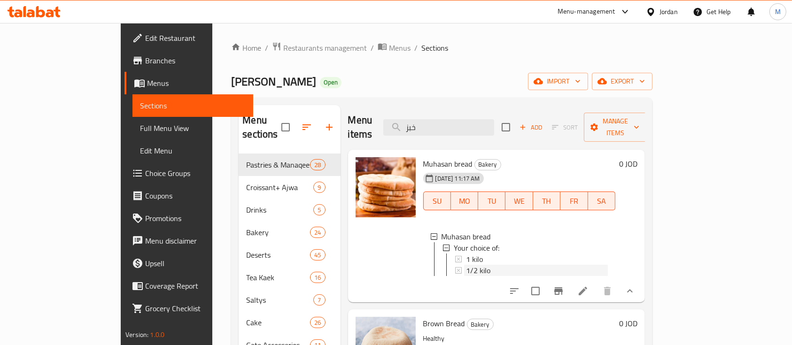
click at [548, 265] on div "1/2 kilo" at bounding box center [537, 270] width 142 height 11
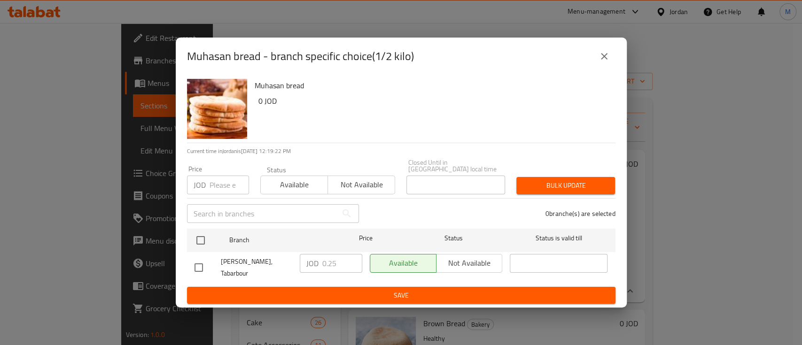
click at [602, 62] on icon "close" at bounding box center [603, 56] width 11 height 11
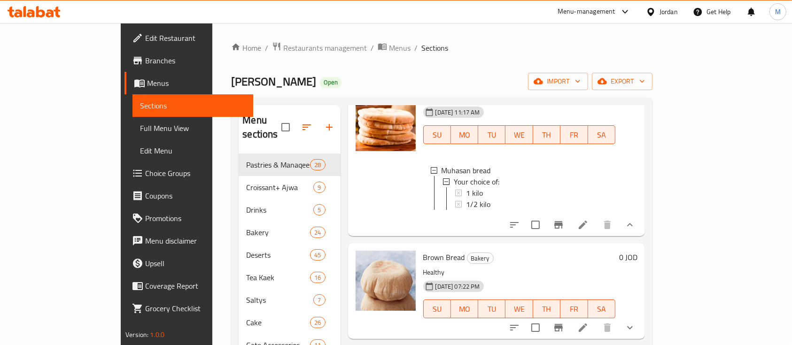
scroll to position [125, 0]
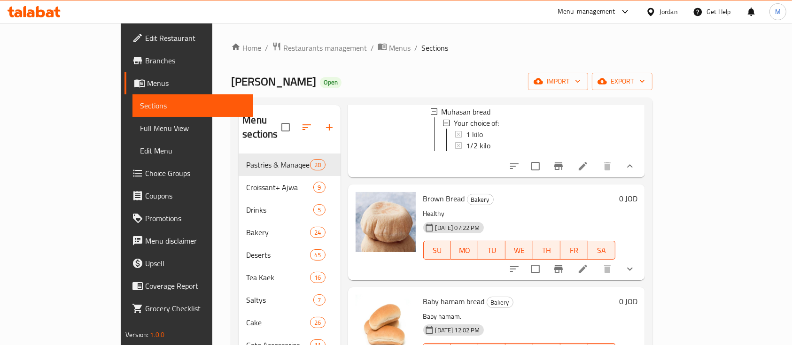
click at [635, 268] on icon "show more" at bounding box center [629, 268] width 11 height 11
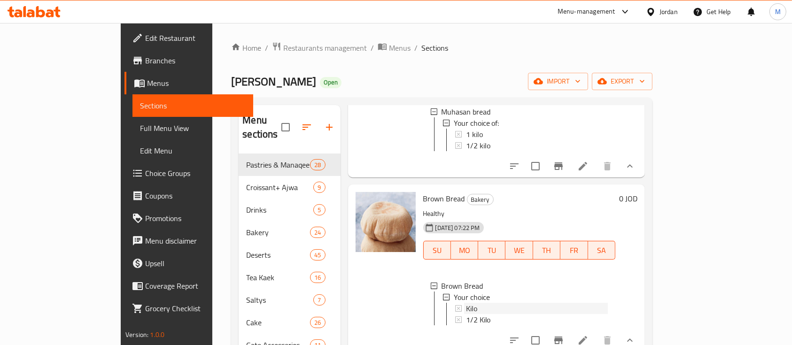
click at [488, 303] on div "Kilo" at bounding box center [537, 308] width 142 height 11
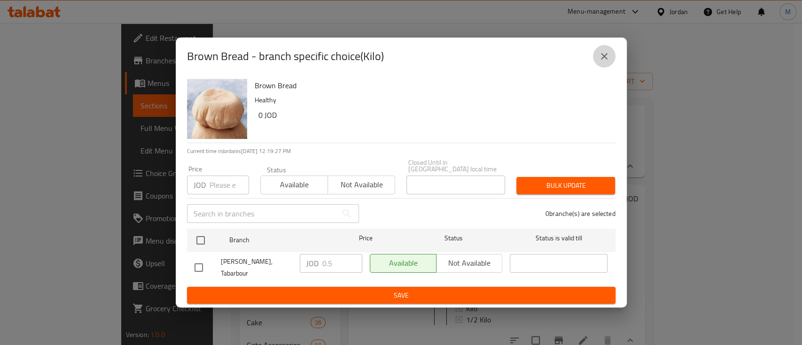
click at [602, 60] on icon "close" at bounding box center [603, 56] width 11 height 11
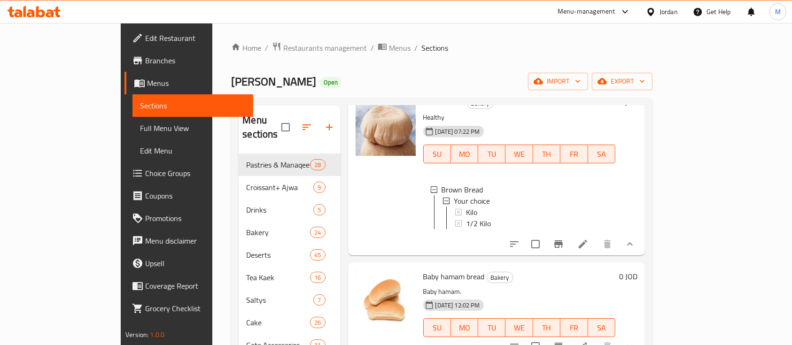
scroll to position [250, 0]
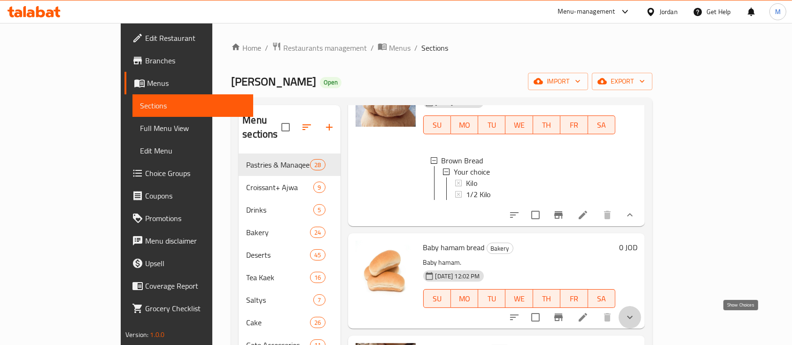
click at [635, 321] on icon "show more" at bounding box center [629, 317] width 11 height 11
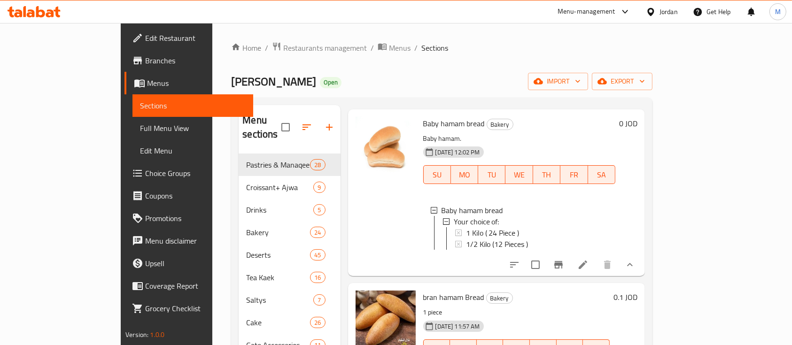
scroll to position [376, 0]
click at [510, 237] on div "1 Kilo ( 24 Piece )" at bounding box center [537, 231] width 142 height 11
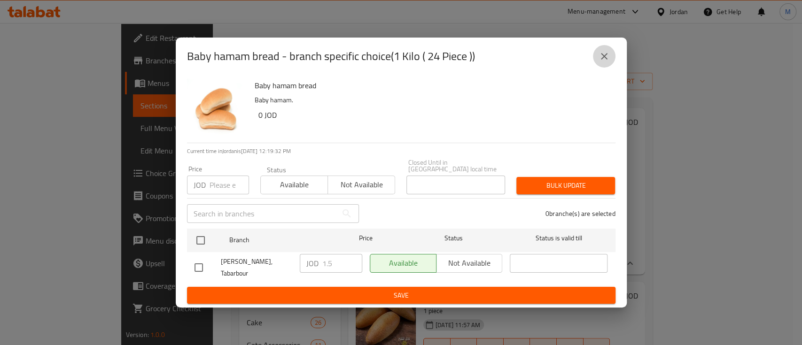
click at [599, 57] on icon "close" at bounding box center [603, 56] width 11 height 11
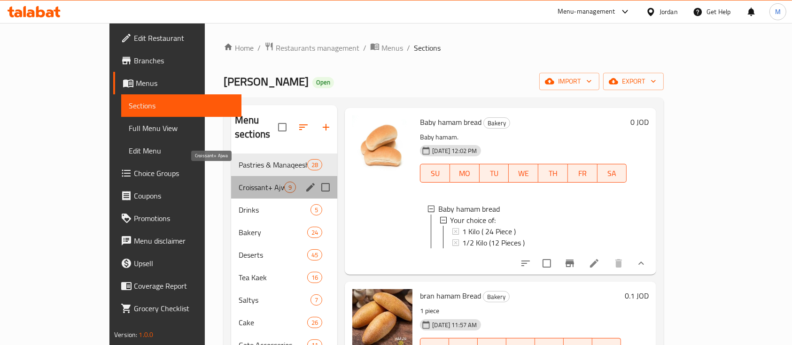
click at [239, 182] on span "Croissant+ Ajwa" at bounding box center [262, 187] width 46 height 11
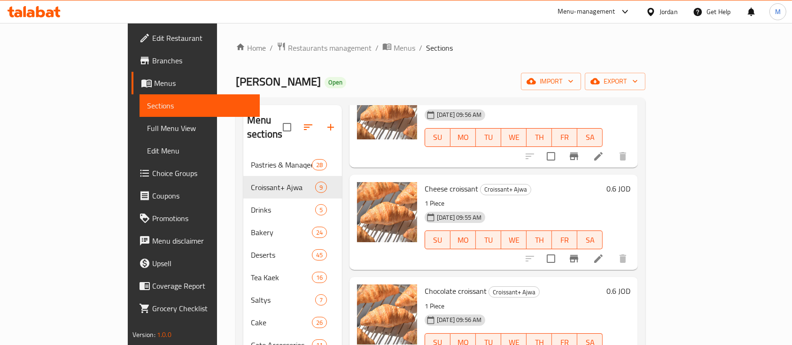
scroll to position [601, 0]
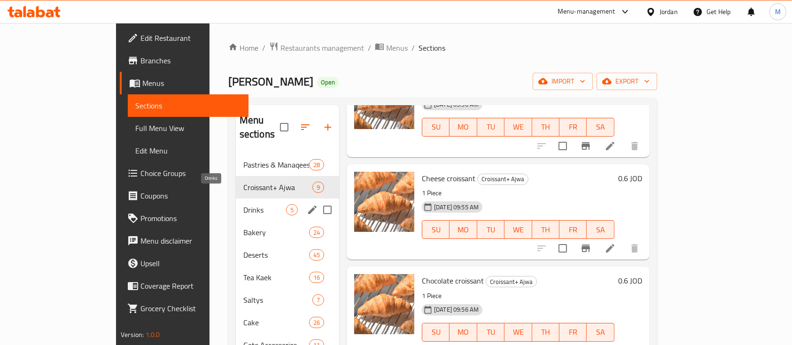
click at [243, 204] on span "Drinks" at bounding box center [264, 209] width 43 height 11
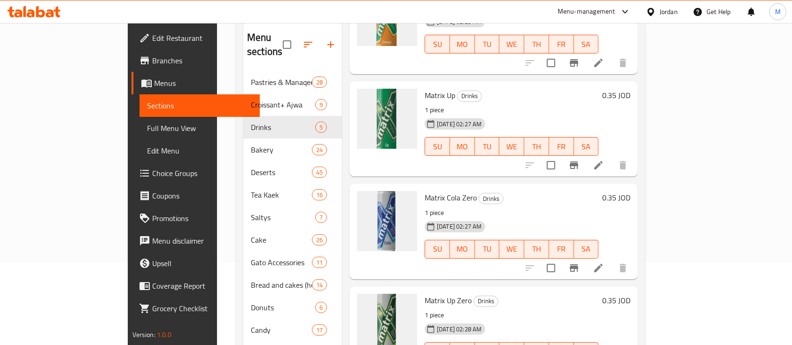
scroll to position [131, 0]
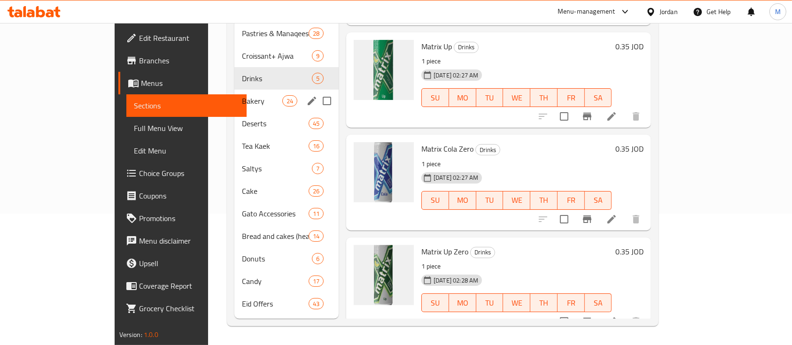
drag, startPoint x: 213, startPoint y: 87, endPoint x: 232, endPoint y: 92, distance: 19.5
click at [242, 95] on span "Bakery" at bounding box center [262, 100] width 40 height 11
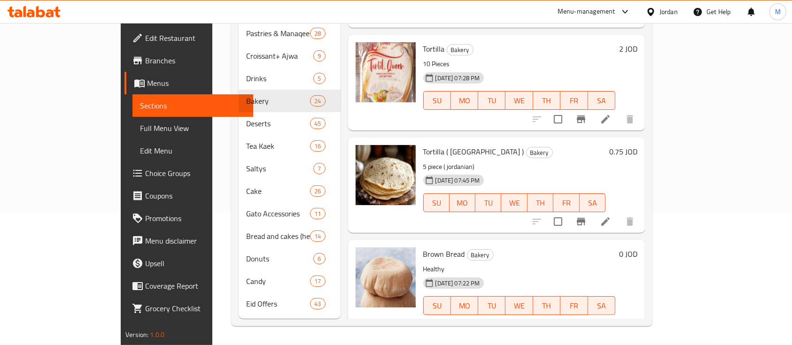
scroll to position [191, 0]
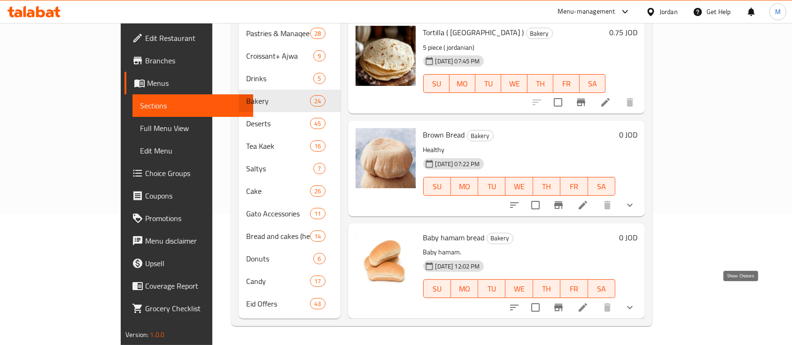
click at [635, 302] on icon "show more" at bounding box center [629, 307] width 11 height 11
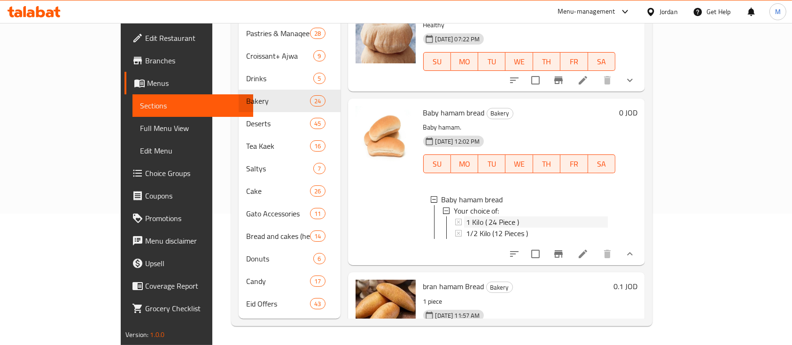
click at [531, 216] on div "1 Kilo ( 24 Piece )" at bounding box center [537, 221] width 142 height 11
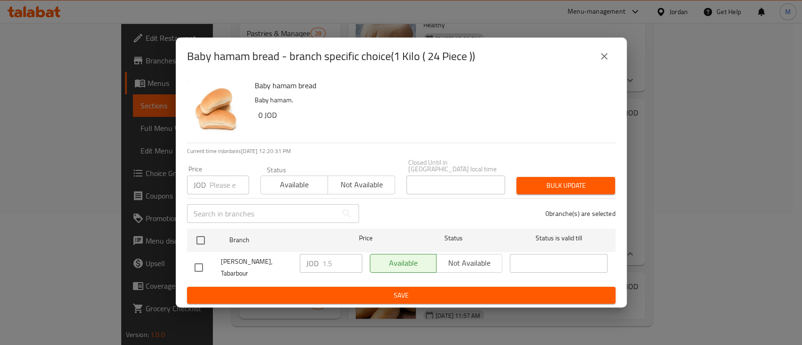
click at [634, 59] on div "Baby hamam bread - branch specific choice(1 Kilo ( 24 Piece )) Baby hamam bread…" at bounding box center [401, 172] width 802 height 345
click at [609, 62] on icon "close" at bounding box center [603, 56] width 11 height 11
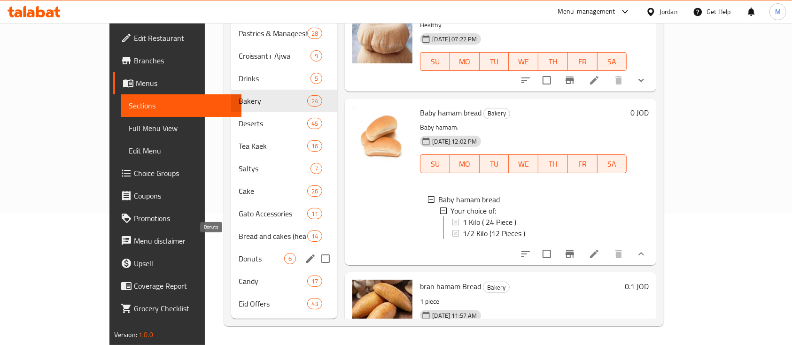
click at [239, 253] on span "Donuts" at bounding box center [262, 258] width 46 height 11
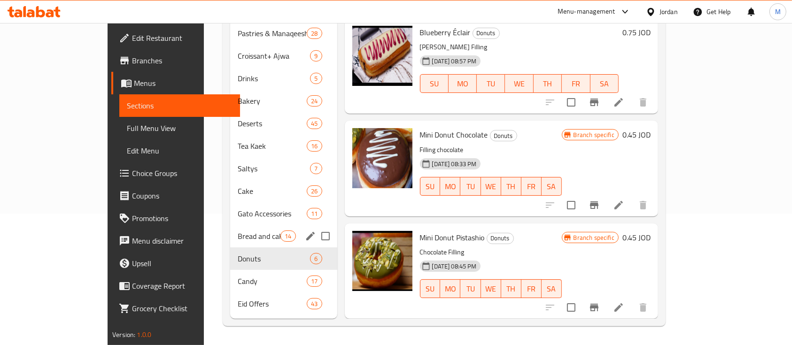
click at [238, 231] on span "Bread and cakes (healthy)" at bounding box center [259, 236] width 43 height 11
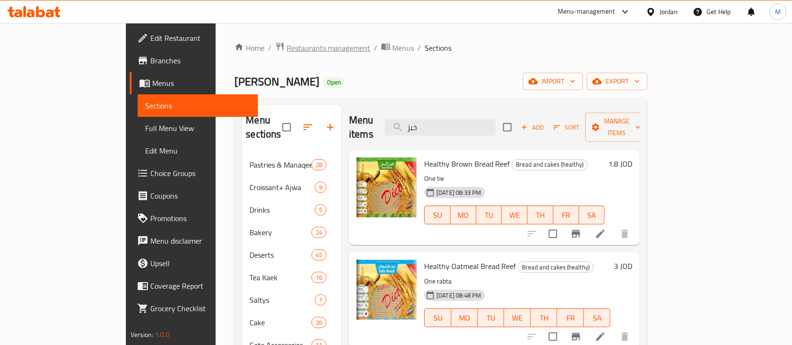
click at [286, 51] on span "Restaurants management" at bounding box center [328, 47] width 84 height 11
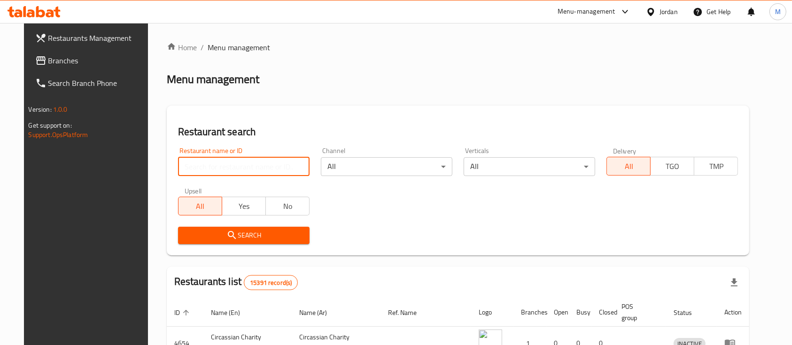
drag, startPoint x: 243, startPoint y: 167, endPoint x: 283, endPoint y: 168, distance: 39.5
click at [243, 168] on input "search" at bounding box center [243, 166] width 131 height 19
paste input "Golden Tannourine Bakery"
type input "Golden Tannourine Bakery"
click button "Search" at bounding box center [243, 235] width 131 height 17
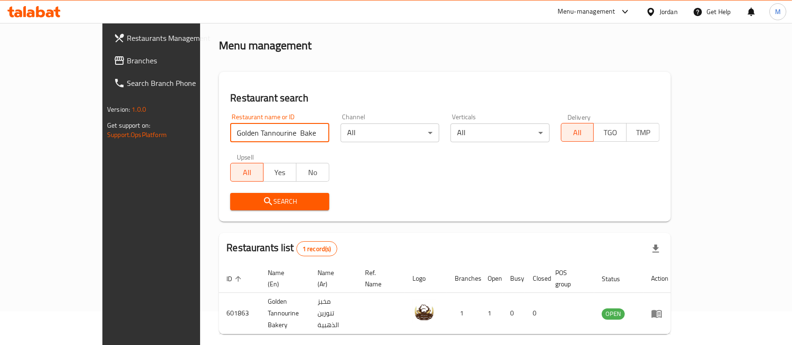
scroll to position [55, 0]
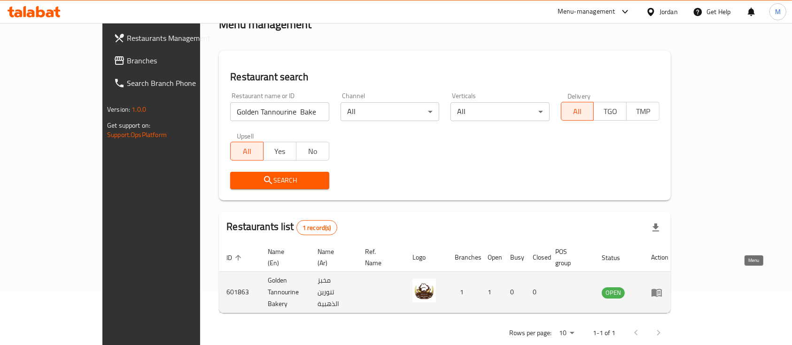
click at [662, 289] on icon "enhanced table" at bounding box center [656, 293] width 10 height 8
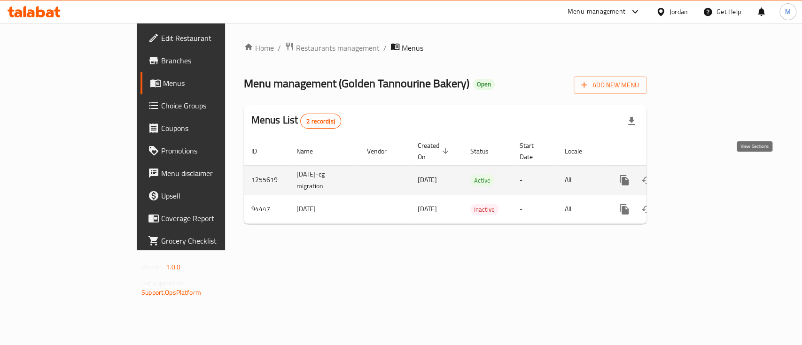
click at [697, 175] on icon "enhanced table" at bounding box center [691, 180] width 11 height 11
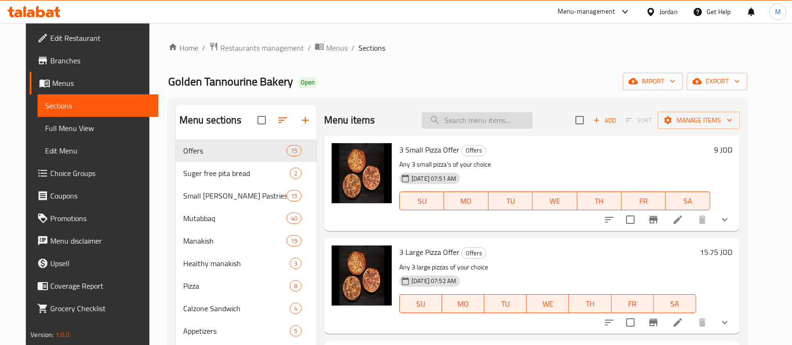
click at [468, 121] on input "search" at bounding box center [477, 120] width 111 height 16
type input "s"
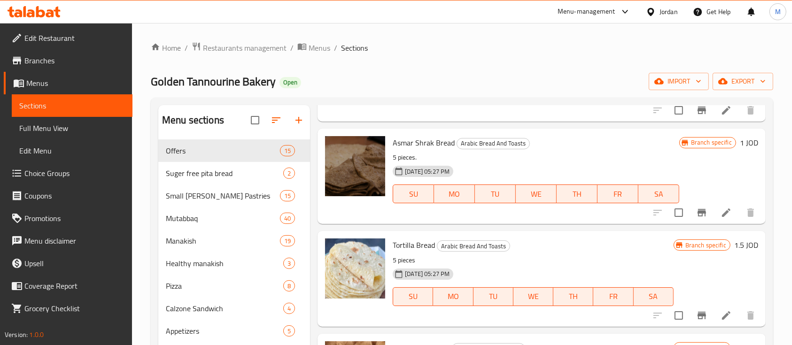
scroll to position [1941, 0]
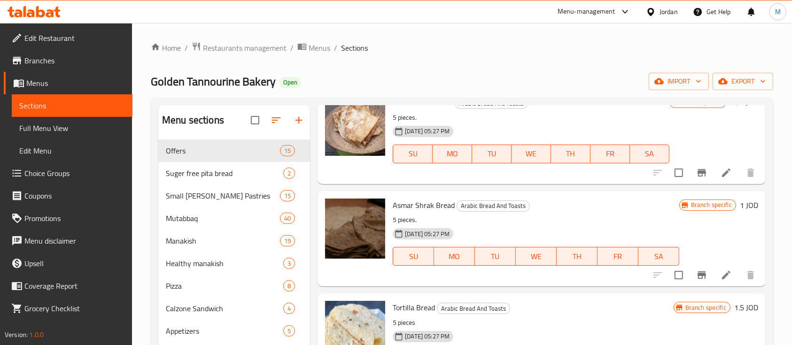
type input "خبز"
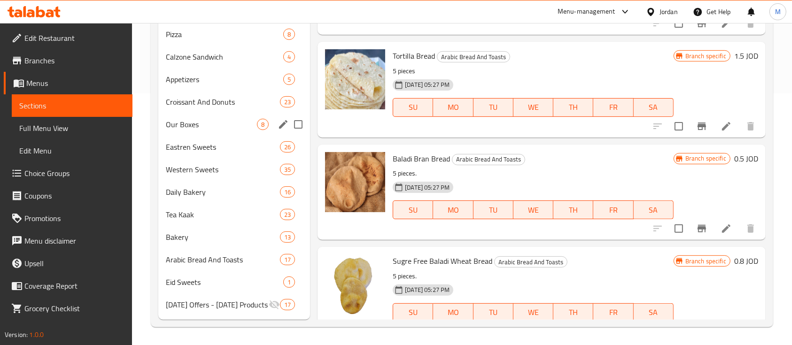
scroll to position [0, 0]
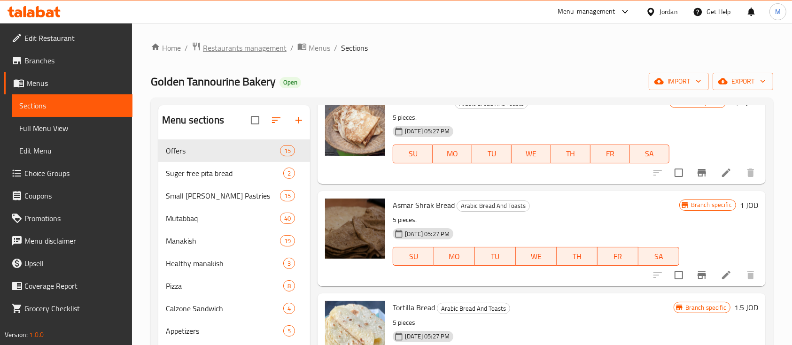
click at [258, 45] on span "Restaurants management" at bounding box center [245, 47] width 84 height 11
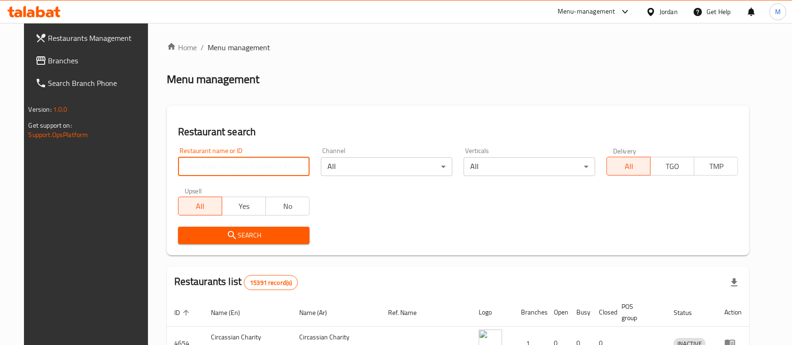
drag, startPoint x: 274, startPoint y: 164, endPoint x: 280, endPoint y: 161, distance: 6.7
click at [274, 164] on input "search" at bounding box center [243, 166] width 131 height 19
paste input "Qasioun Bakeries - Al Worood"
click button "Search" at bounding box center [243, 235] width 131 height 17
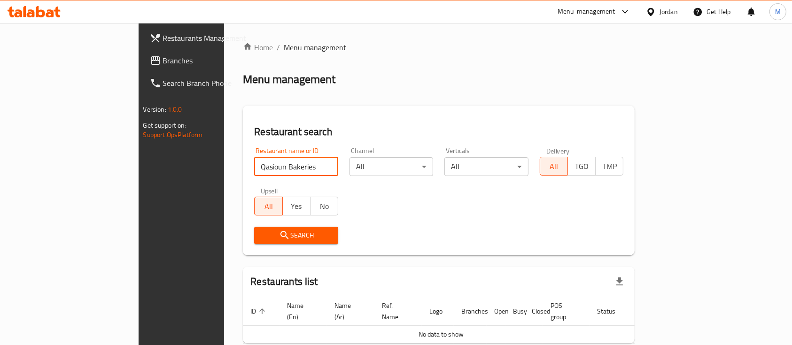
type input "Qasioun Bakeries"
click button "Search" at bounding box center [296, 235] width 84 height 17
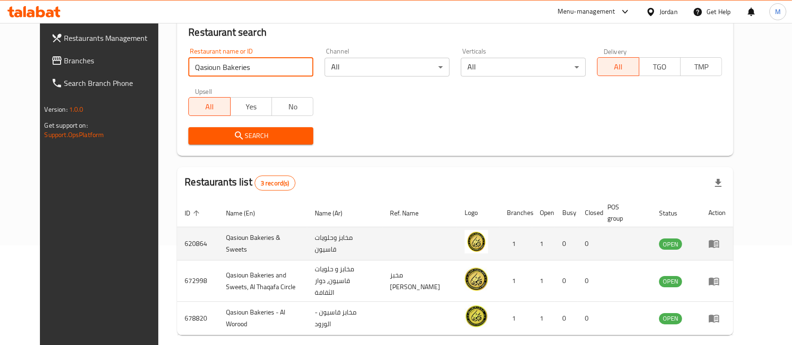
scroll to position [101, 0]
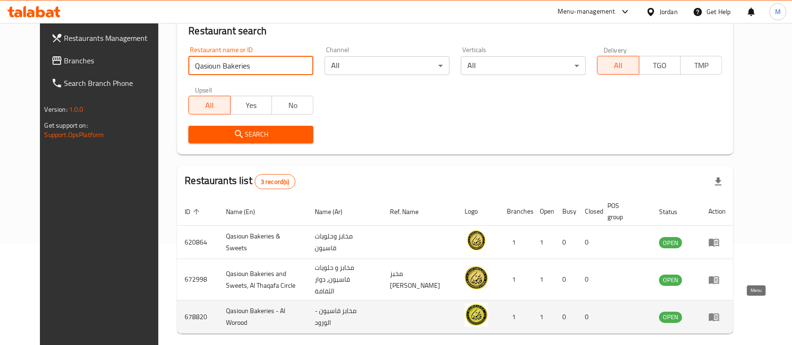
click at [719, 314] on icon "enhanced table" at bounding box center [714, 318] width 10 height 8
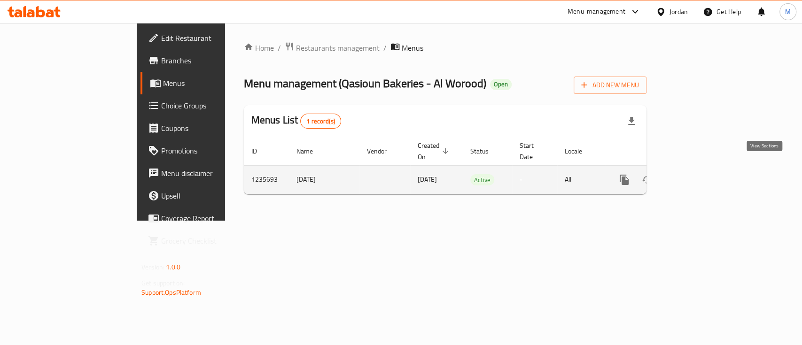
click at [703, 169] on link "enhanced table" at bounding box center [691, 180] width 23 height 23
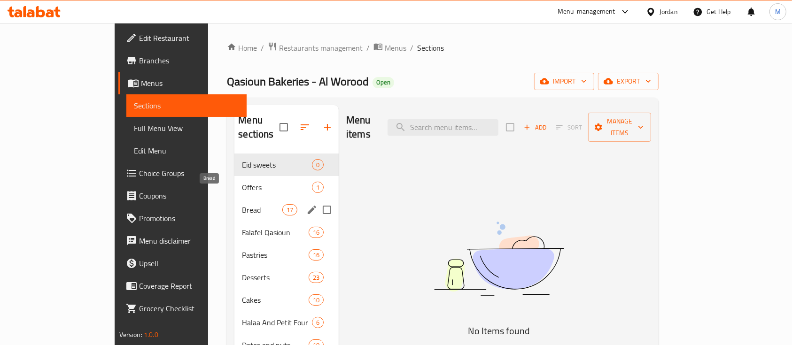
click at [242, 204] on span "Bread" at bounding box center [262, 209] width 40 height 11
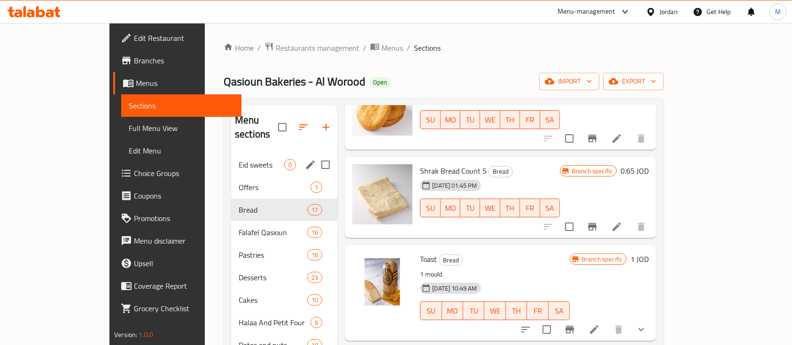
click at [239, 161] on div "Eid sweets 0" at bounding box center [284, 165] width 106 height 23
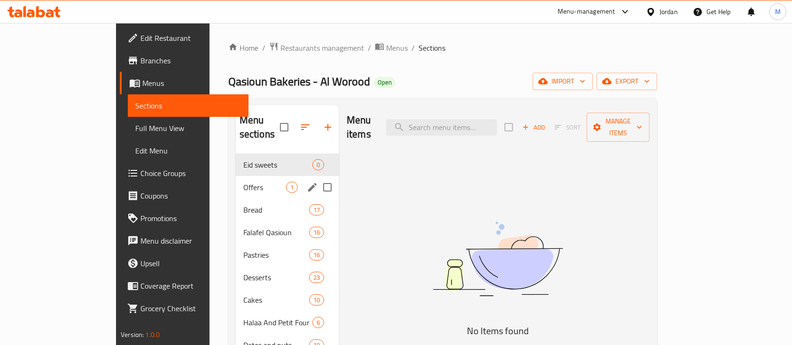
click at [242, 184] on div "Offers 1" at bounding box center [287, 187] width 103 height 23
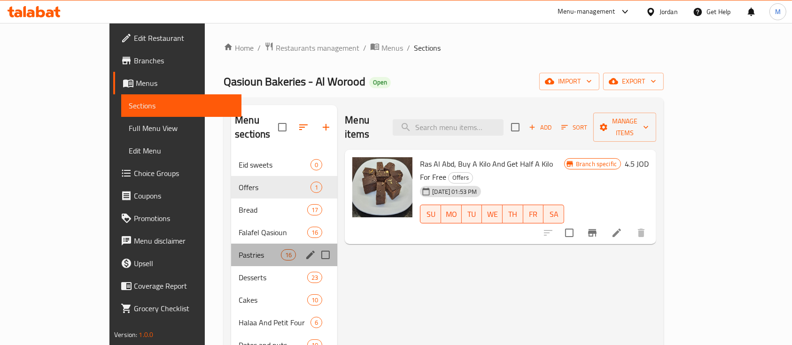
click at [238, 244] on div "Pastries 16" at bounding box center [284, 255] width 106 height 23
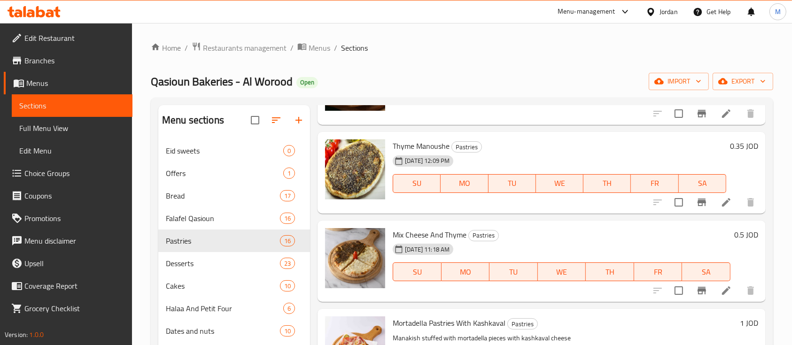
scroll to position [626, 0]
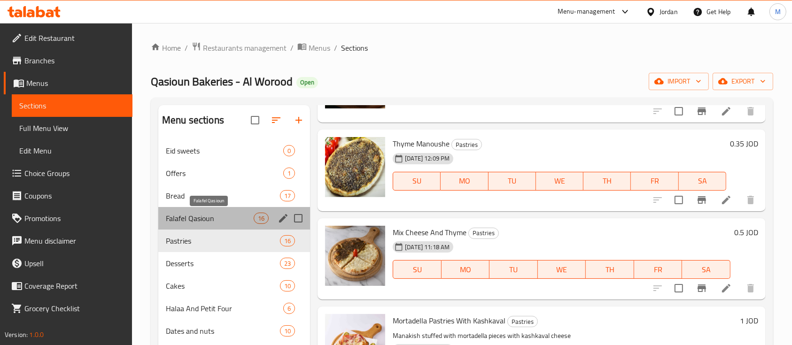
click at [200, 216] on span "Falafel Qasioun" at bounding box center [210, 218] width 88 height 11
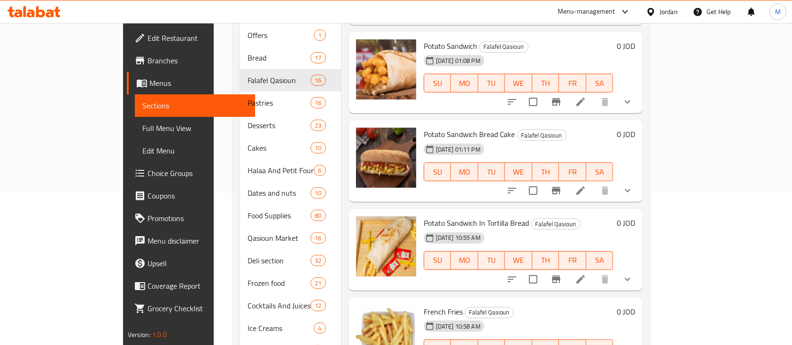
scroll to position [185, 0]
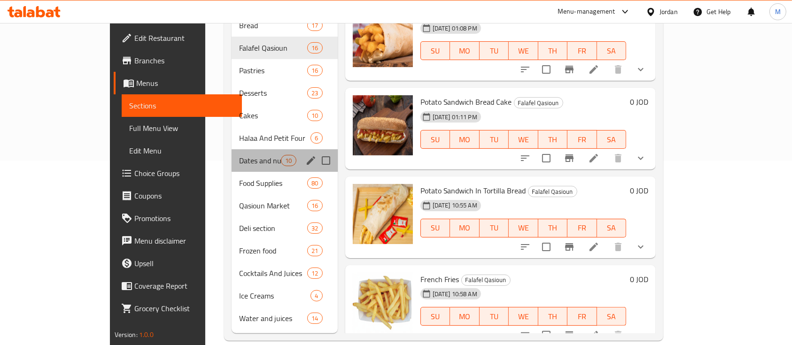
click at [231, 155] on div "Dates and nuts 10" at bounding box center [284, 160] width 106 height 23
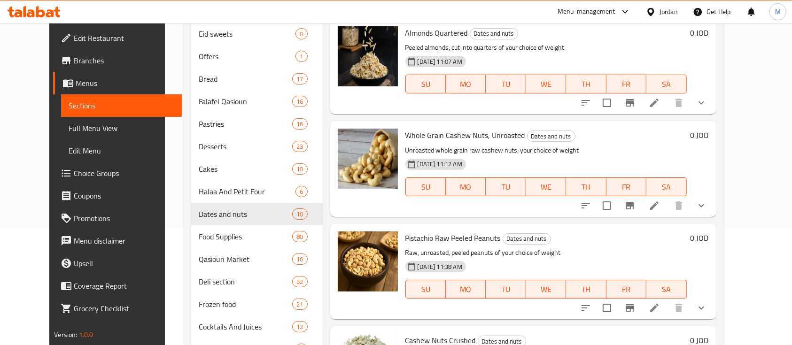
scroll to position [60, 0]
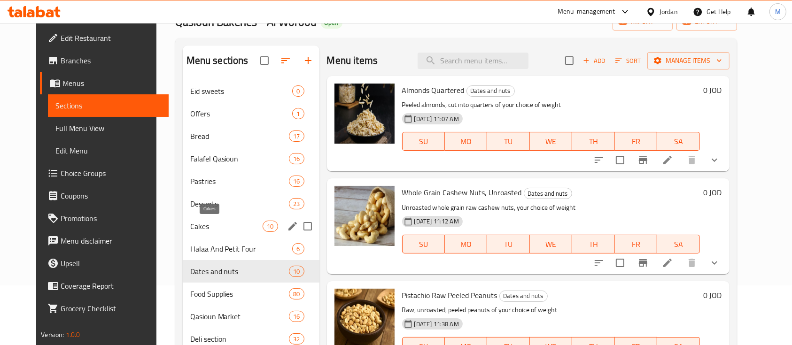
click at [202, 231] on div "Cakes 10" at bounding box center [251, 226] width 137 height 23
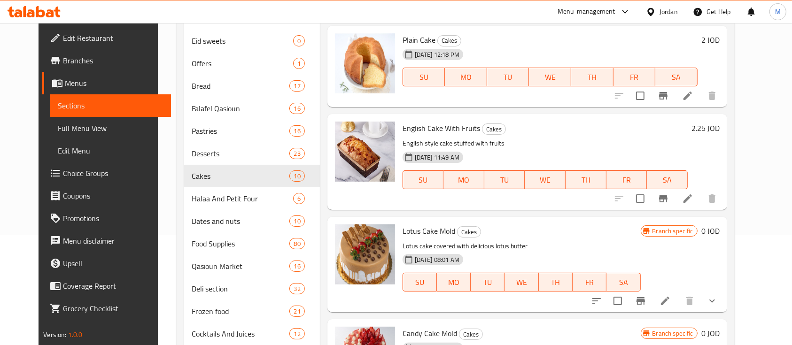
scroll to position [185, 0]
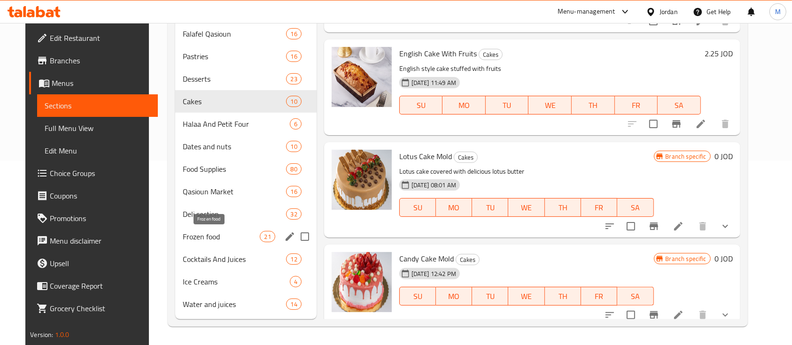
click at [211, 231] on span "Frozen food" at bounding box center [221, 236] width 77 height 11
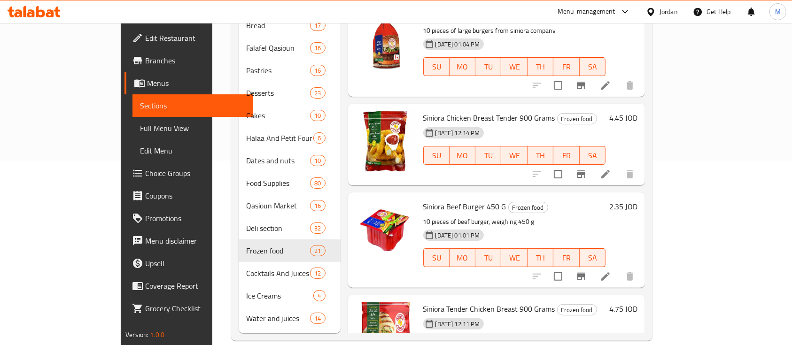
scroll to position [108, 0]
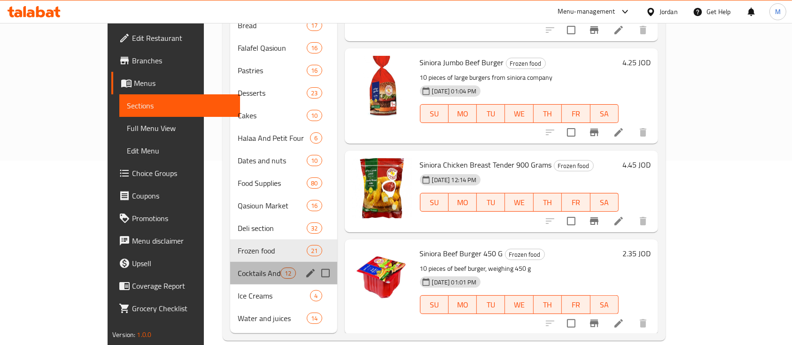
click at [230, 266] on div "Cocktails And Juices 12" at bounding box center [283, 273] width 107 height 23
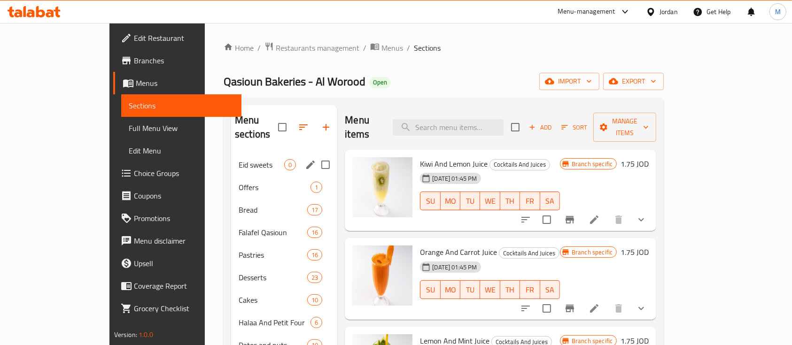
click at [239, 159] on span "Eid sweets" at bounding box center [262, 164] width 46 height 11
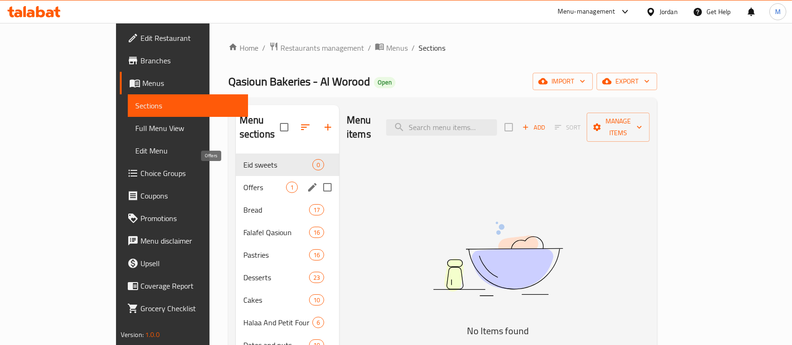
click at [243, 182] on span "Offers" at bounding box center [264, 187] width 43 height 11
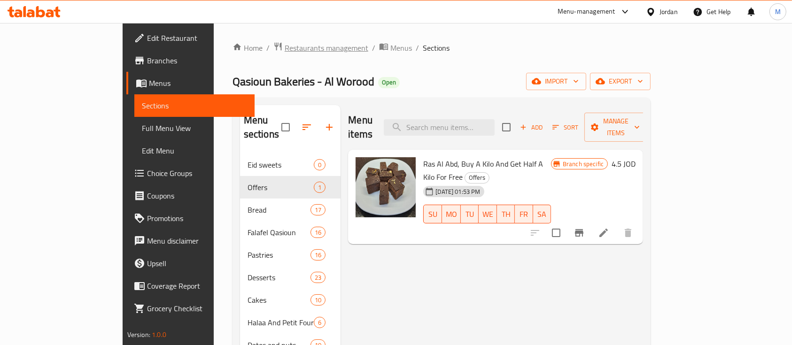
click at [285, 47] on span "Restaurants management" at bounding box center [327, 47] width 84 height 11
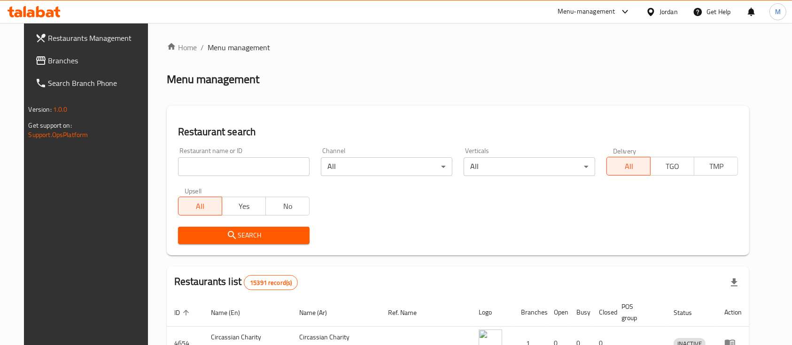
click at [250, 173] on input "search" at bounding box center [243, 166] width 131 height 19
paste input "Bortoqala Bakeries"
type input "Bortoqala Bakeries"
click button "Search" at bounding box center [243, 235] width 131 height 17
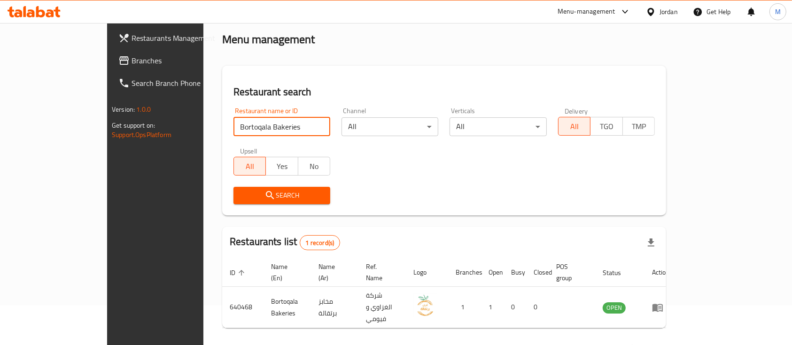
scroll to position [55, 0]
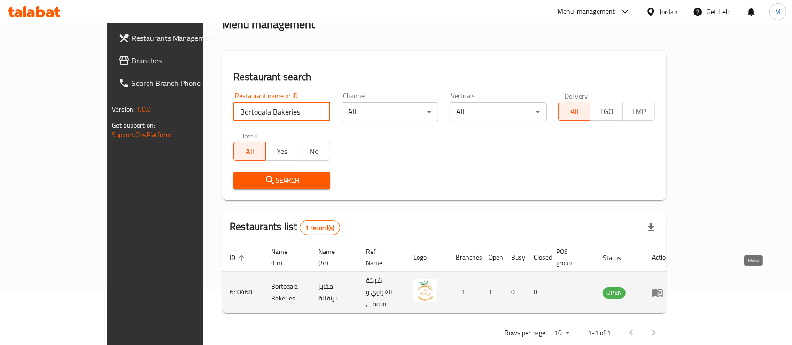
click at [663, 289] on icon "enhanced table" at bounding box center [657, 293] width 10 height 8
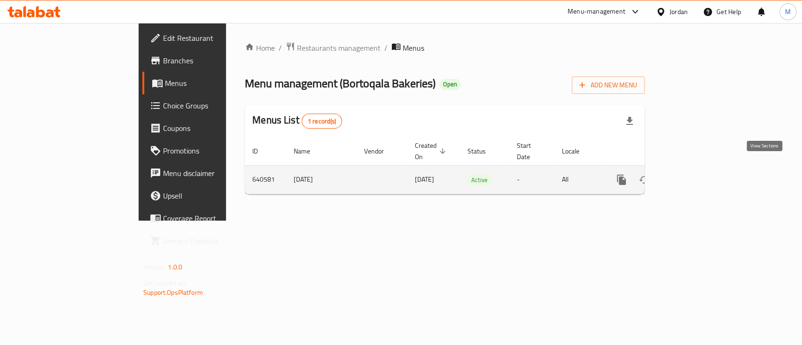
click at [694, 174] on icon "enhanced table" at bounding box center [688, 179] width 11 height 11
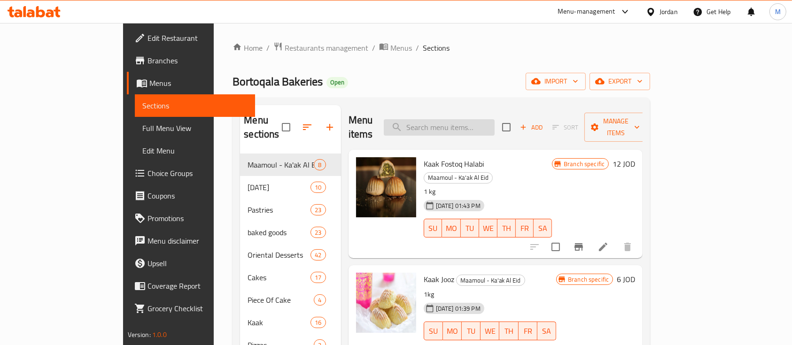
click at [459, 119] on input "search" at bounding box center [439, 127] width 111 height 16
type input "s"
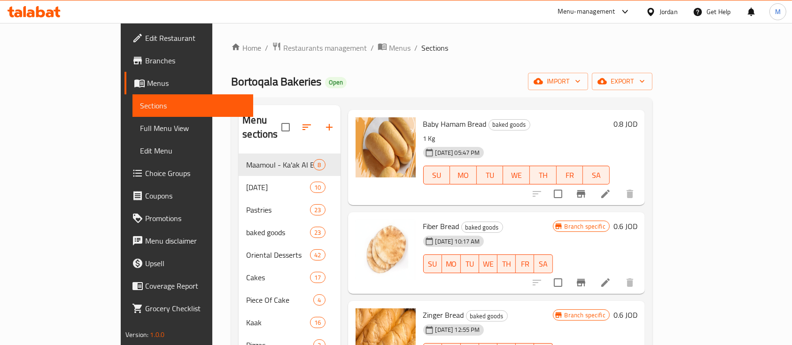
scroll to position [62, 0]
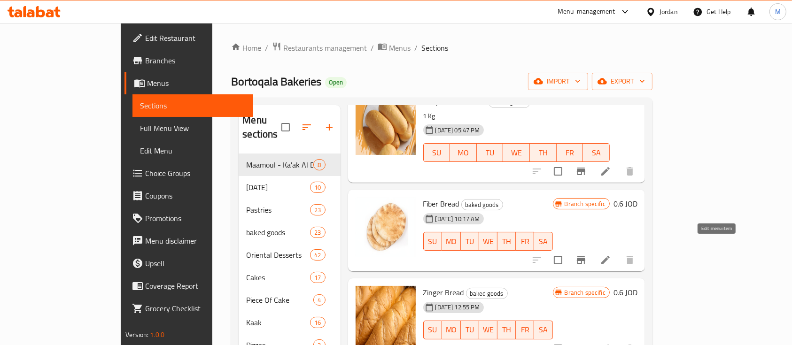
type input "خبز"
click at [611, 254] on icon at bounding box center [605, 259] width 11 height 11
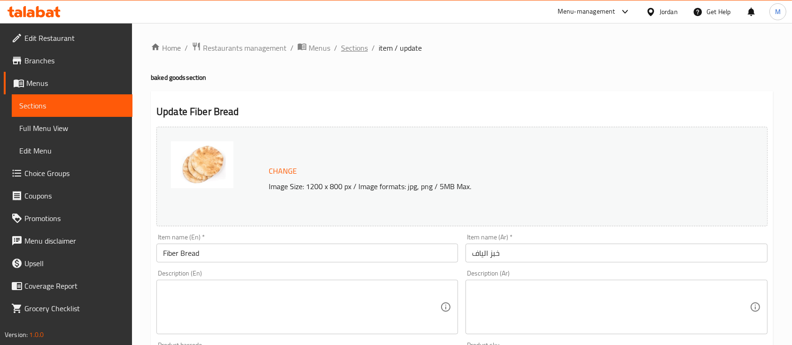
click at [349, 50] on span "Sections" at bounding box center [354, 47] width 27 height 11
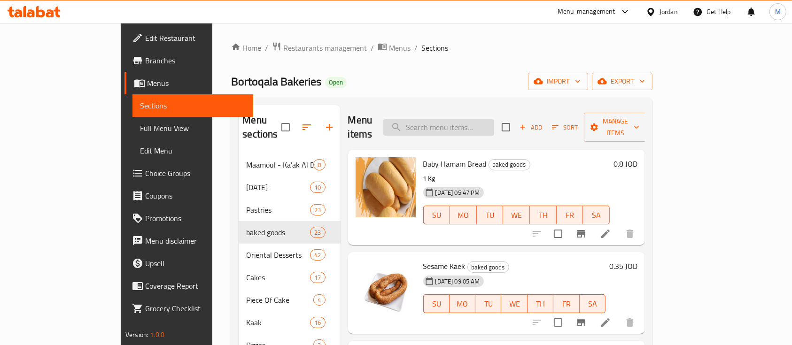
drag, startPoint x: 455, startPoint y: 123, endPoint x: 470, endPoint y: 129, distance: 15.6
click at [455, 123] on input "search" at bounding box center [438, 127] width 111 height 16
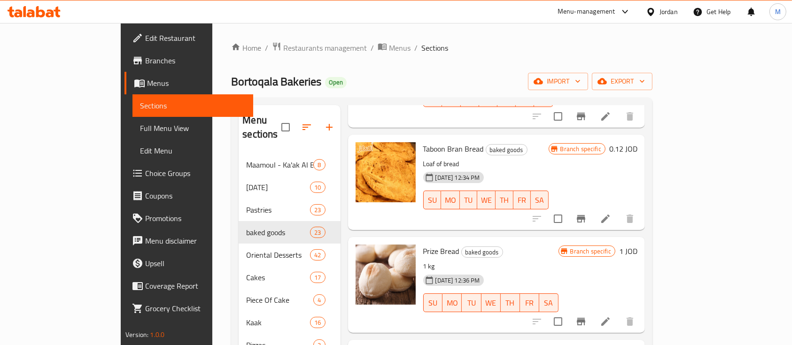
scroll to position [376, 0]
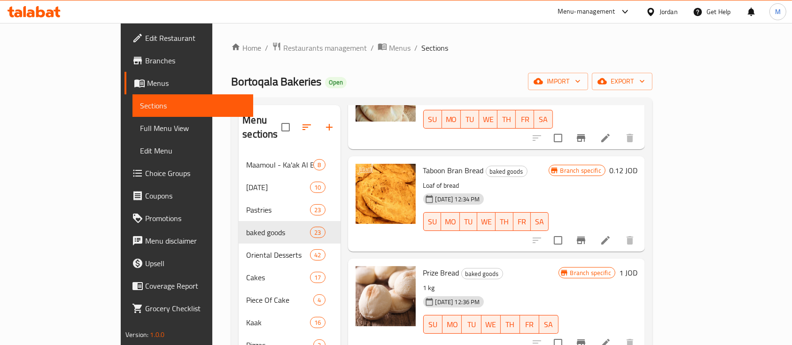
type input "خبز"
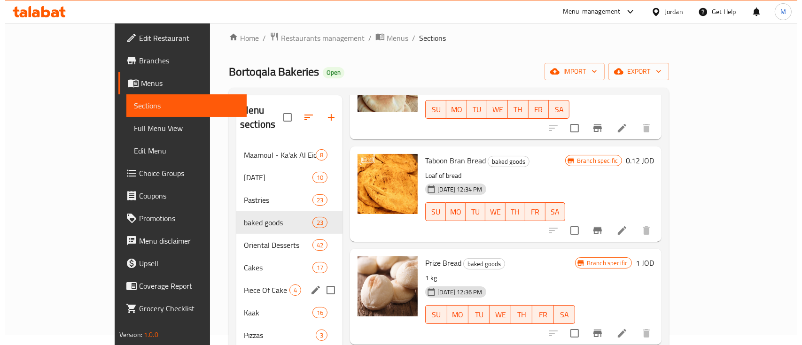
scroll to position [0, 0]
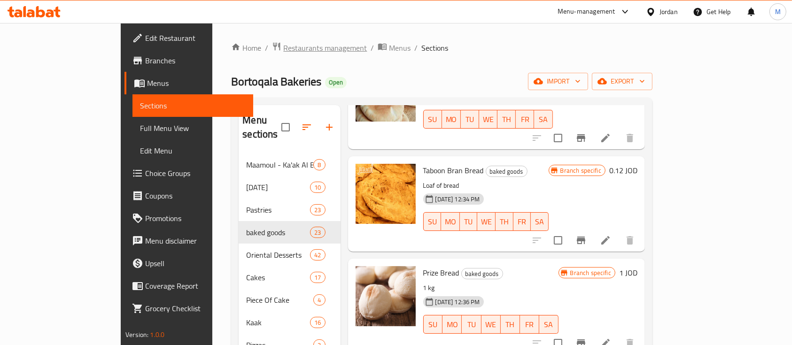
click at [283, 43] on span "Restaurants management" at bounding box center [325, 47] width 84 height 11
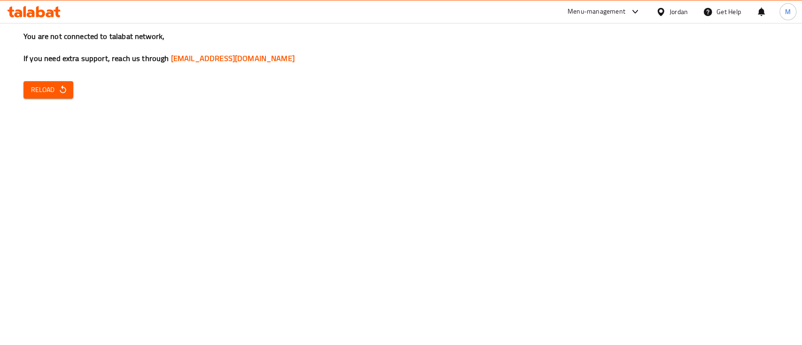
click at [58, 88] on icon "button" at bounding box center [62, 89] width 9 height 9
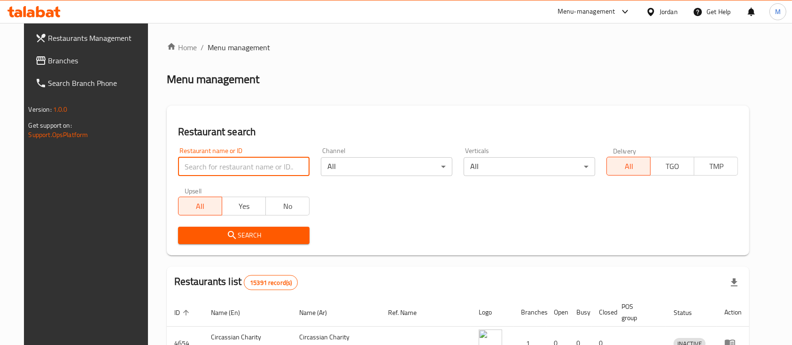
click at [222, 167] on input "search" at bounding box center [243, 166] width 131 height 19
paste input "Shaheen Nuts - AlBayader"
type input "Shaheen Nuts - AlBayader"
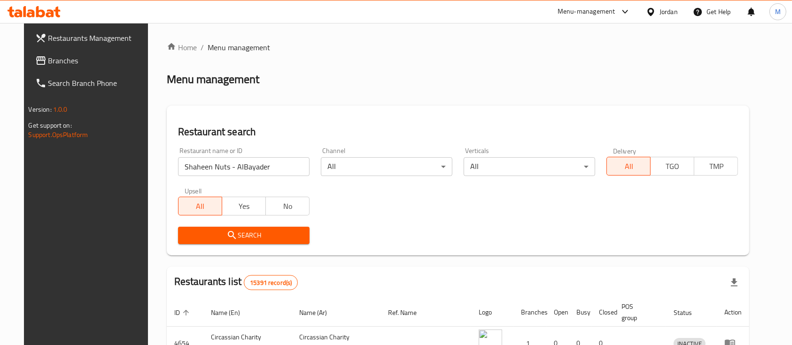
click at [273, 242] on button "Search" at bounding box center [243, 235] width 131 height 17
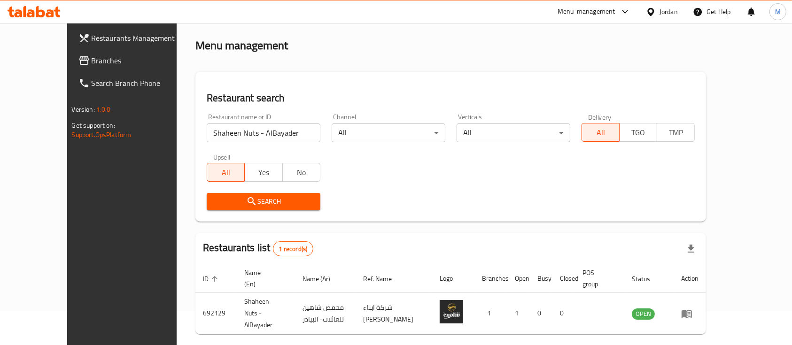
scroll to position [65, 0]
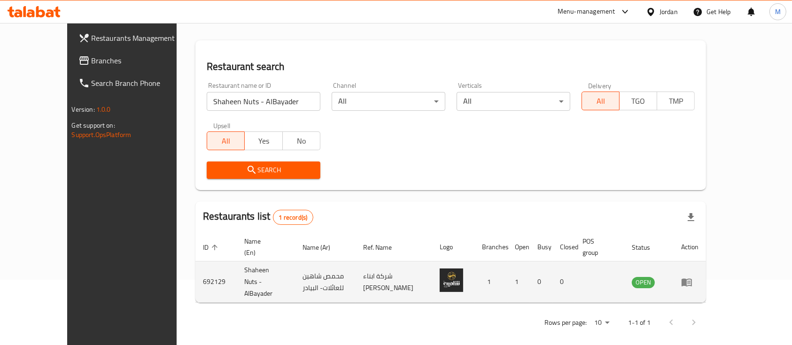
click at [692, 278] on icon "enhanced table" at bounding box center [686, 282] width 11 height 11
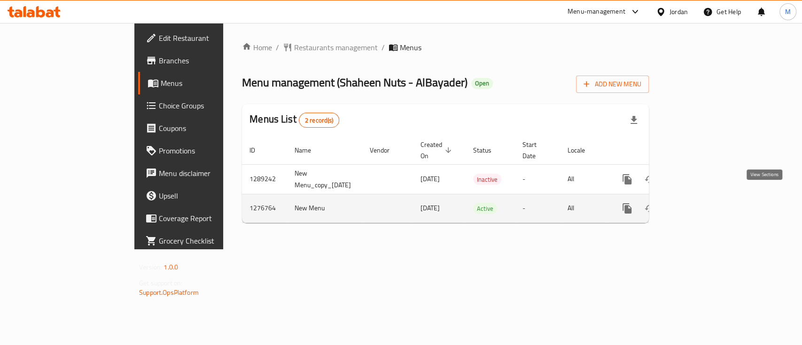
click at [700, 203] on icon "enhanced table" at bounding box center [694, 208] width 11 height 11
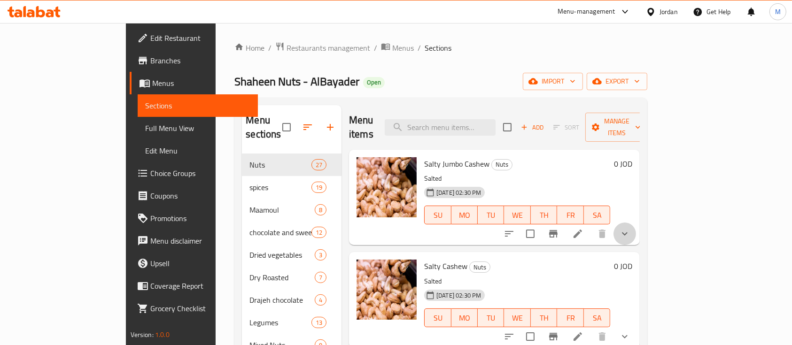
click at [636, 223] on button "show more" at bounding box center [624, 234] width 23 height 23
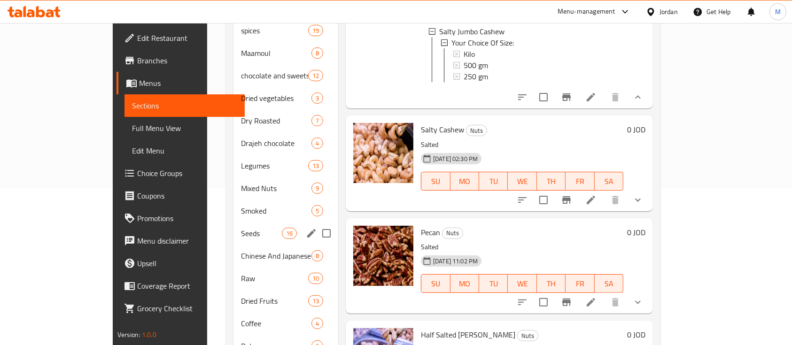
scroll to position [188, 0]
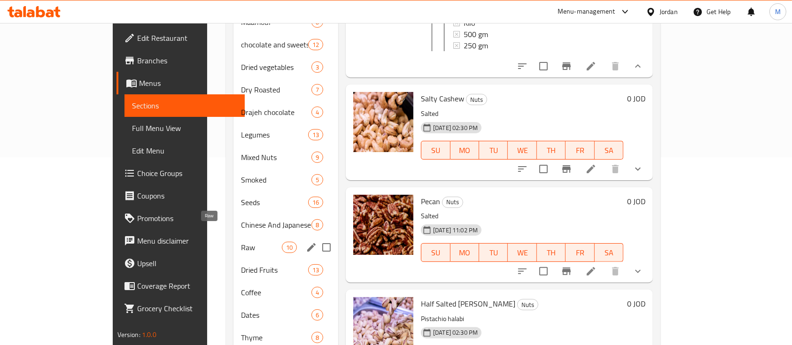
click at [241, 242] on span "Raw" at bounding box center [261, 247] width 41 height 11
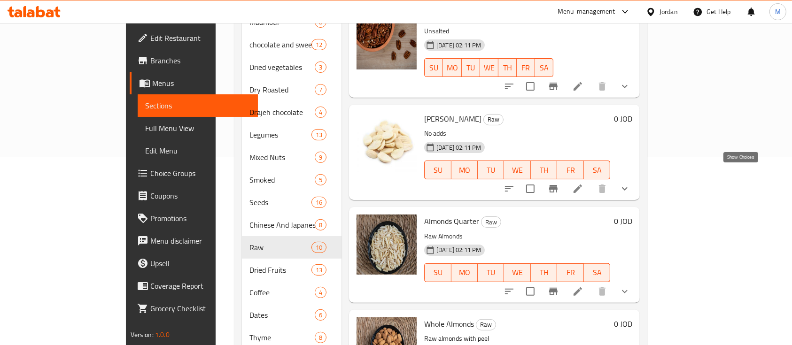
click at [630, 183] on icon "show more" at bounding box center [624, 188] width 11 height 11
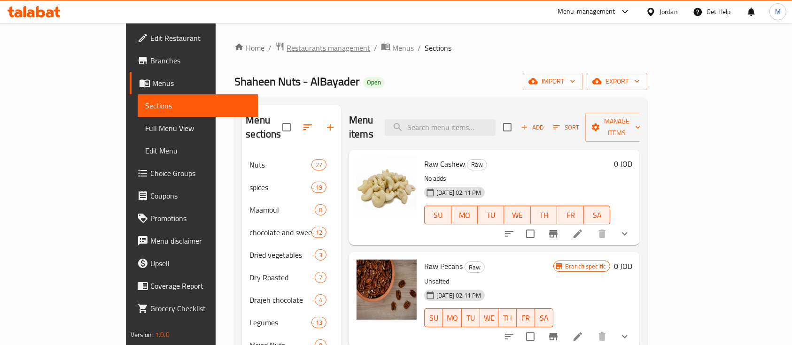
click at [286, 47] on span "Restaurants management" at bounding box center [328, 47] width 84 height 11
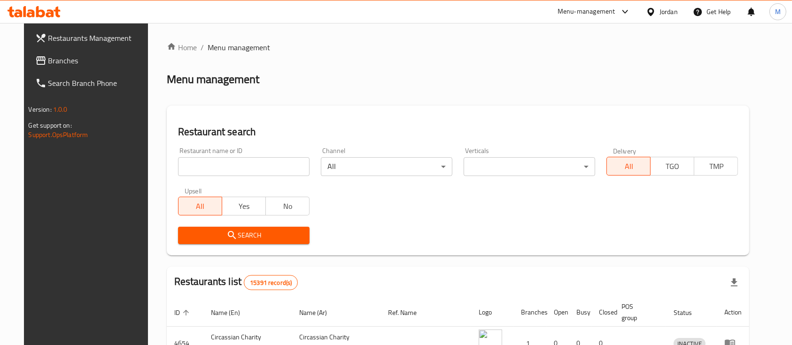
click at [248, 165] on input "search" at bounding box center [243, 166] width 131 height 19
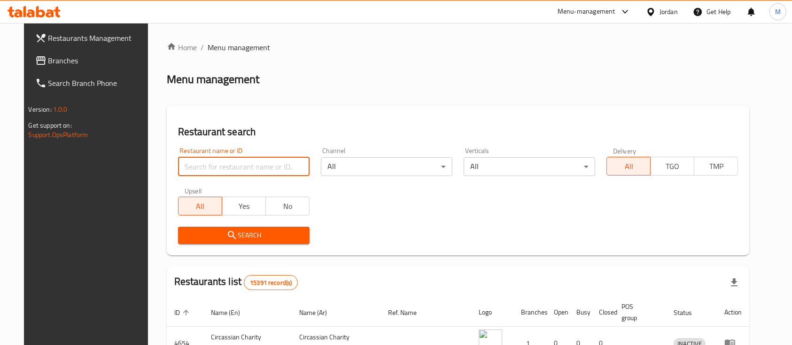
paste input "622898"
type input "622898"
click button "Search" at bounding box center [243, 235] width 131 height 17
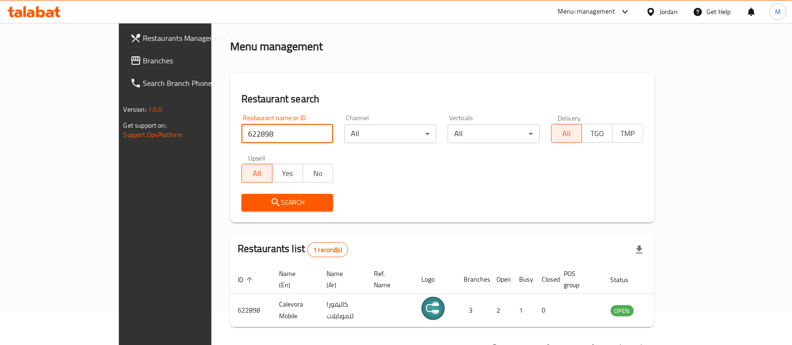
scroll to position [55, 0]
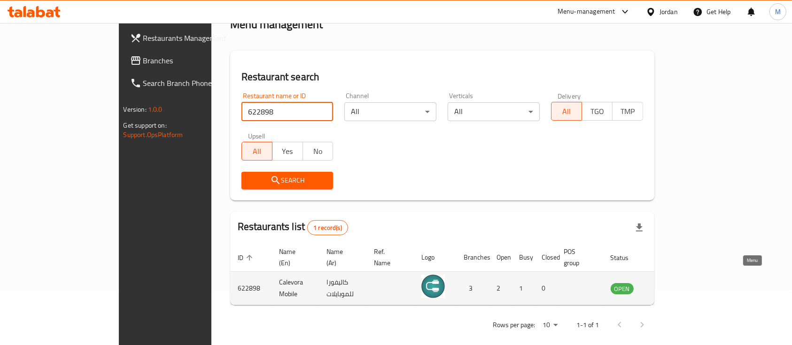
click at [671, 283] on icon "enhanced table" at bounding box center [665, 288] width 11 height 11
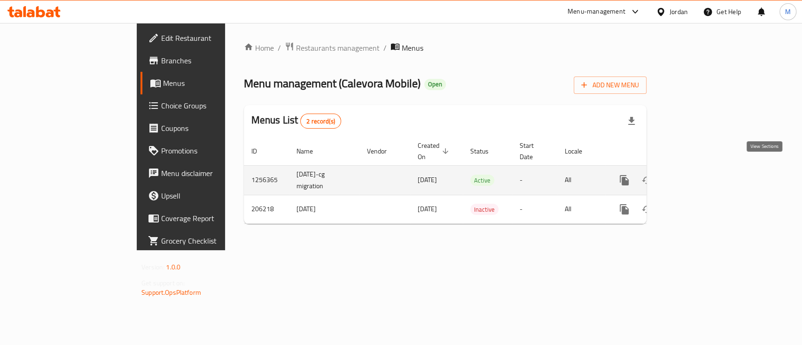
click at [696, 176] on icon "enhanced table" at bounding box center [691, 180] width 8 height 8
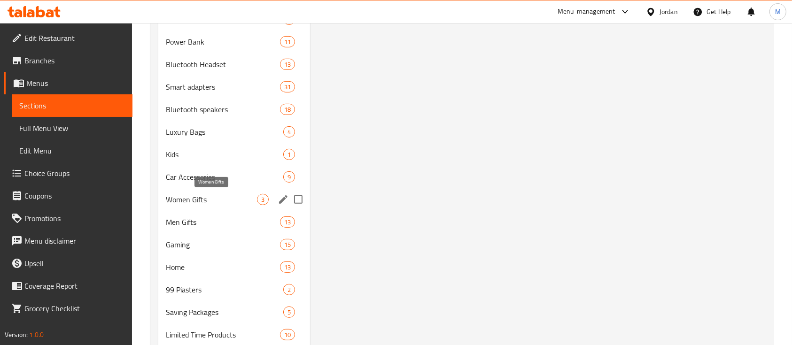
scroll to position [432, 0]
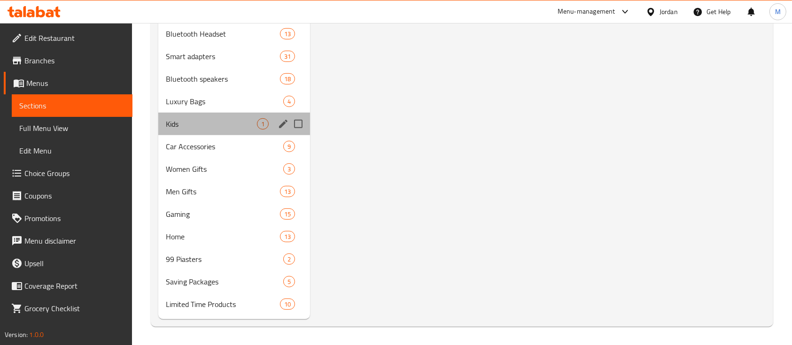
click at [201, 130] on div "Kids 1" at bounding box center [234, 124] width 152 height 23
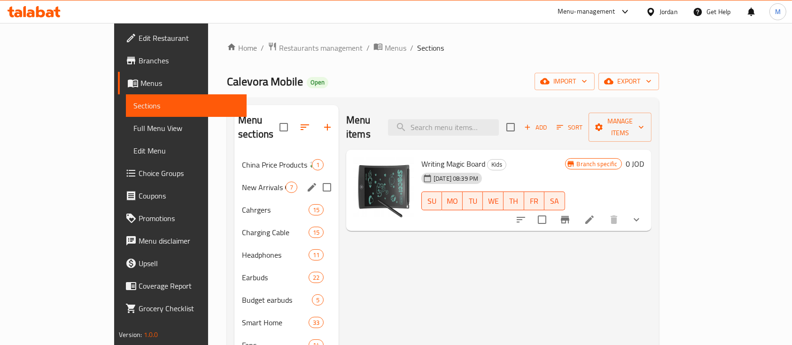
click at [242, 182] on span "New Arrivals Collection 🌟" at bounding box center [264, 187] width 44 height 11
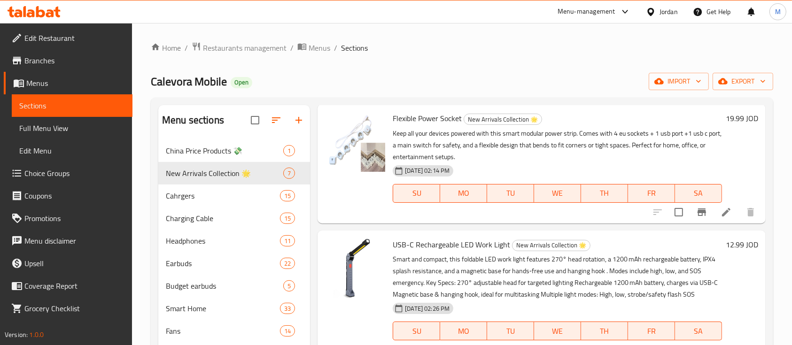
scroll to position [247, 0]
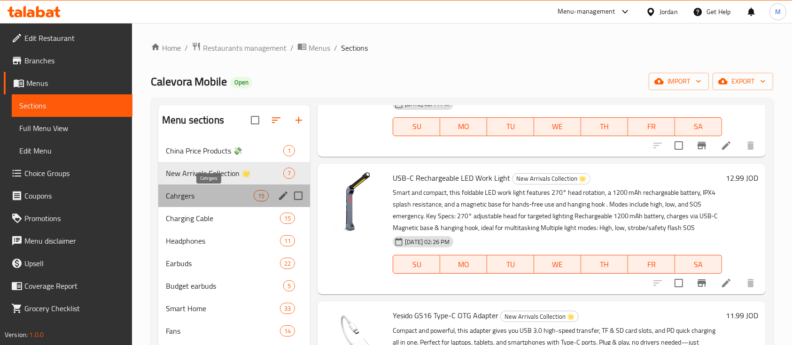
click at [219, 200] on span "Cahrgers" at bounding box center [210, 195] width 88 height 11
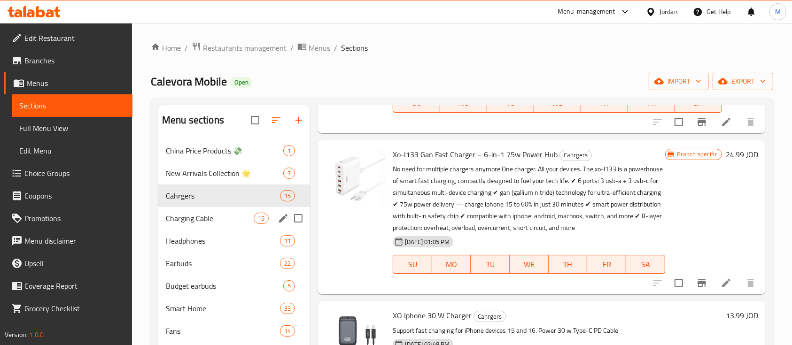
click at [210, 223] on span "Charging Cable" at bounding box center [210, 218] width 88 height 11
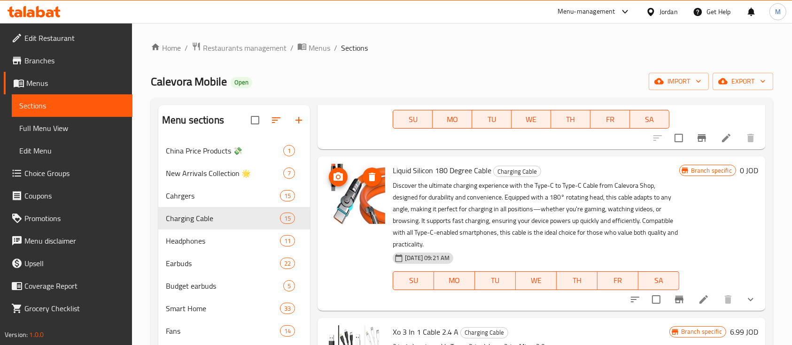
scroll to position [435, 0]
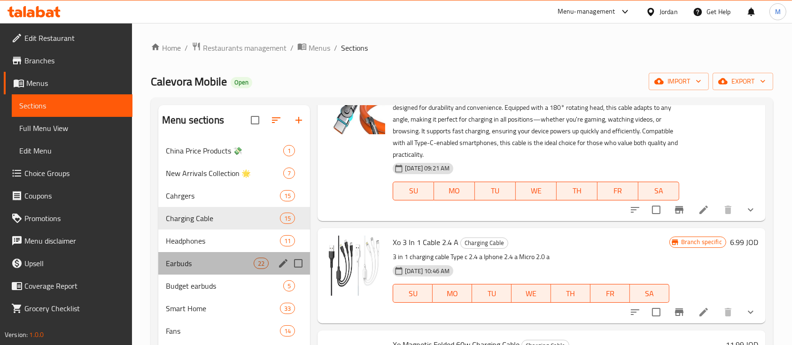
click at [229, 253] on div "Earbuds 22" at bounding box center [234, 263] width 152 height 23
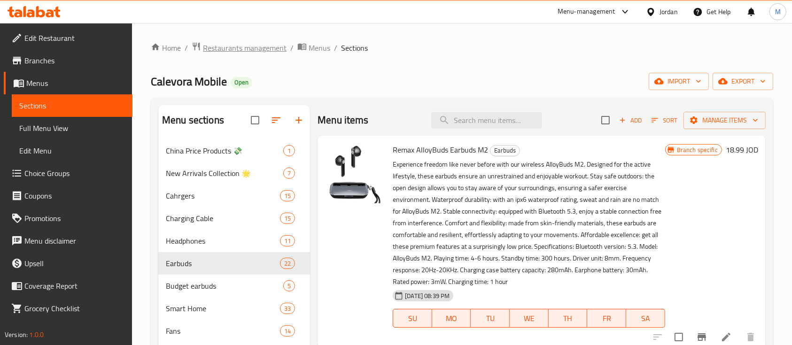
click at [249, 47] on span "Restaurants management" at bounding box center [245, 47] width 84 height 11
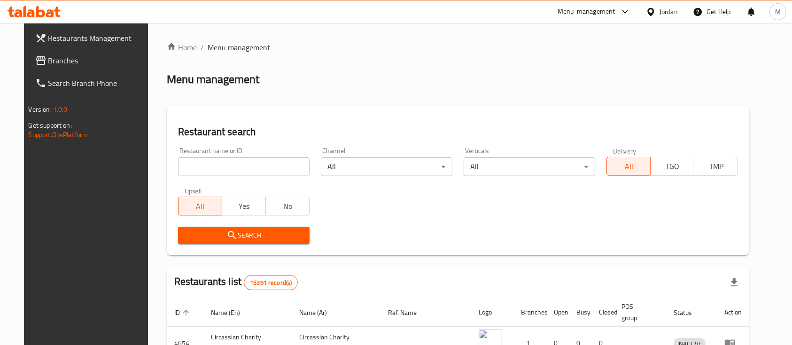
click at [245, 171] on input "search" at bounding box center [243, 166] width 131 height 19
paste input "Amro mobile"
type input "Amro mobile"
click button "Search" at bounding box center [243, 235] width 131 height 17
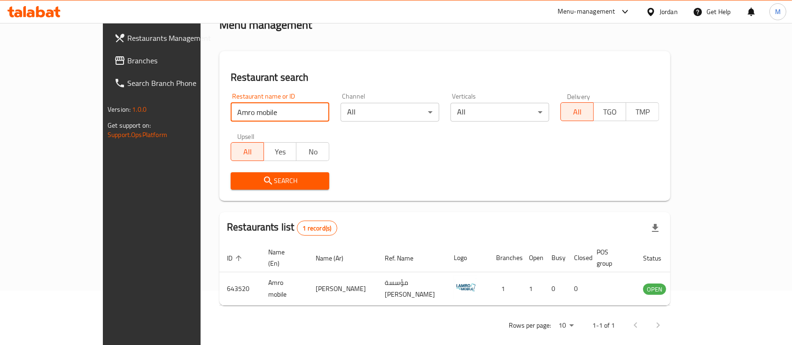
scroll to position [55, 0]
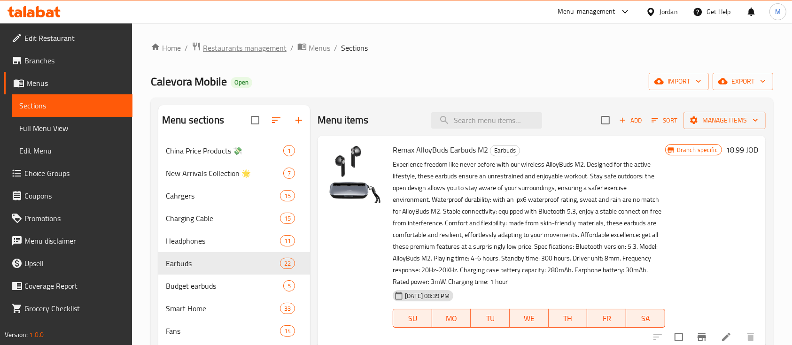
click at [239, 52] on span "Restaurants management" at bounding box center [245, 47] width 84 height 11
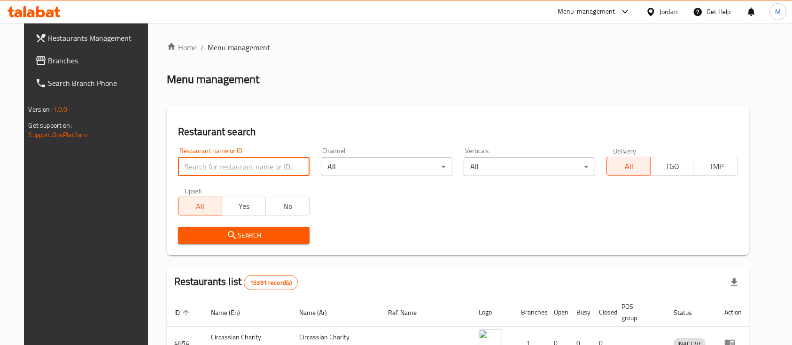
click at [233, 169] on input "search" at bounding box center [243, 166] width 131 height 19
paste input "Amro mobile"
type input "Amro mobile"
click button "Search" at bounding box center [243, 235] width 131 height 17
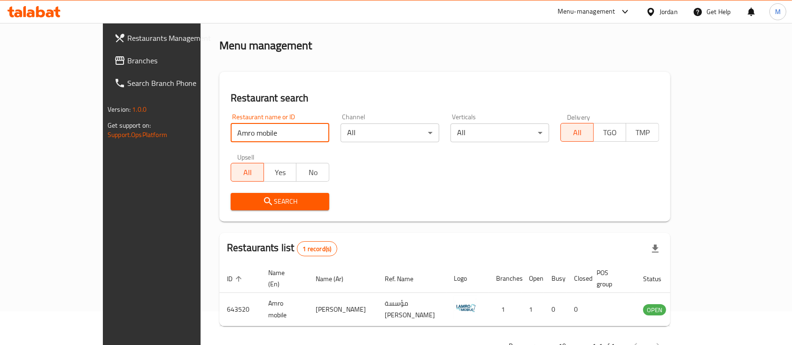
scroll to position [55, 0]
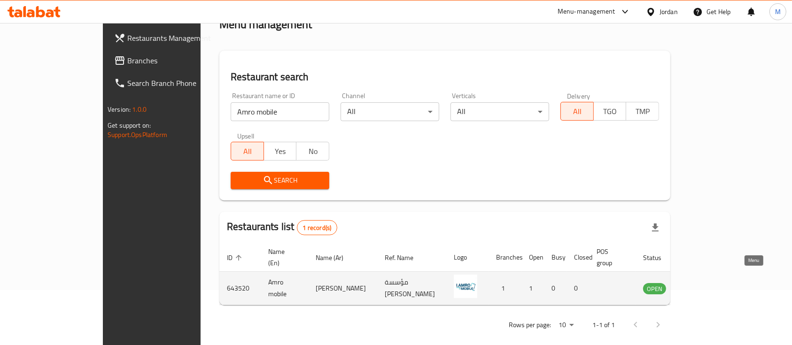
click at [703, 285] on icon "enhanced table" at bounding box center [698, 289] width 10 height 8
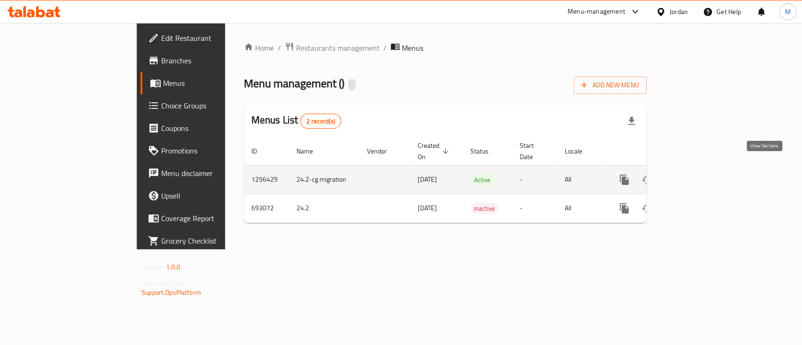
click at [703, 176] on link "enhanced table" at bounding box center [691, 180] width 23 height 23
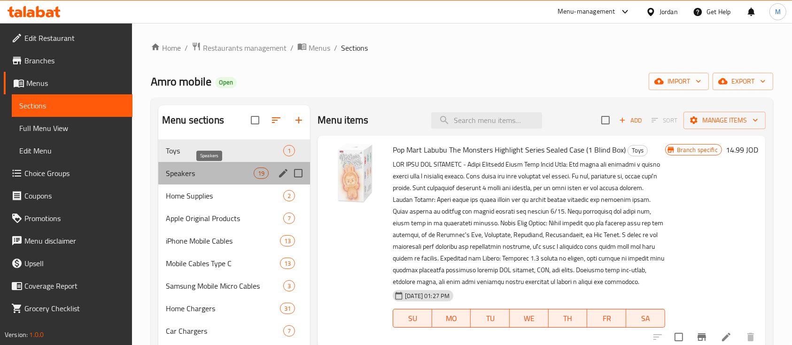
click at [210, 173] on span "Speakers" at bounding box center [210, 173] width 88 height 11
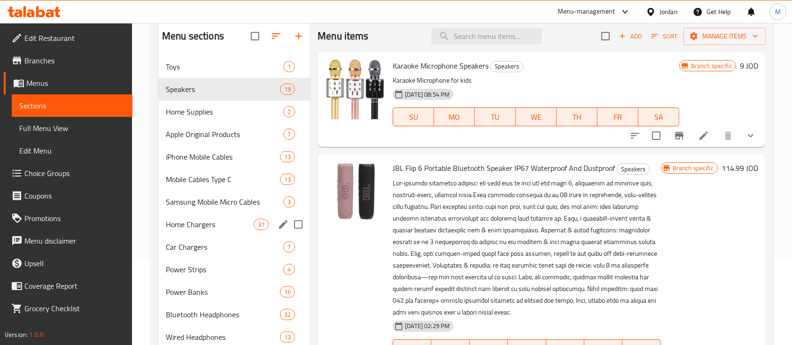
scroll to position [62, 0]
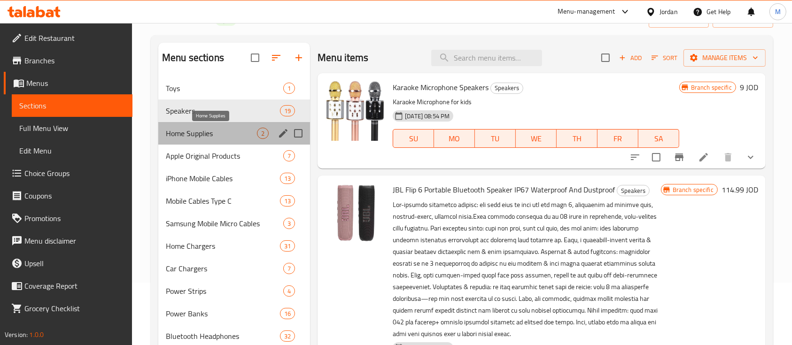
click at [193, 136] on span "Home Supplies" at bounding box center [211, 133] width 91 height 11
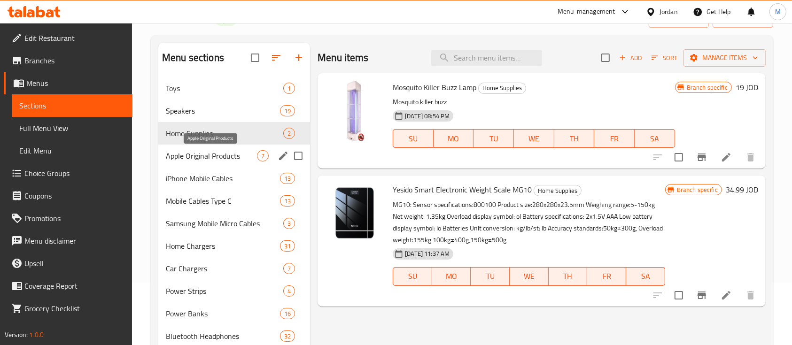
click at [197, 158] on span "Apple Original Products" at bounding box center [211, 155] width 91 height 11
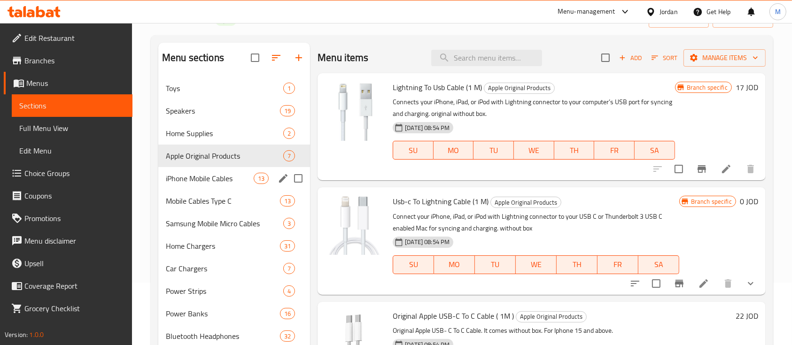
click at [193, 170] on div "iPhone Mobile Cables 13" at bounding box center [234, 178] width 152 height 23
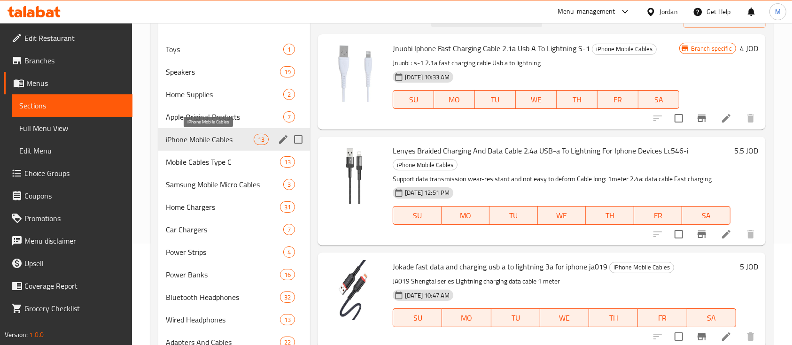
scroll to position [125, 0]
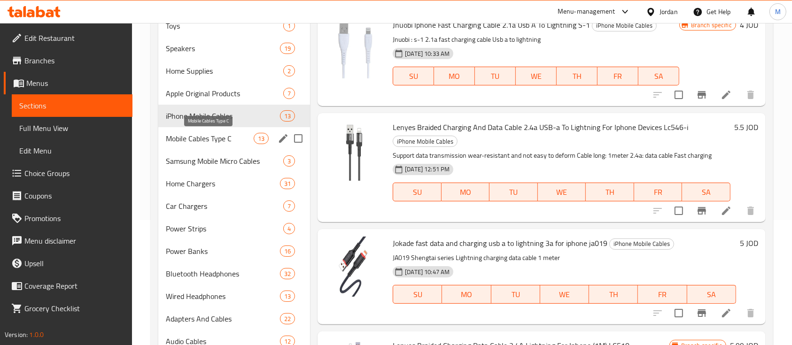
click at [207, 140] on span "Mobile Cables Type C" at bounding box center [210, 138] width 88 height 11
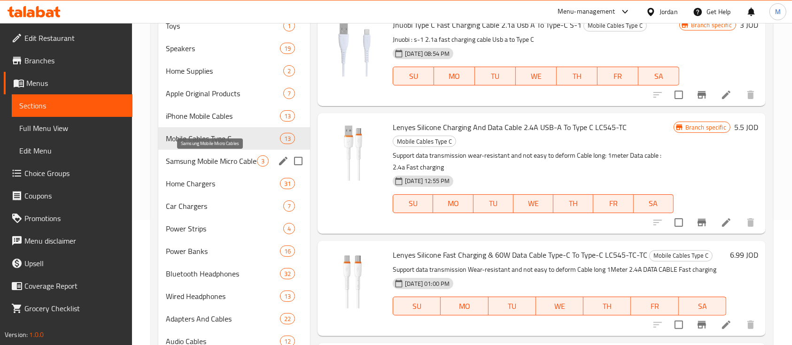
click at [208, 161] on span "Samsung Mobile Micro Cables" at bounding box center [211, 160] width 91 height 11
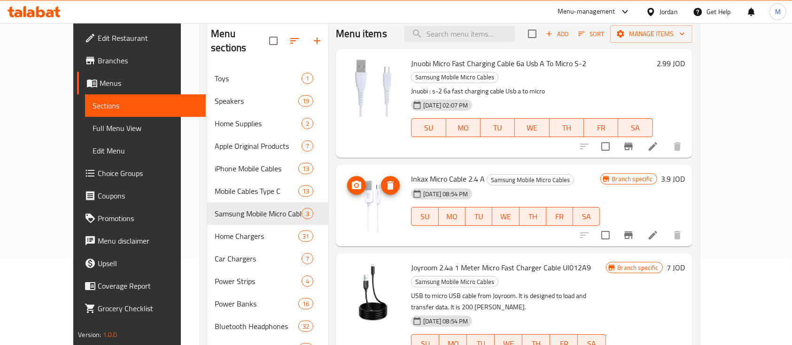
scroll to position [62, 0]
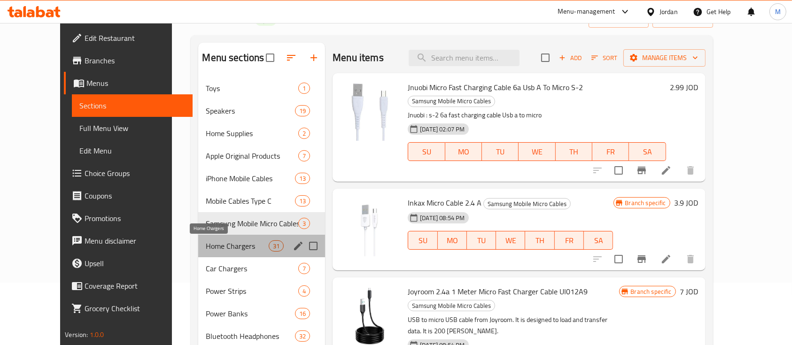
click at [228, 241] on span "Home Chargers" at bounding box center [237, 245] width 63 height 11
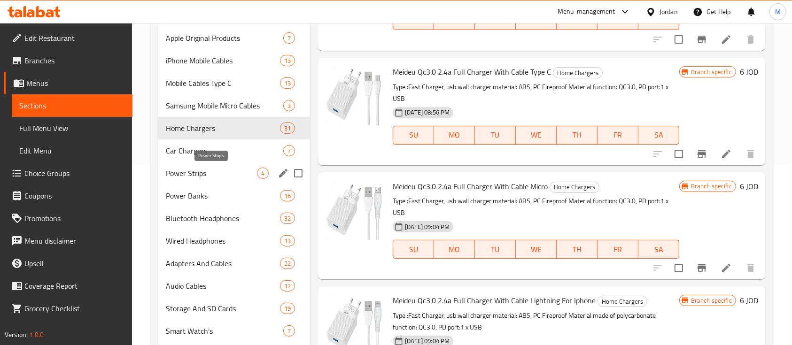
scroll to position [188, 0]
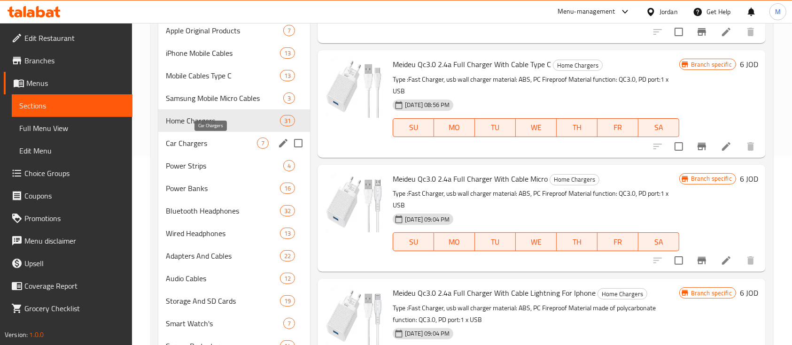
click at [199, 141] on span "Car Chargers" at bounding box center [211, 143] width 91 height 11
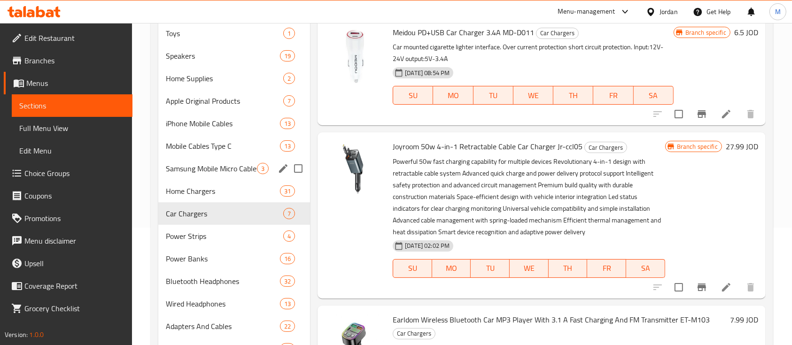
scroll to position [62, 0]
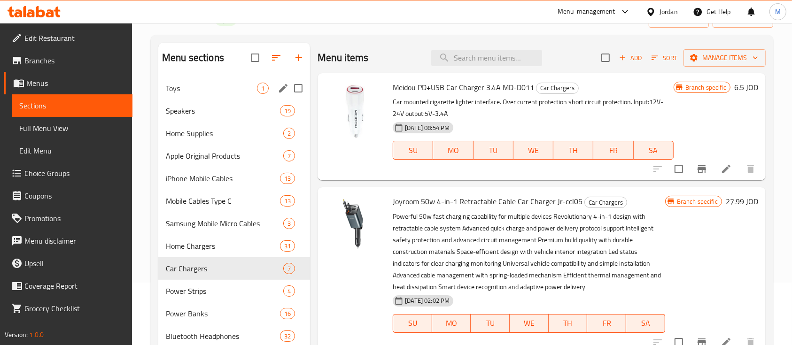
click at [212, 84] on span "Toys" at bounding box center [211, 88] width 91 height 11
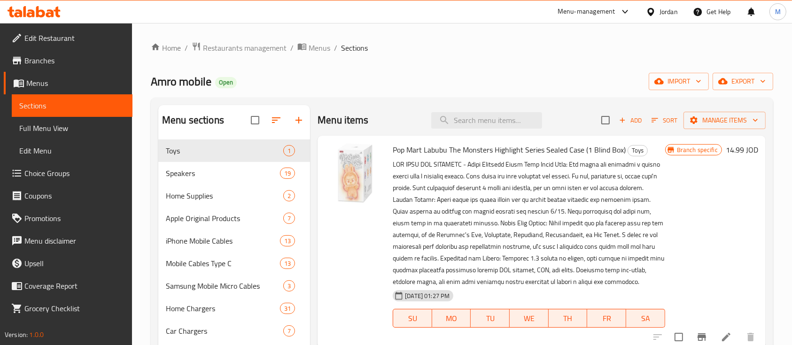
drag, startPoint x: 270, startPoint y: 44, endPoint x: 295, endPoint y: 69, distance: 36.2
click at [270, 43] on span "Restaurants management" at bounding box center [245, 47] width 84 height 11
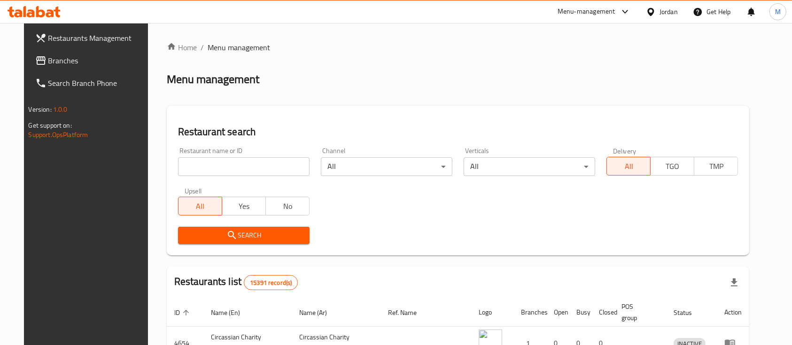
drag, startPoint x: 229, startPoint y: 167, endPoint x: 247, endPoint y: 165, distance: 17.5
click at [229, 167] on input "search" at bounding box center [243, 166] width 131 height 19
paste input "Khaled Al Natsheh And His Brothers"
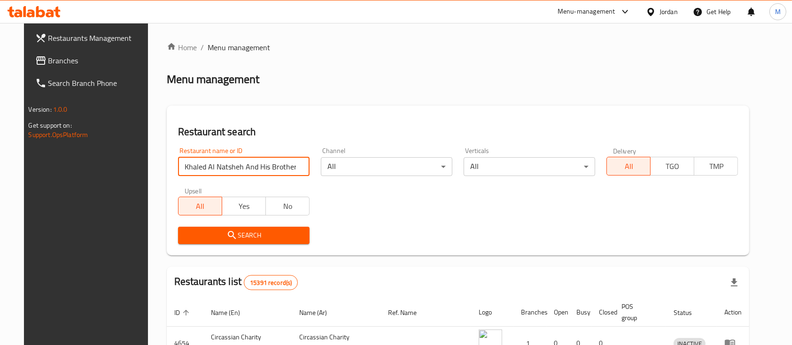
click button "Search" at bounding box center [243, 235] width 131 height 17
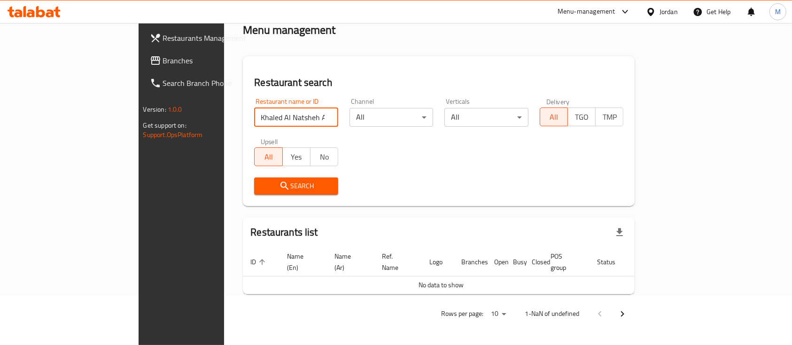
scroll to position [38, 0]
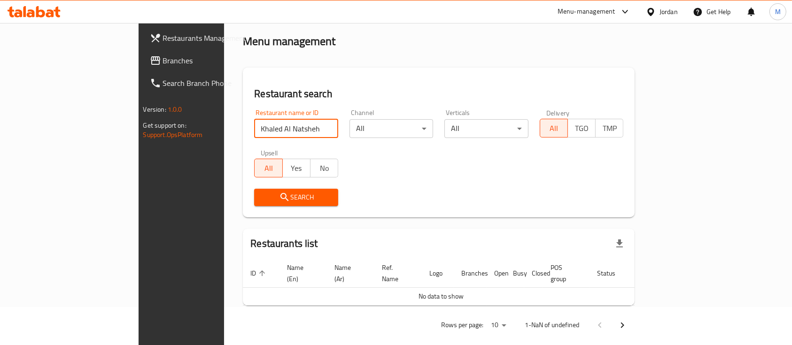
type input "Khaled Al Natsheh"
click button "Search" at bounding box center [296, 197] width 84 height 17
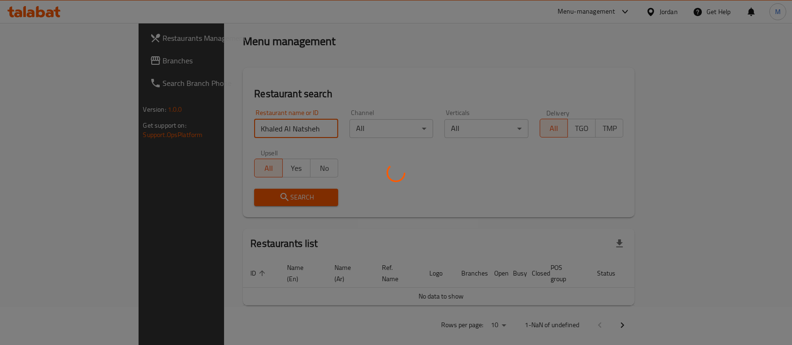
scroll to position [65, 0]
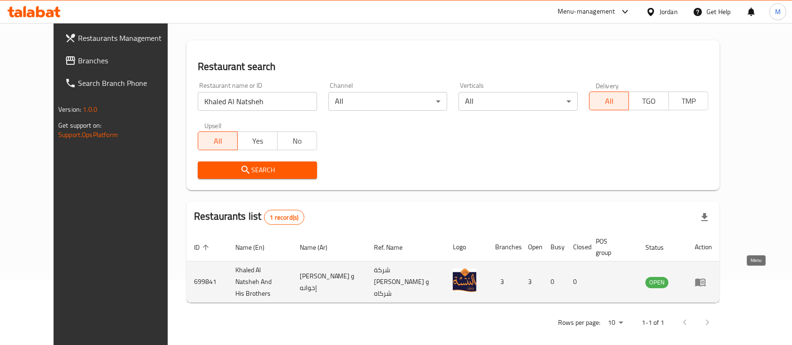
click at [704, 281] on icon "enhanced table" at bounding box center [702, 283] width 3 height 4
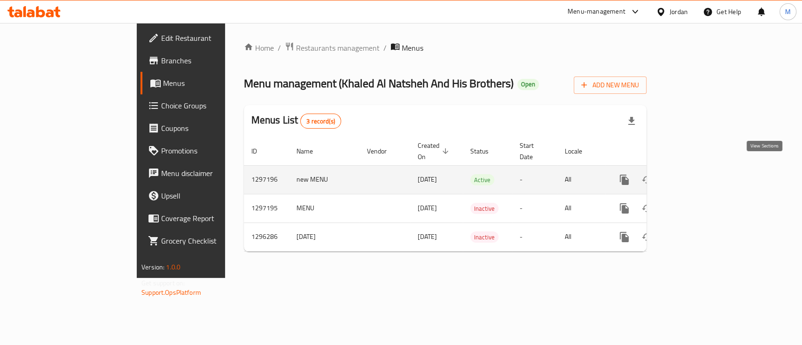
click at [697, 174] on icon "enhanced table" at bounding box center [691, 179] width 11 height 11
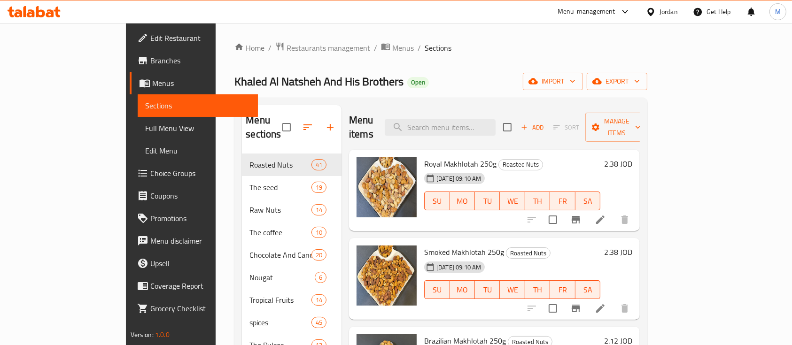
drag, startPoint x: 263, startPoint y: 48, endPoint x: 278, endPoint y: 59, distance: 18.5
click at [286, 48] on span "Restaurants management" at bounding box center [328, 47] width 84 height 11
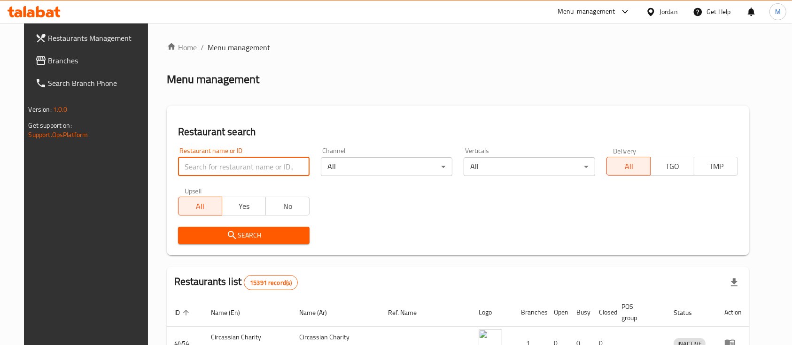
click at [243, 176] on input "search" at bounding box center [243, 166] width 131 height 19
paste input "637889"
type input "637889"
click button "Search" at bounding box center [243, 235] width 131 height 17
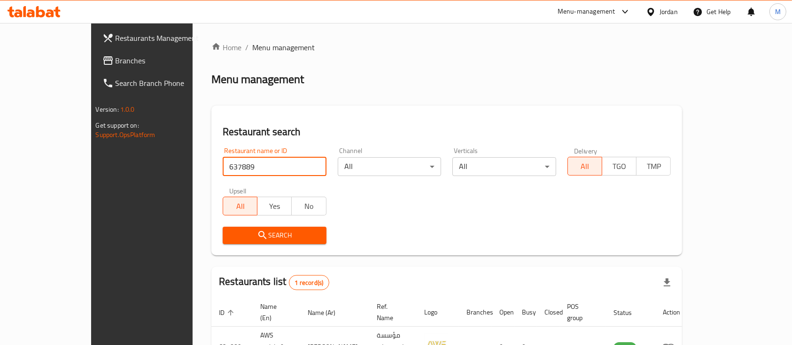
scroll to position [55, 0]
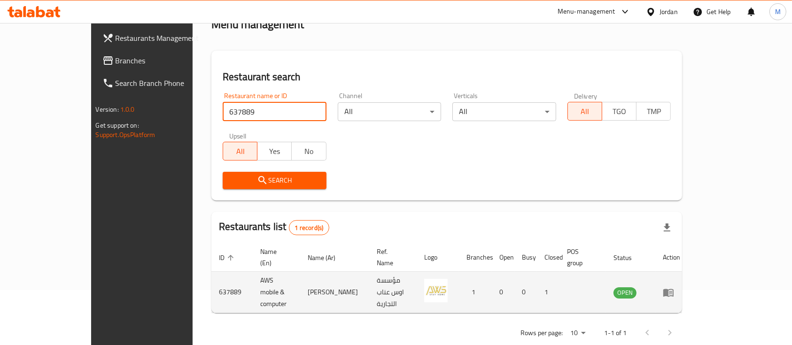
click at [674, 287] on icon "enhanced table" at bounding box center [668, 292] width 11 height 11
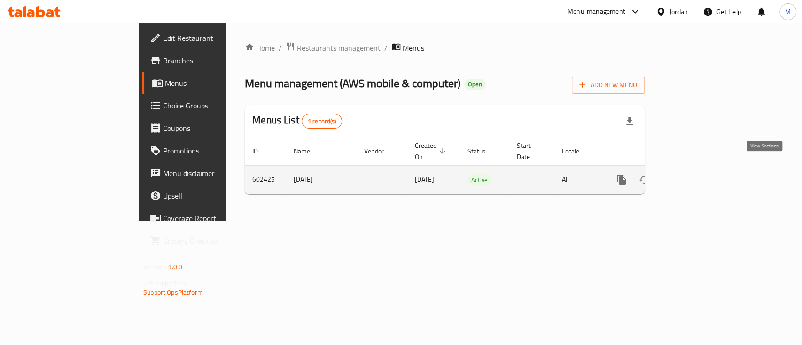
click at [694, 174] on icon "enhanced table" at bounding box center [688, 179] width 11 height 11
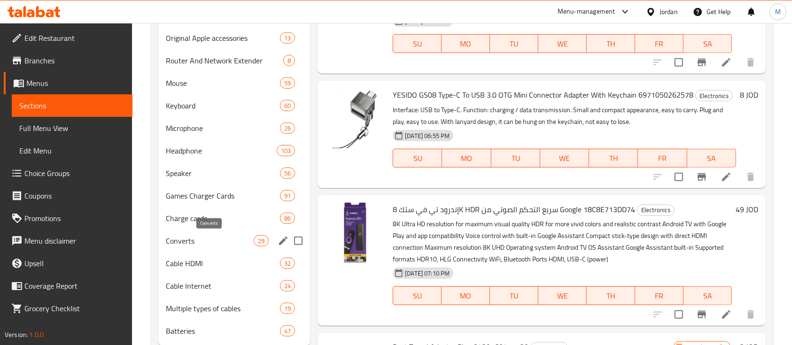
scroll to position [861, 0]
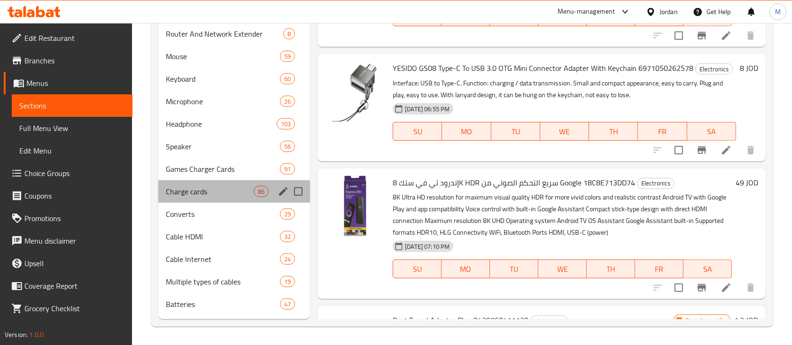
click at [199, 200] on div "Charge cards 86" at bounding box center [234, 191] width 152 height 23
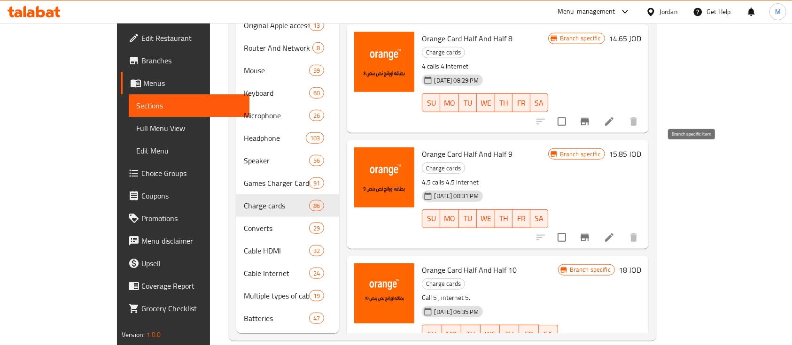
click at [589, 234] on icon "Branch-specific-item" at bounding box center [584, 238] width 8 height 8
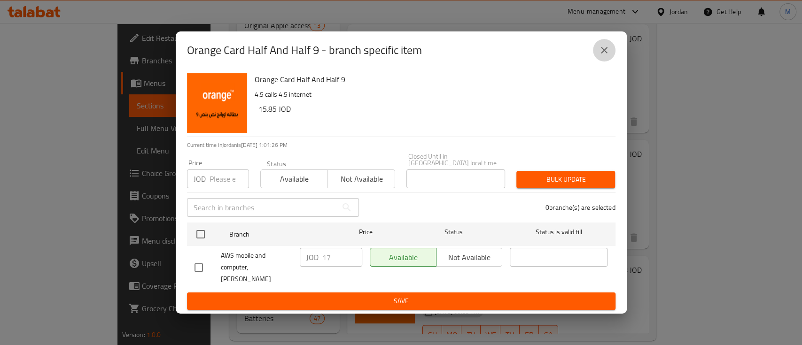
click at [612, 61] on button "close" at bounding box center [604, 50] width 23 height 23
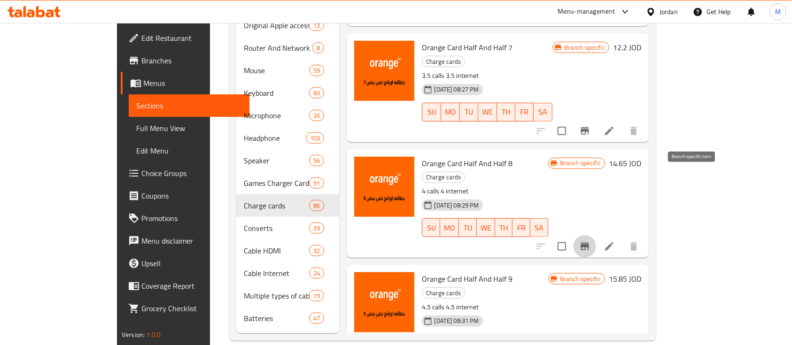
click at [590, 241] on icon "Branch-specific-item" at bounding box center [584, 246] width 11 height 11
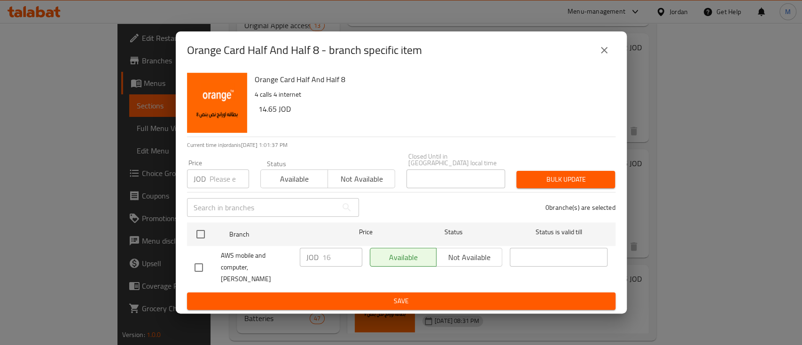
click at [606, 56] on icon "close" at bounding box center [603, 50] width 11 height 11
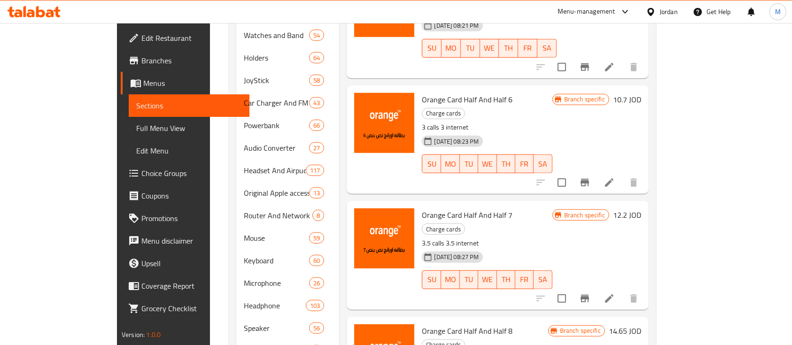
scroll to position [673, 0]
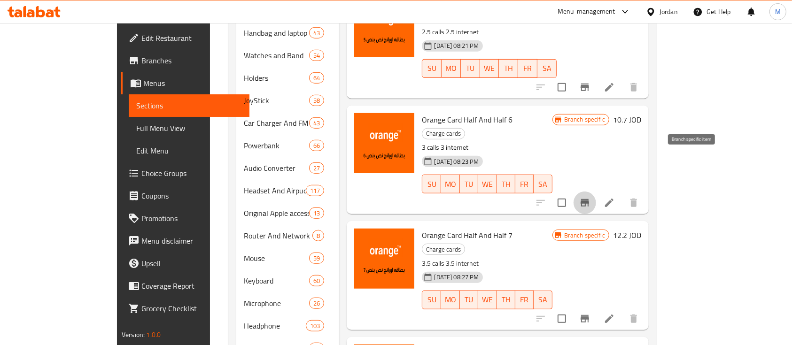
click at [590, 197] on icon "Branch-specific-item" at bounding box center [584, 202] width 11 height 11
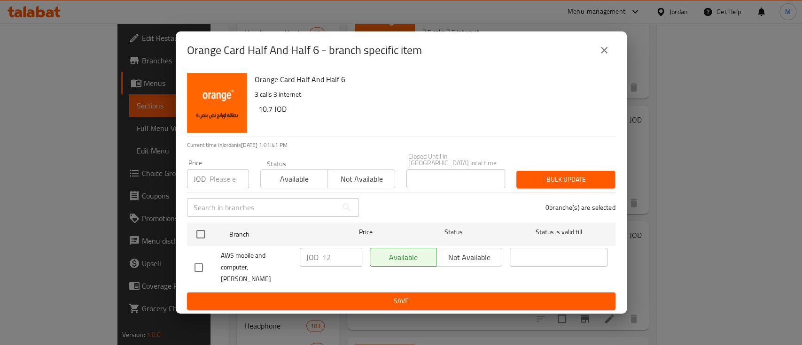
click at [603, 56] on icon "close" at bounding box center [603, 50] width 11 height 11
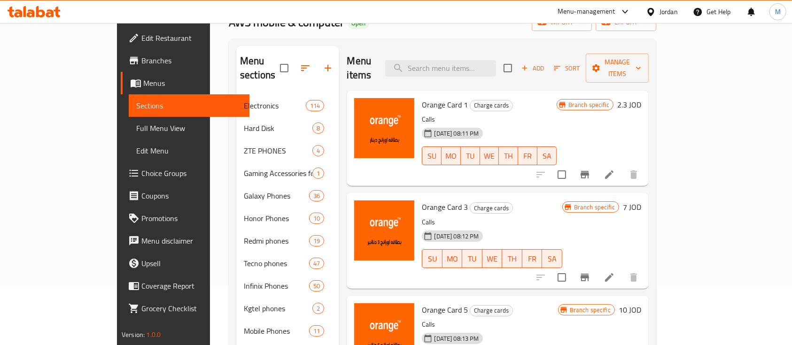
scroll to position [0, 0]
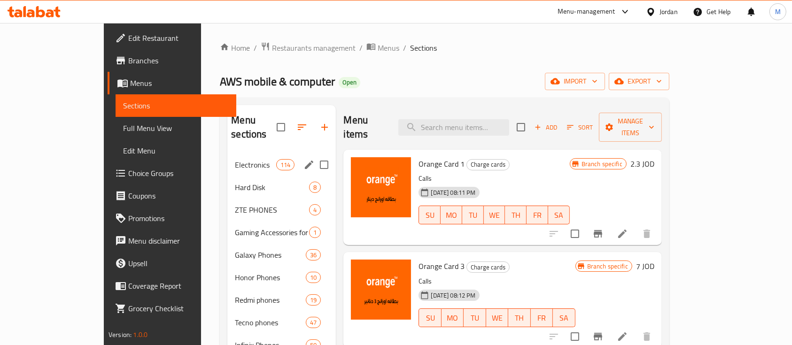
click at [235, 159] on span "Electronics" at bounding box center [255, 164] width 41 height 11
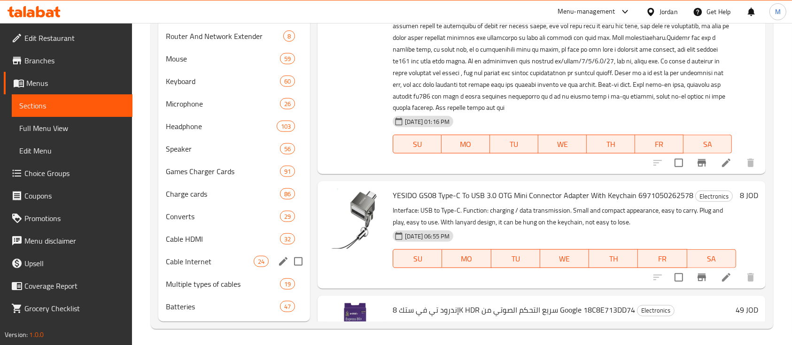
scroll to position [861, 0]
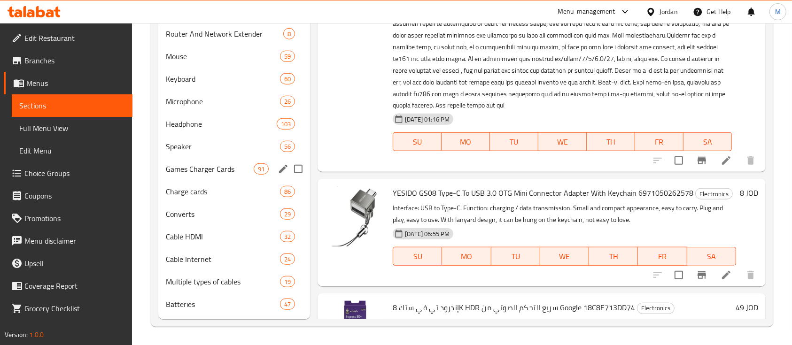
click at [221, 159] on div "Games Charger Cards 91" at bounding box center [234, 169] width 152 height 23
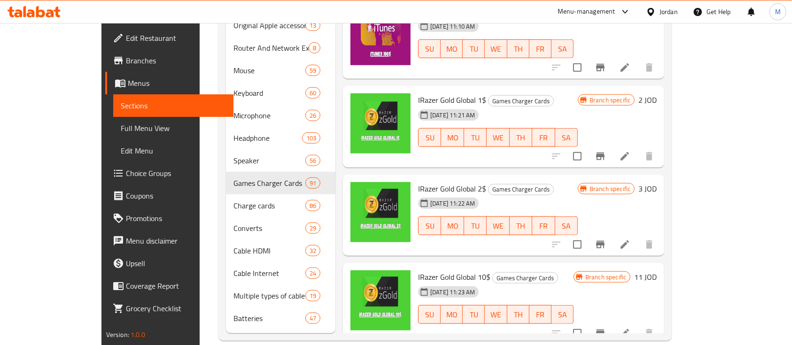
scroll to position [736, 0]
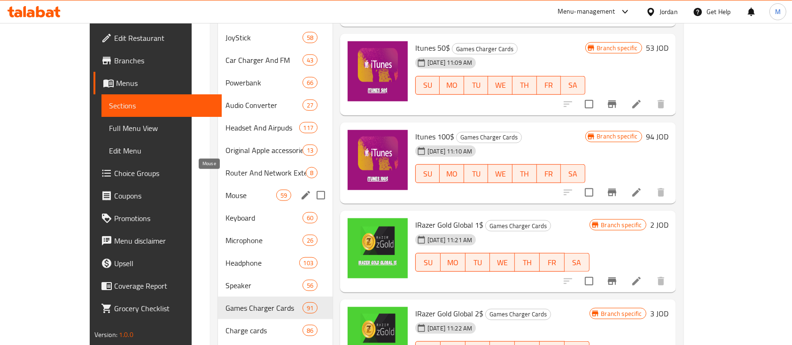
click at [237, 190] on span "Mouse" at bounding box center [250, 195] width 50 height 11
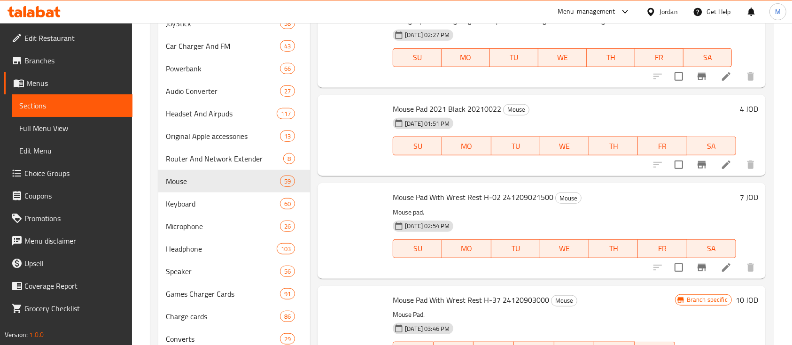
scroll to position [626, 0]
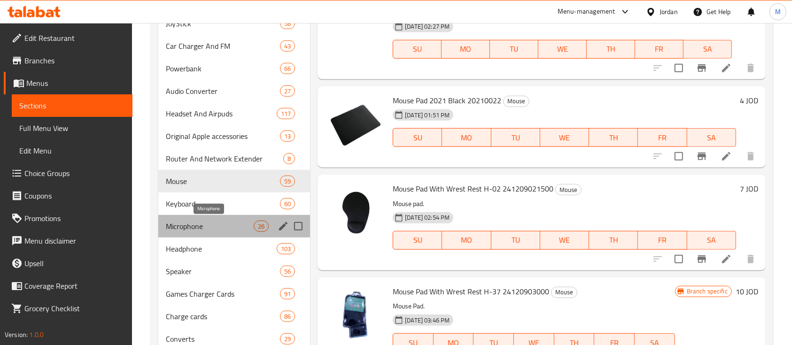
click at [193, 230] on span "Microphone" at bounding box center [210, 226] width 88 height 11
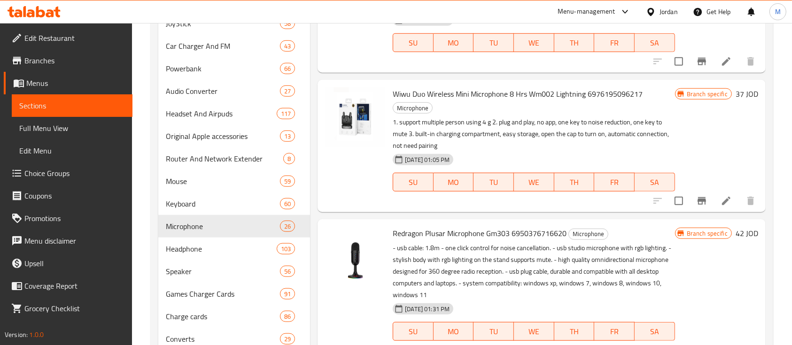
scroll to position [2017, 0]
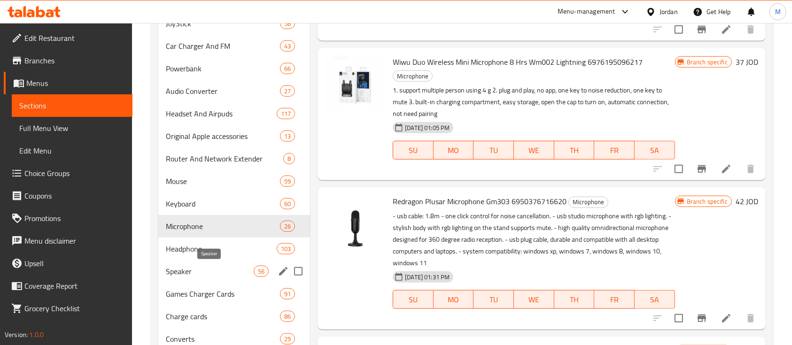
click at [223, 270] on span "Speaker" at bounding box center [210, 271] width 88 height 11
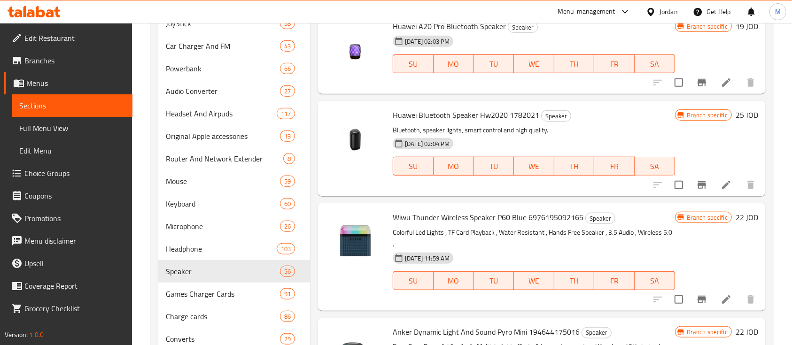
scroll to position [2705, 0]
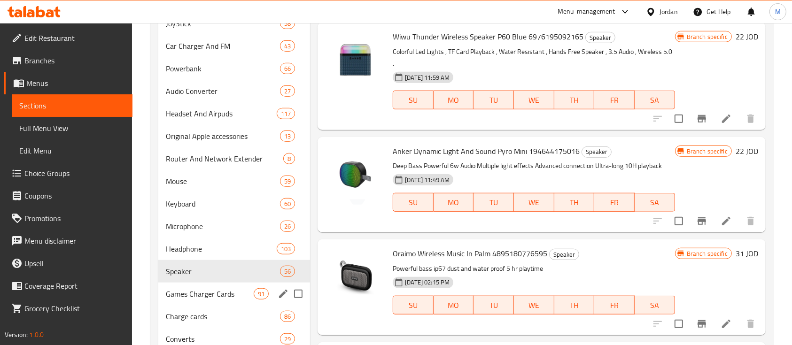
click at [221, 286] on div "Games Charger Cards 91" at bounding box center [234, 294] width 152 height 23
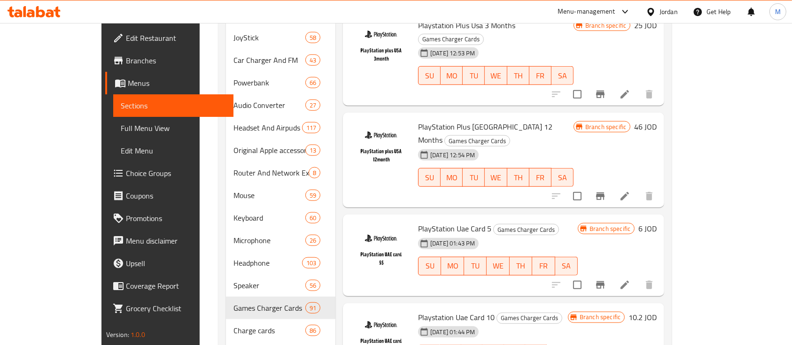
scroll to position [3081, 0]
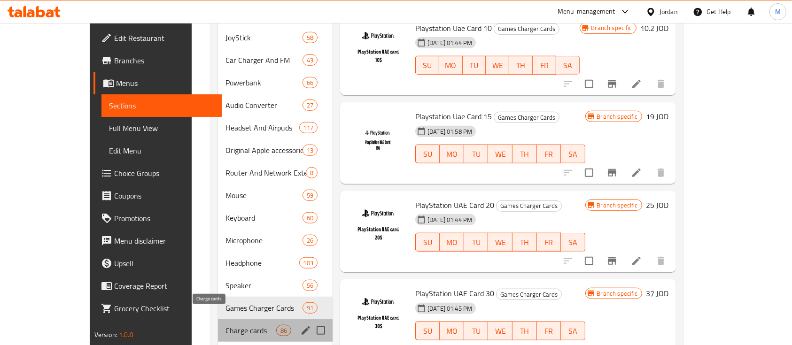
click at [225, 325] on span "Charge cards" at bounding box center [250, 330] width 50 height 11
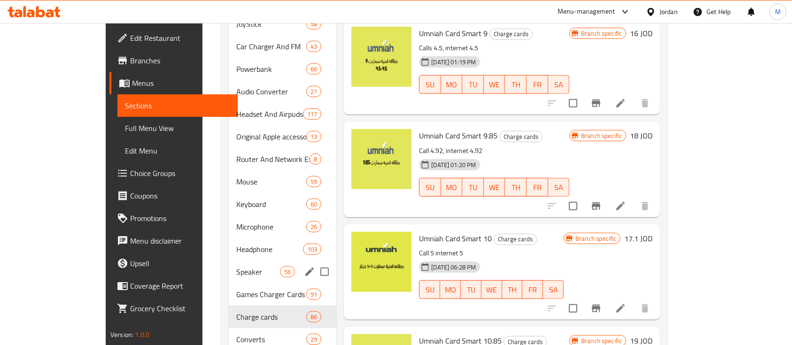
scroll to position [861, 0]
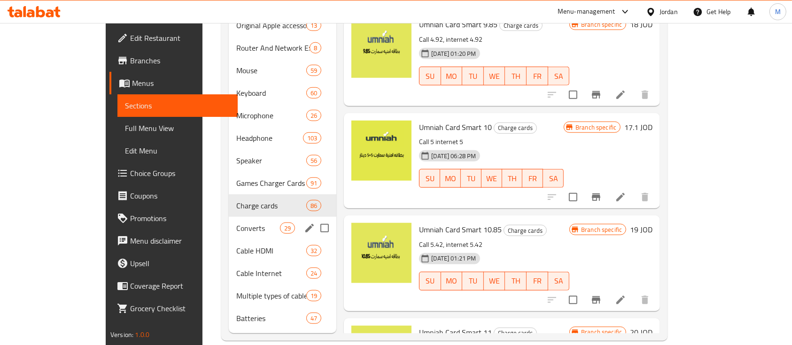
click at [236, 223] on span "Converts" at bounding box center [258, 228] width 44 height 11
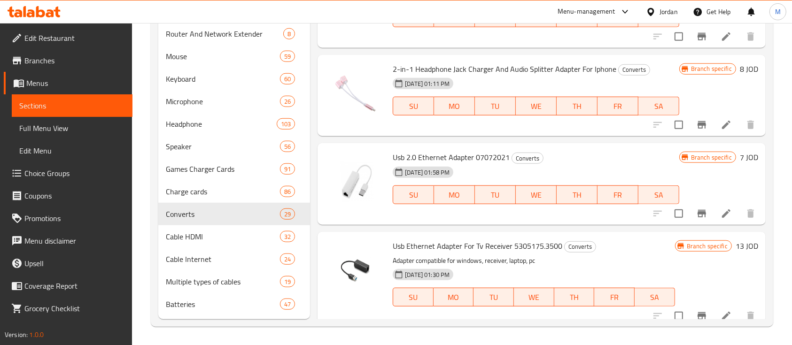
scroll to position [1114, 0]
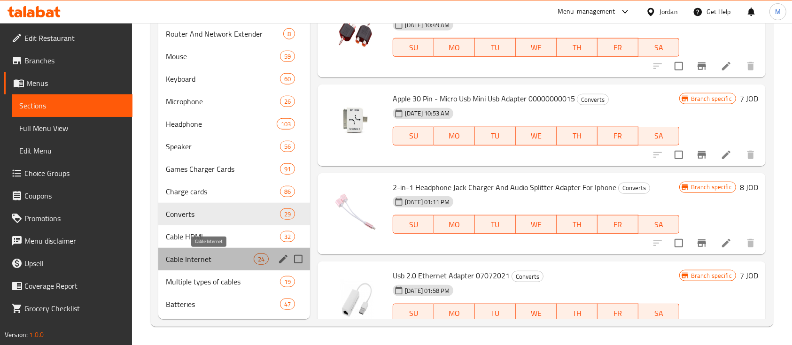
drag, startPoint x: 203, startPoint y: 262, endPoint x: 389, endPoint y: 233, distance: 188.7
click at [203, 262] on span "Cable Internet" at bounding box center [210, 259] width 88 height 11
